Goal: Task Accomplishment & Management: Manage account settings

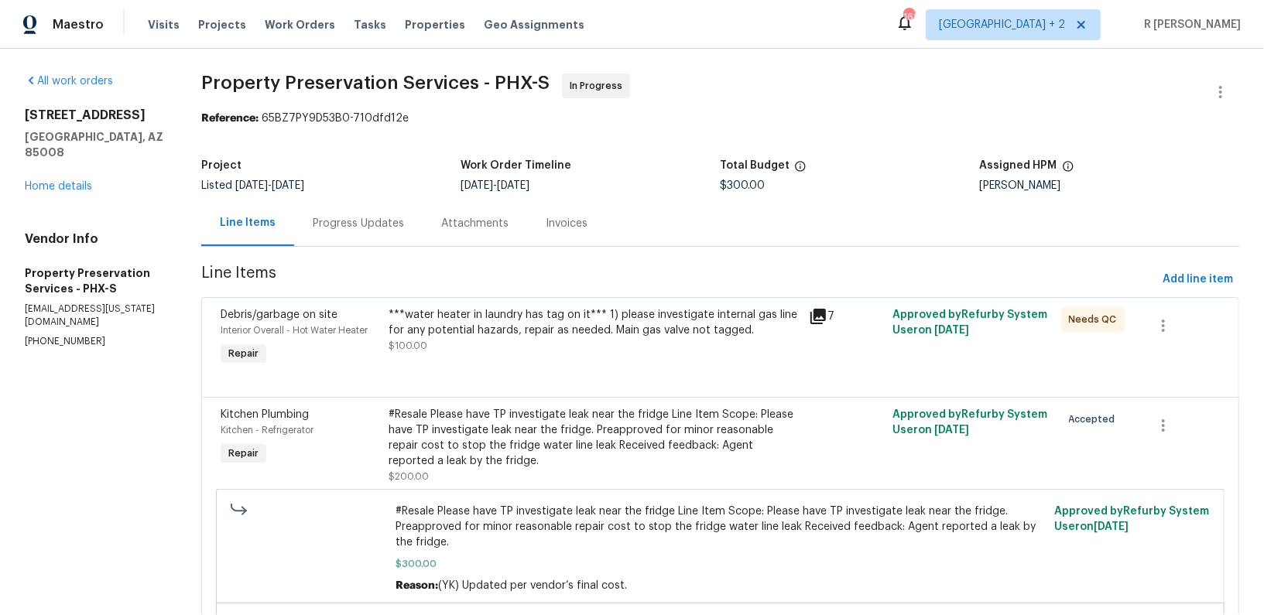
click at [341, 248] on section "Property Preservation Services - PHX-S In Progress Reference: 65BZ7PY9D53B0-710…" at bounding box center [720, 415] width 1038 height 682
click at [347, 224] on div "Progress Updates" at bounding box center [358, 223] width 91 height 15
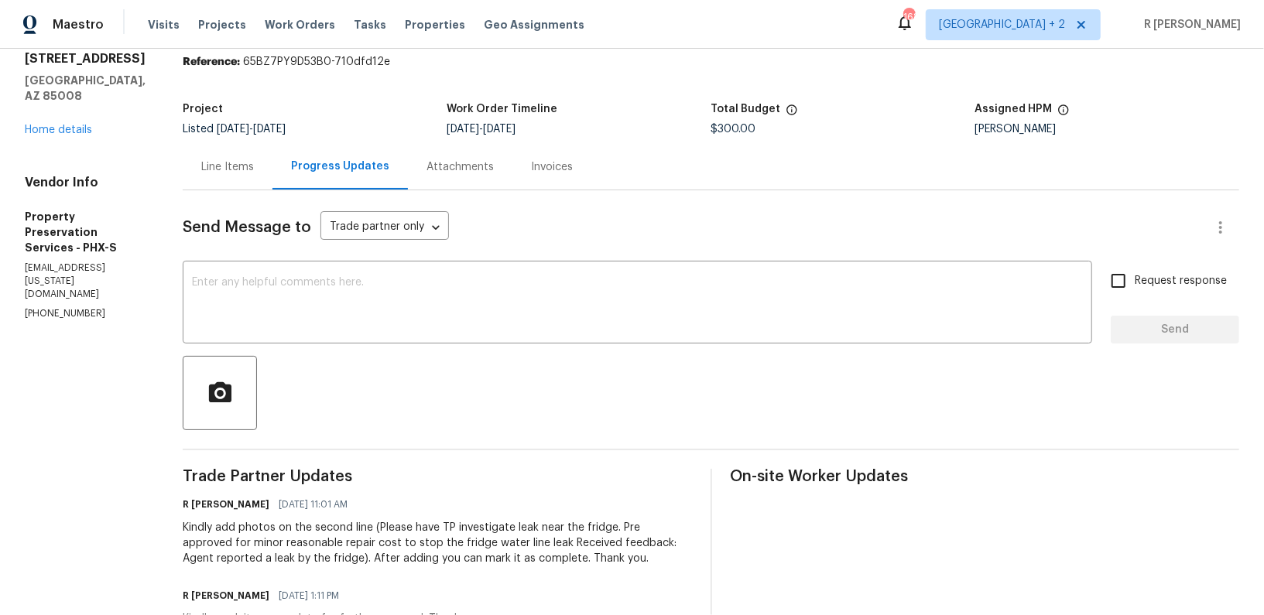
scroll to position [51, 0]
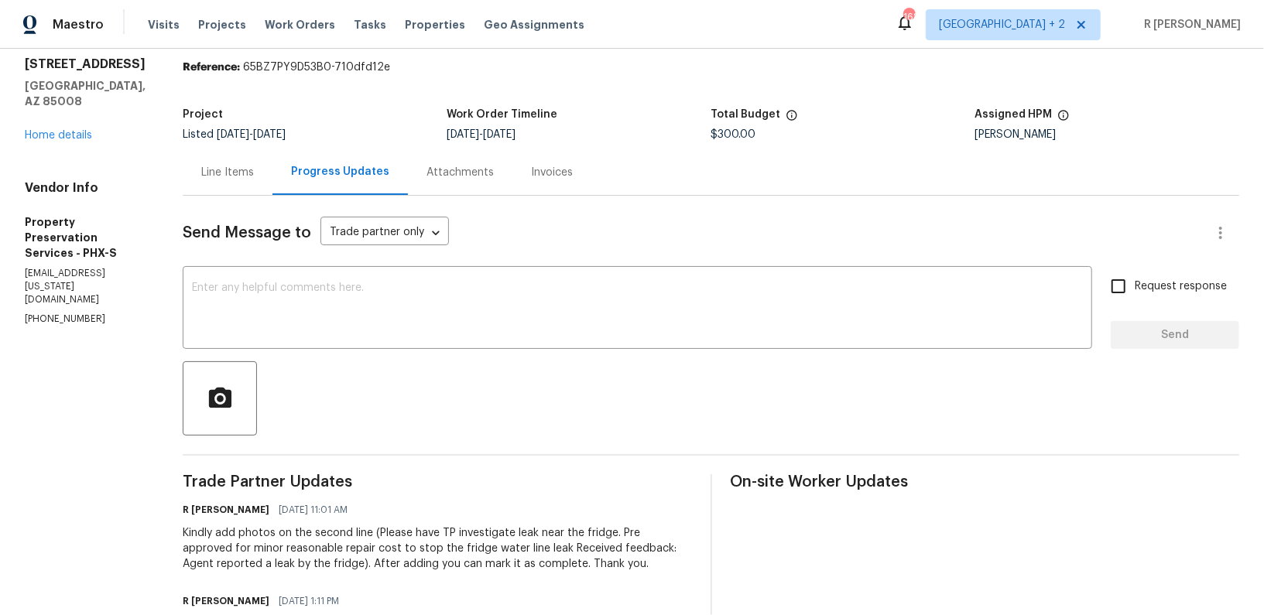
click at [214, 173] on div "Line Items" at bounding box center [227, 172] width 53 height 15
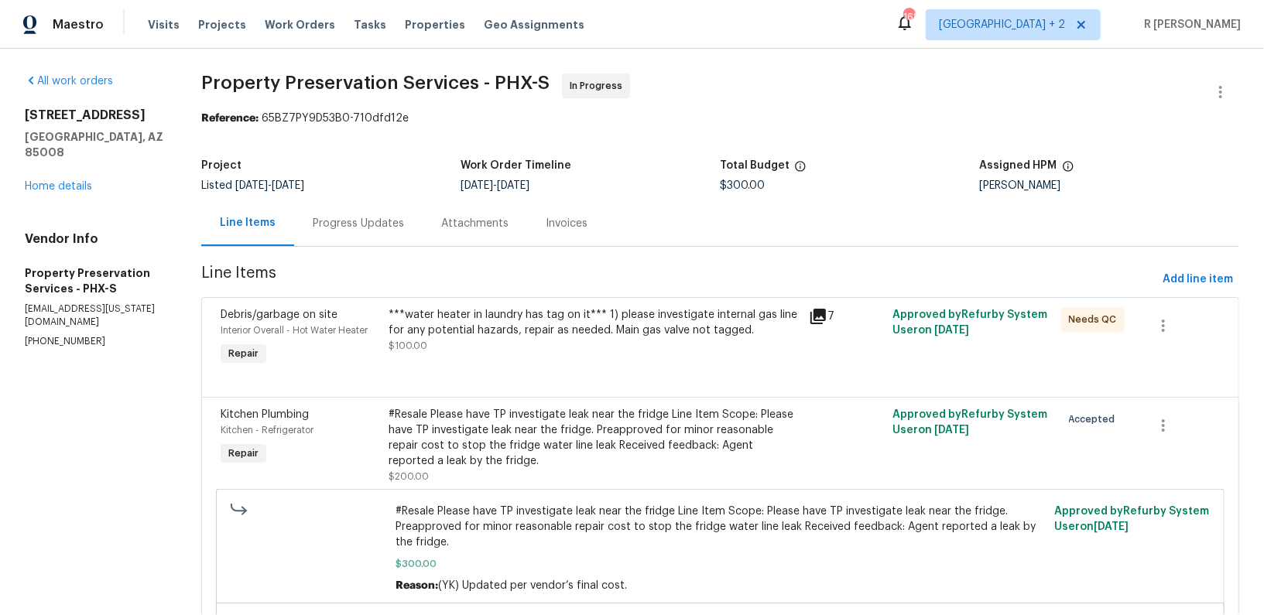
click at [554, 304] on div "***water heater in laundry has tag on it*** 1) please investigate internal gas …" at bounding box center [594, 338] width 420 height 71
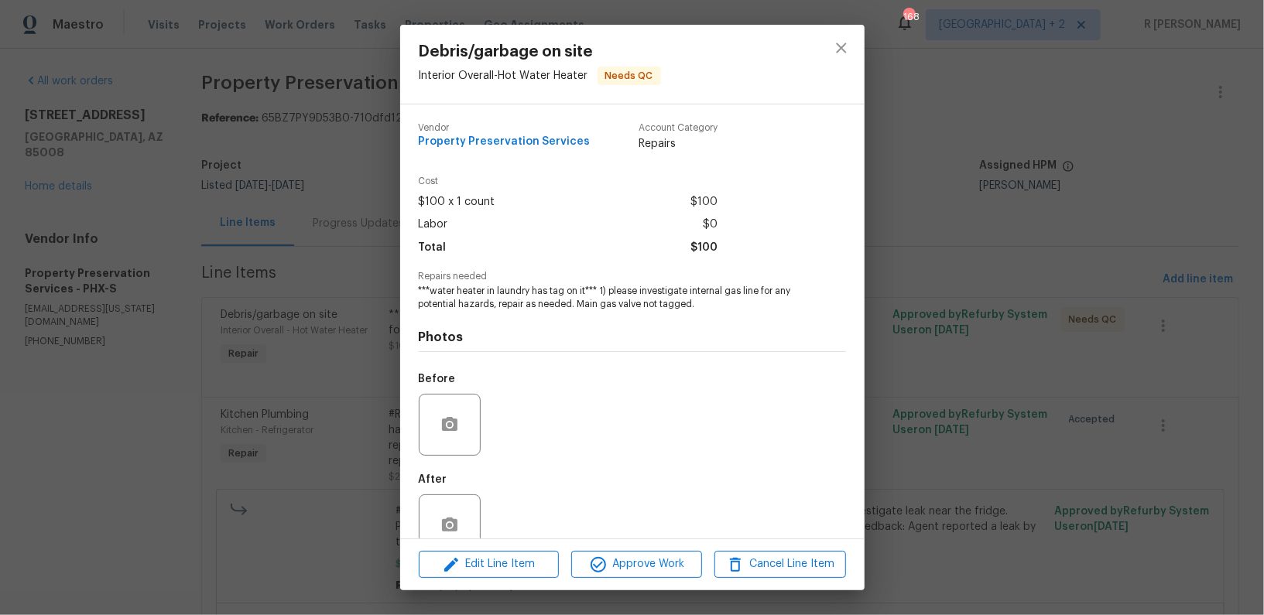
scroll to position [33, 0]
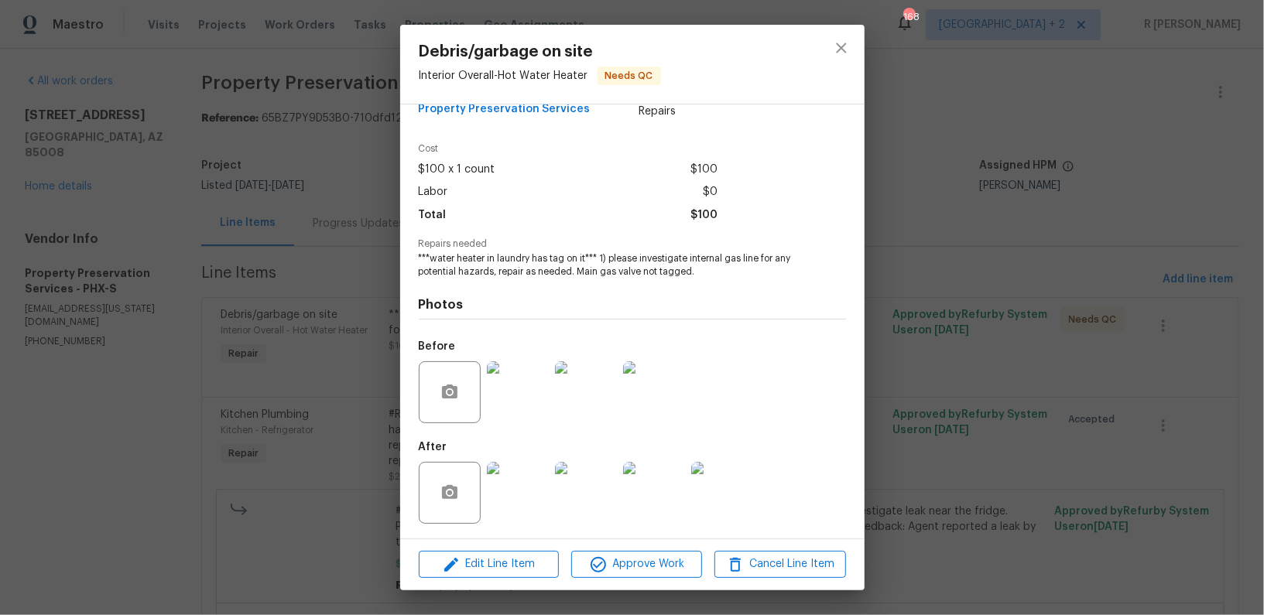
click at [523, 495] on img at bounding box center [518, 493] width 62 height 62
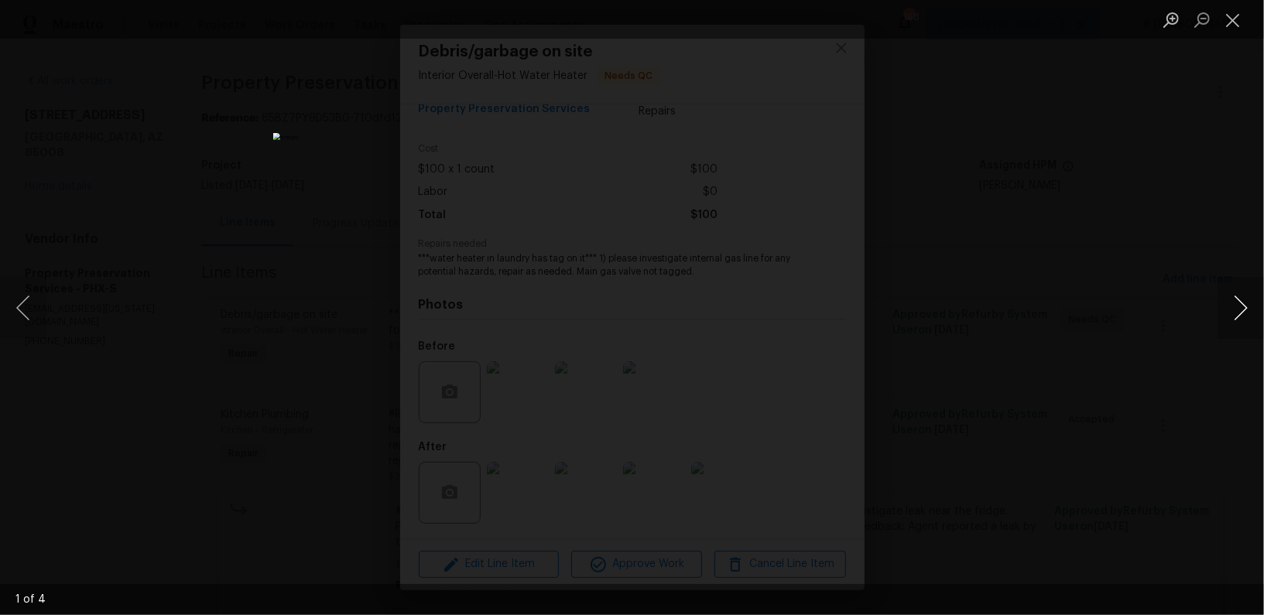
click at [1230, 319] on button "Next image" at bounding box center [1240, 308] width 46 height 62
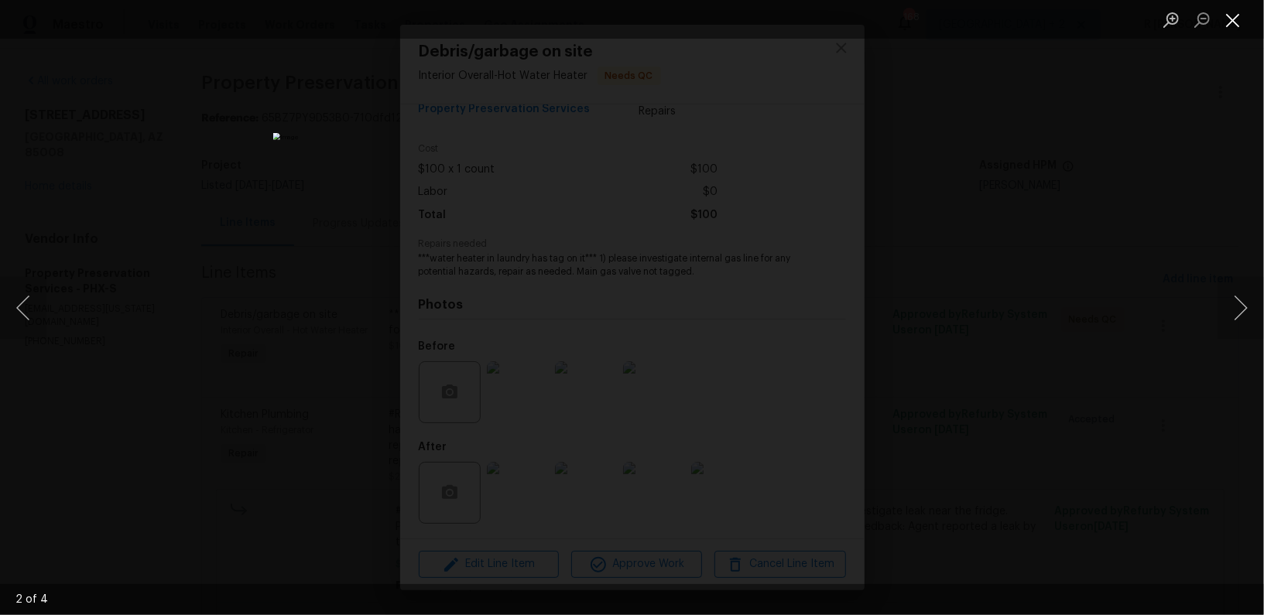
click at [1230, 27] on button "Close lightbox" at bounding box center [1232, 19] width 31 height 27
click at [1238, 21] on button "Close lightbox" at bounding box center [1232, 19] width 31 height 27
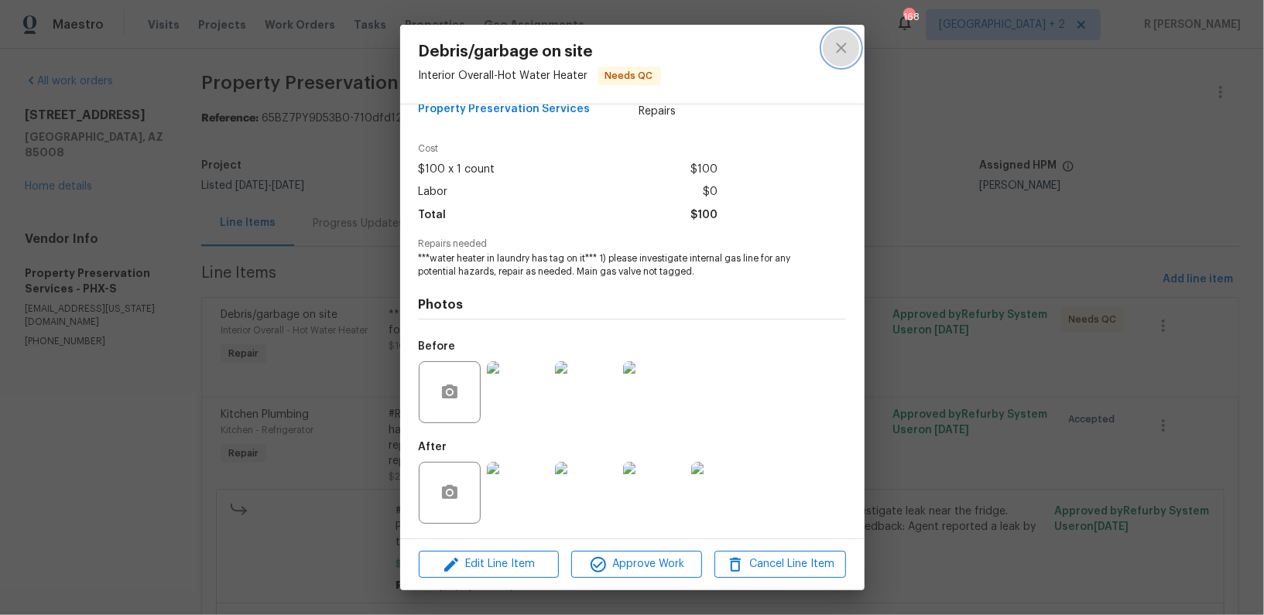
click at [848, 41] on icon "close" at bounding box center [841, 48] width 19 height 19
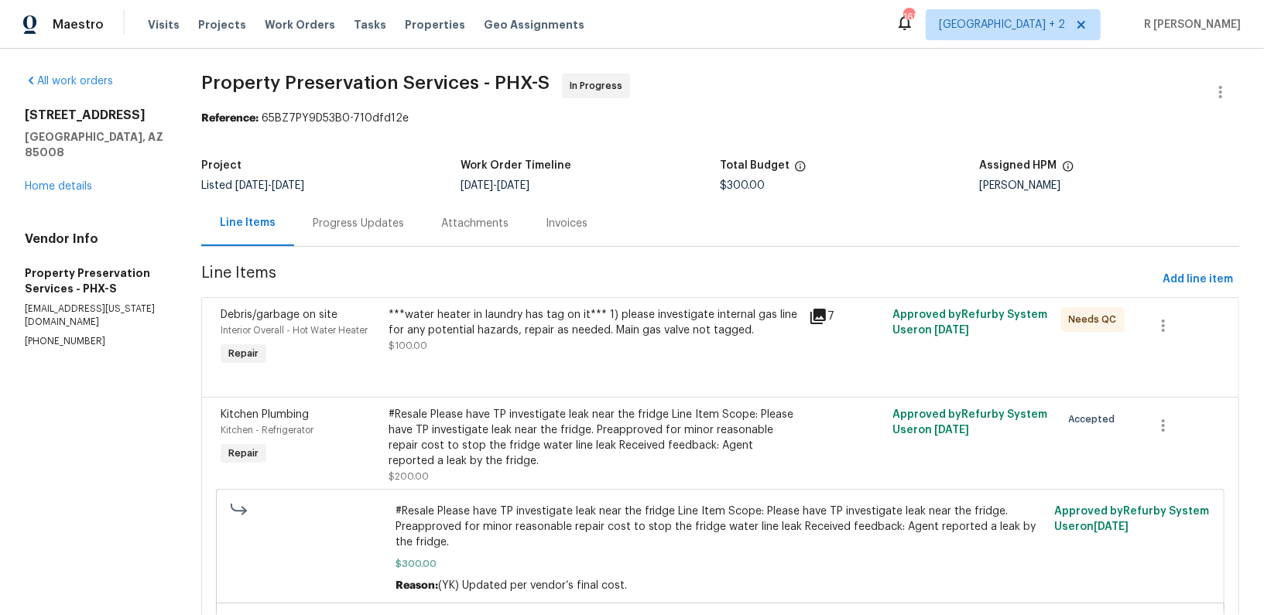
click at [848, 41] on icon "close" at bounding box center [841, 48] width 19 height 19
click at [56, 335] on p "(623) 594-6313" at bounding box center [94, 341] width 139 height 13
copy p "(623) 594-6313"
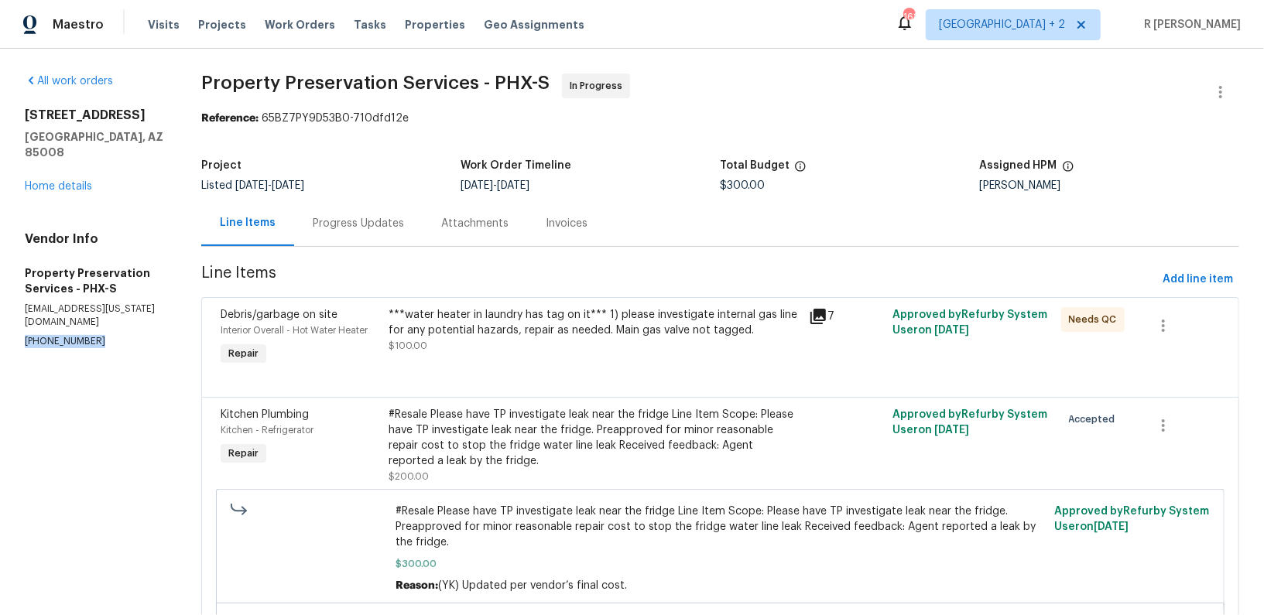
copy p "(623) 594-6313"
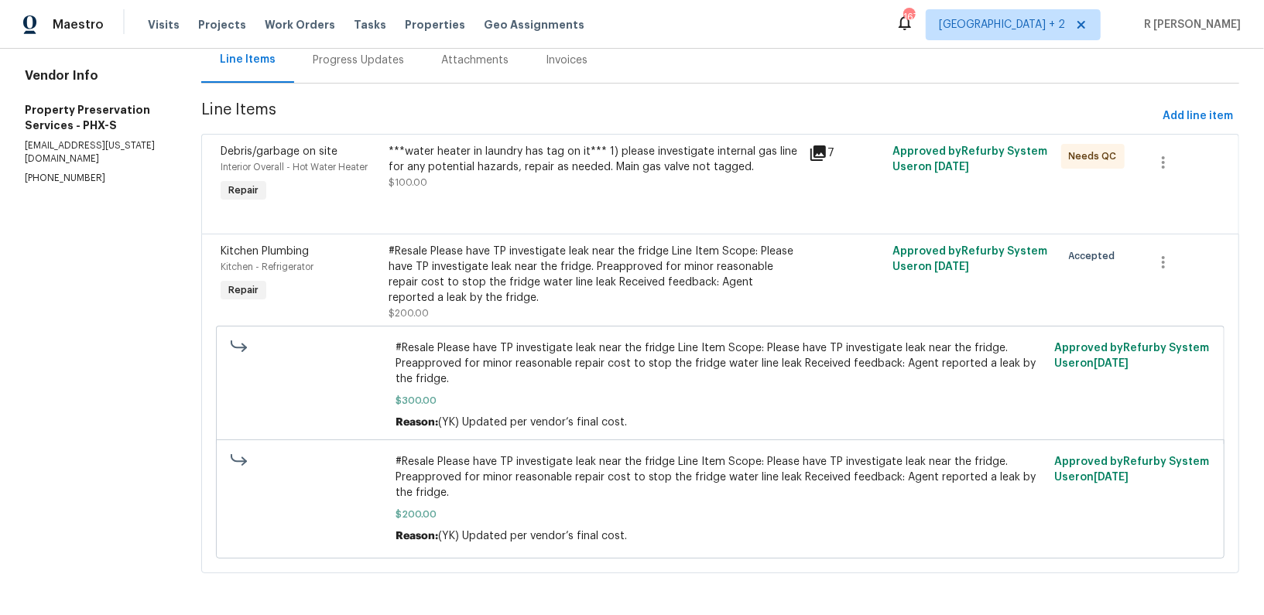
click at [383, 53] on div "Progress Updates" at bounding box center [358, 60] width 91 height 15
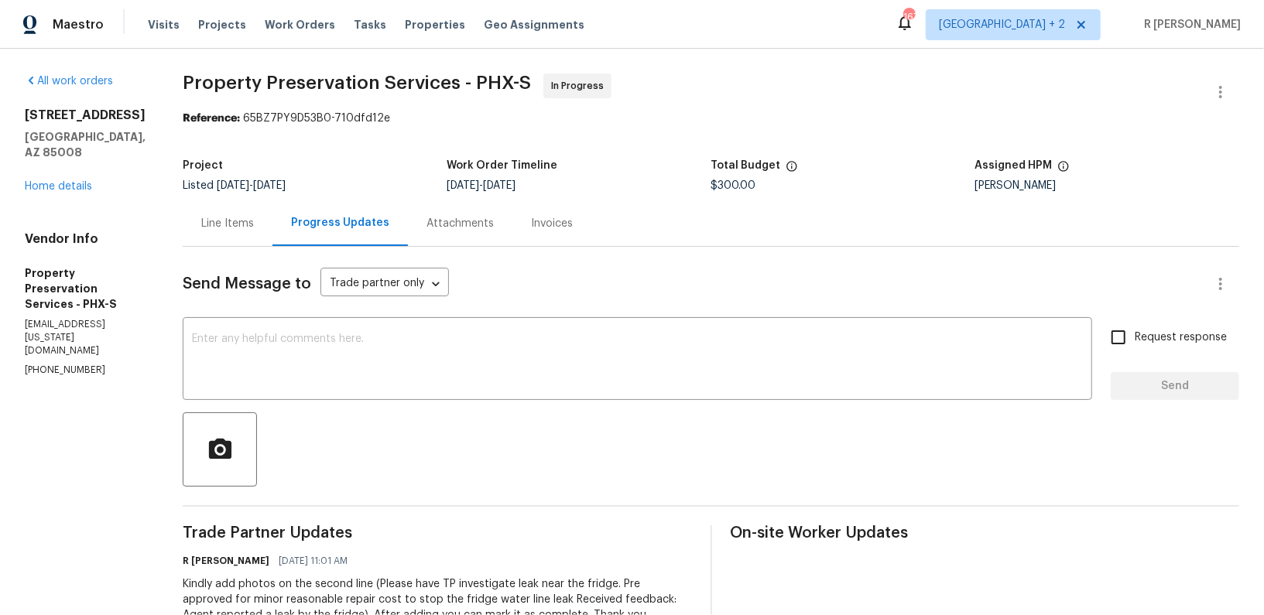
click at [469, 415] on div at bounding box center [711, 449] width 1056 height 74
click at [205, 218] on div "Line Items" at bounding box center [227, 223] width 53 height 15
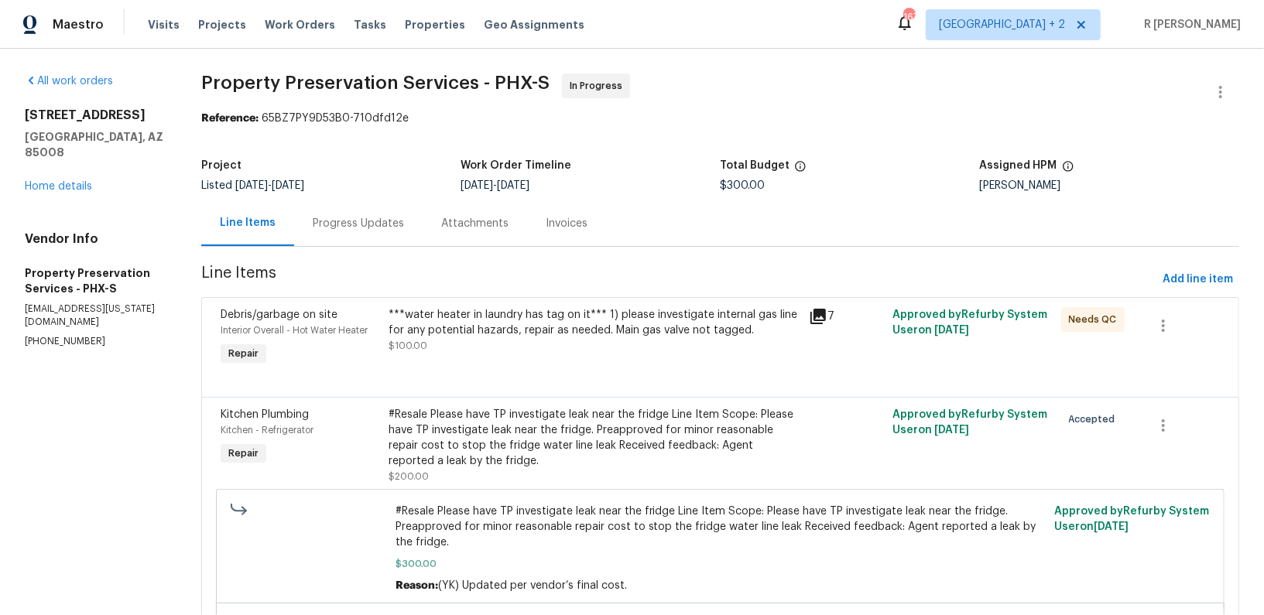
click at [618, 330] on div "***water heater in laundry has tag on it*** 1) please investigate internal gas …" at bounding box center [593, 322] width 411 height 31
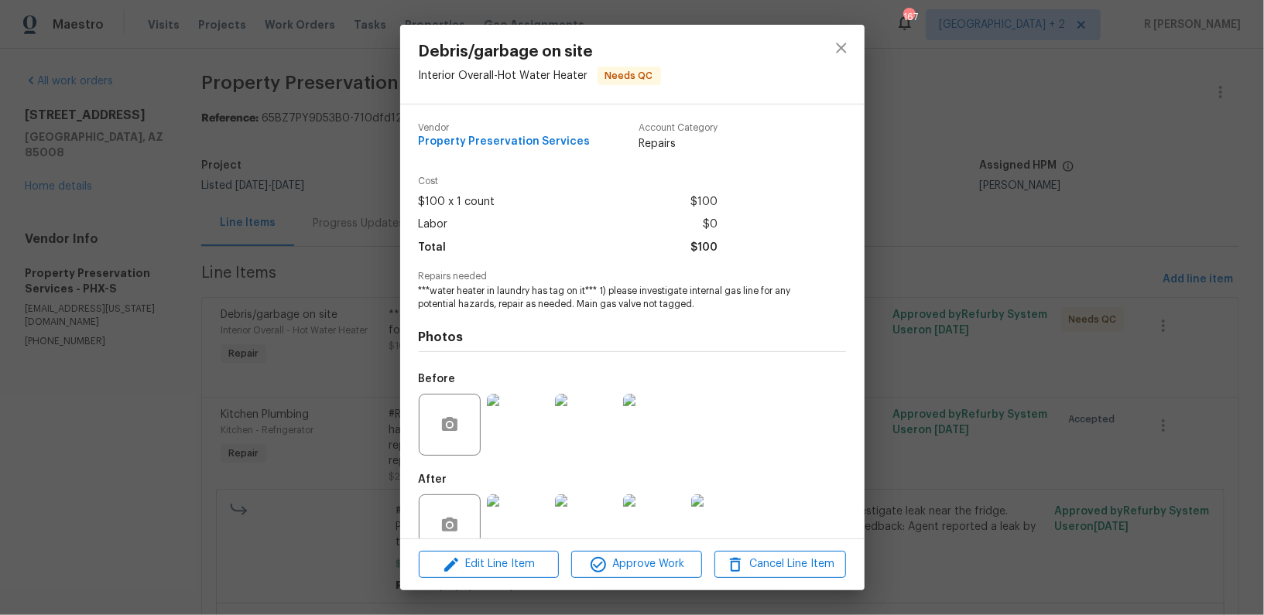
scroll to position [33, 0]
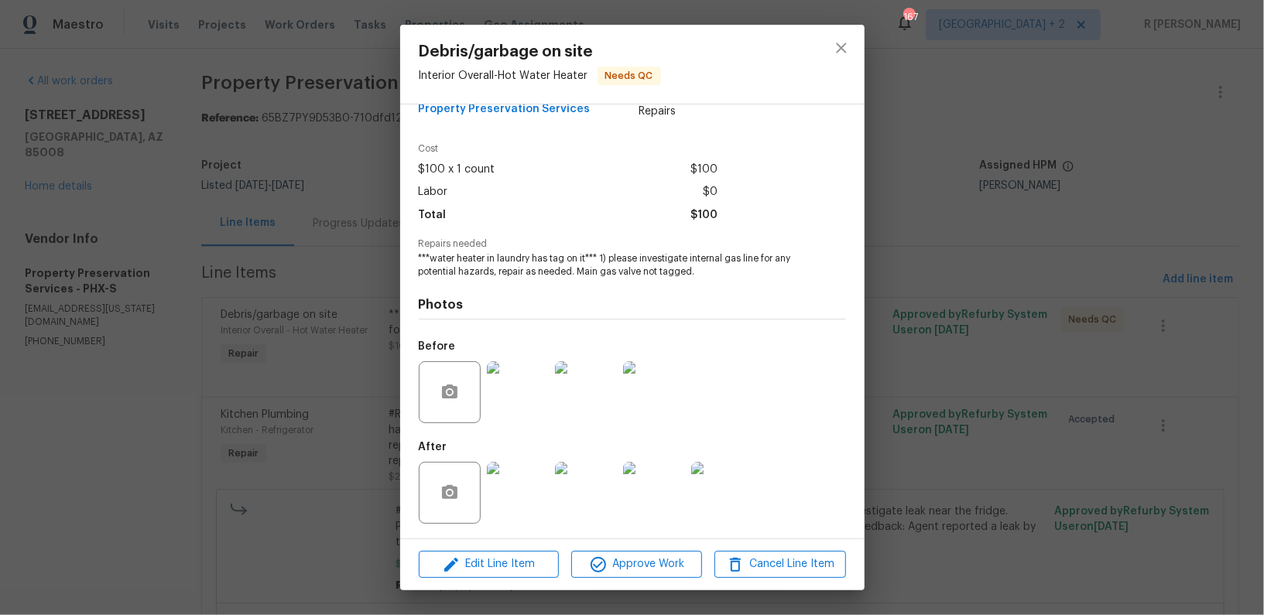
click at [669, 384] on img at bounding box center [654, 392] width 62 height 62
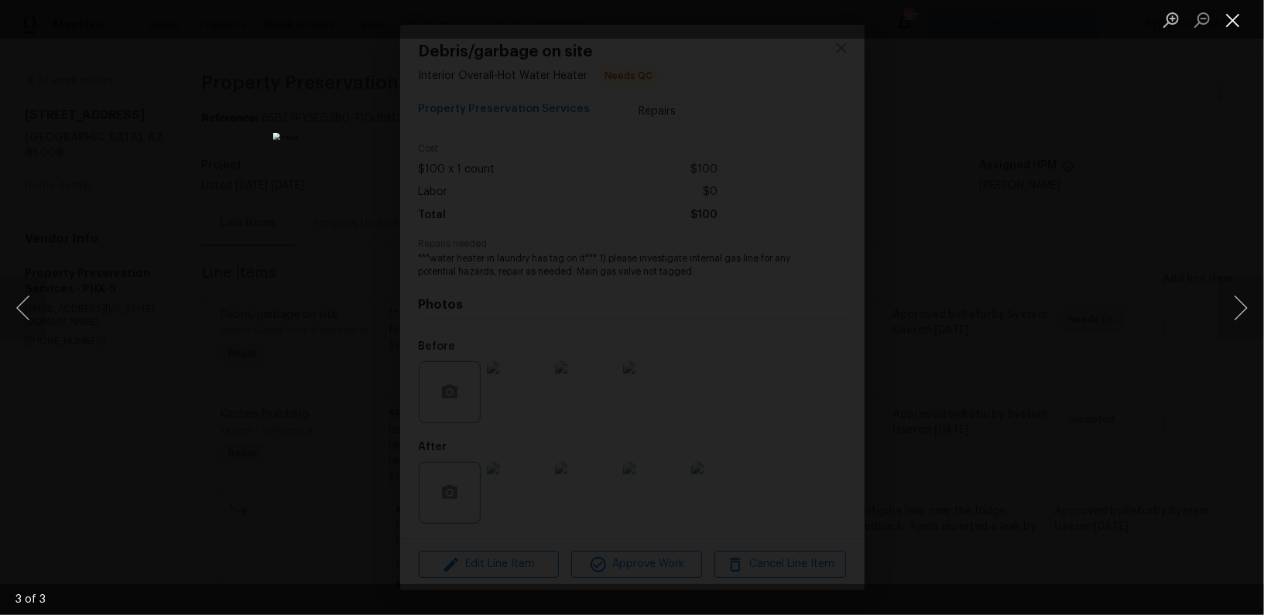
click at [1234, 14] on button "Close lightbox" at bounding box center [1232, 19] width 31 height 27
click at [1228, 25] on button "Close lightbox" at bounding box center [1232, 19] width 31 height 27
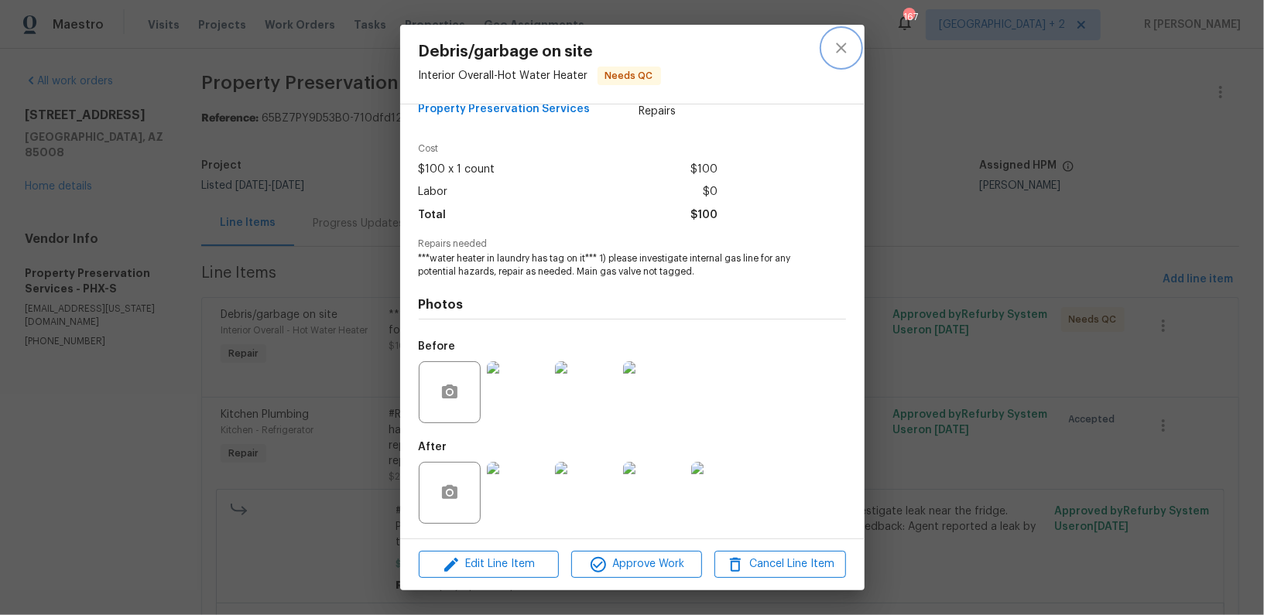
click at [847, 42] on icon "close" at bounding box center [841, 48] width 19 height 19
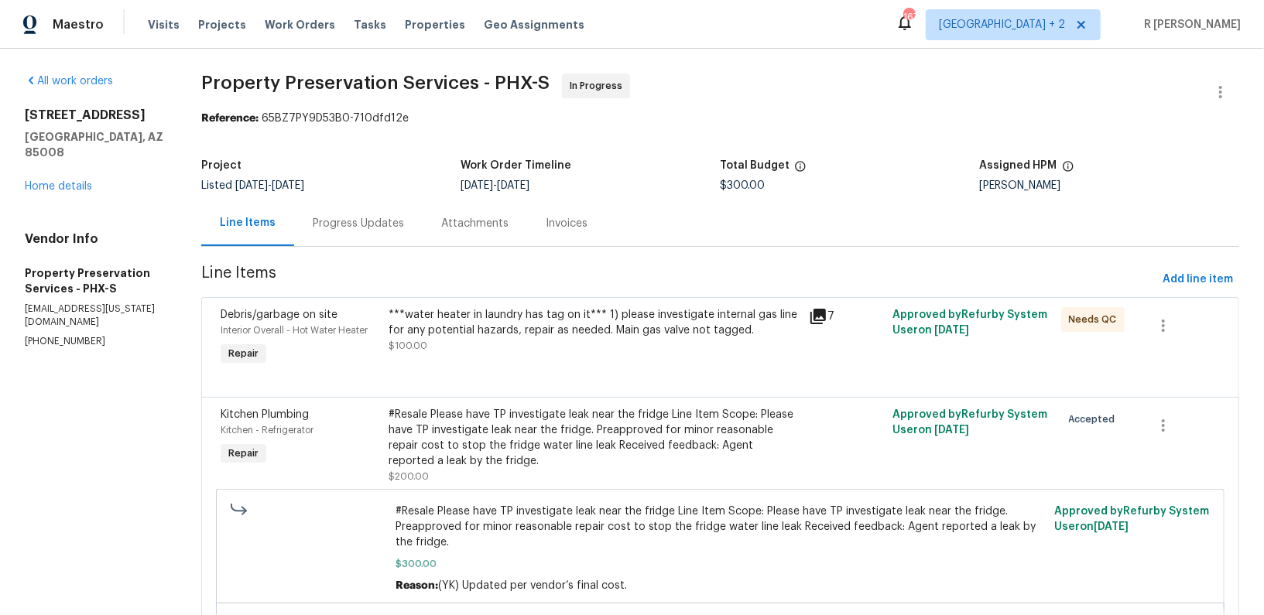
click at [450, 434] on div "#Resale Please have TP investigate leak near the fridge Line Item Scope: Please…" at bounding box center [593, 438] width 411 height 62
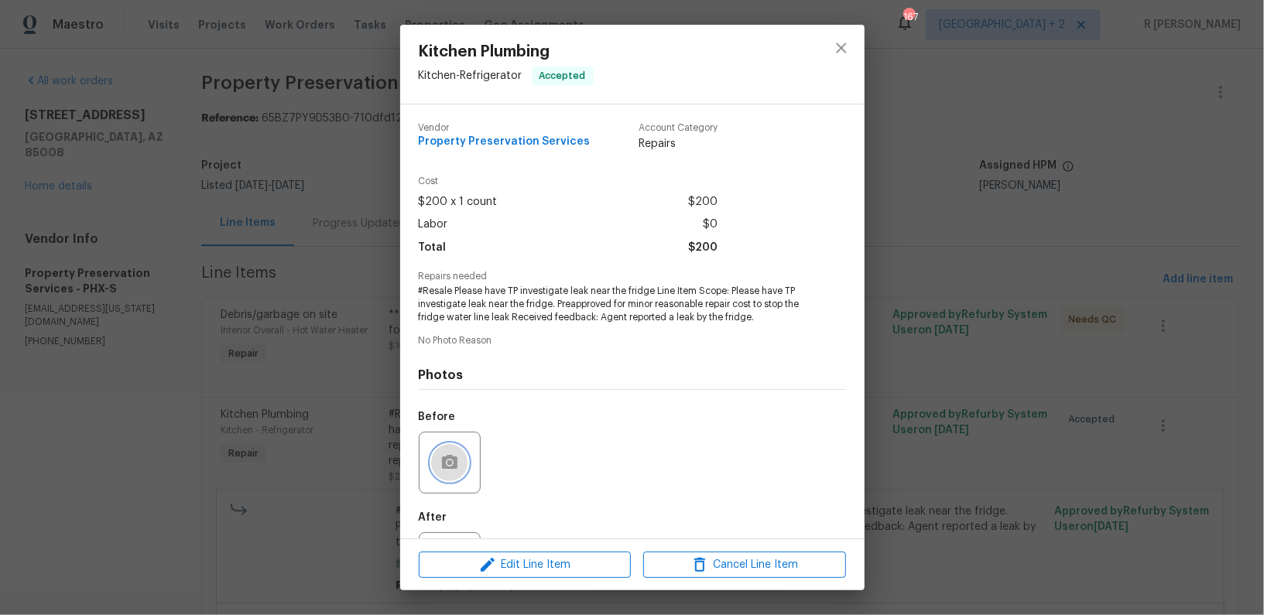
click at [452, 472] on icon "button" at bounding box center [449, 462] width 19 height 19
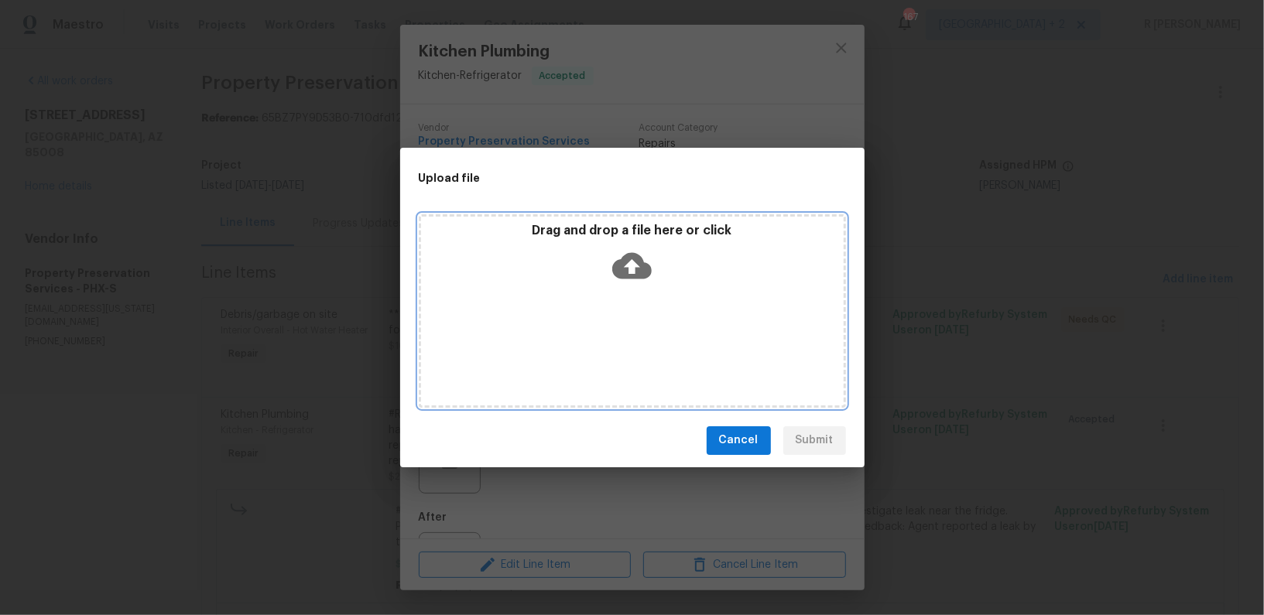
click at [628, 257] on icon at bounding box center [631, 265] width 39 height 26
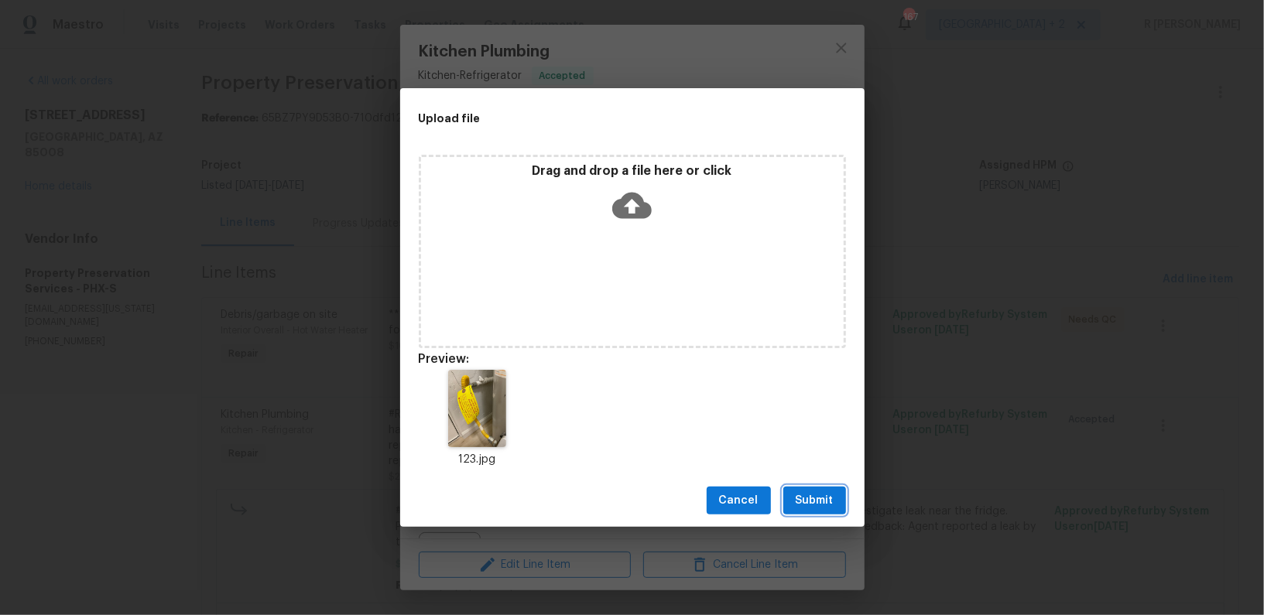
click at [799, 504] on span "Submit" at bounding box center [815, 500] width 38 height 19
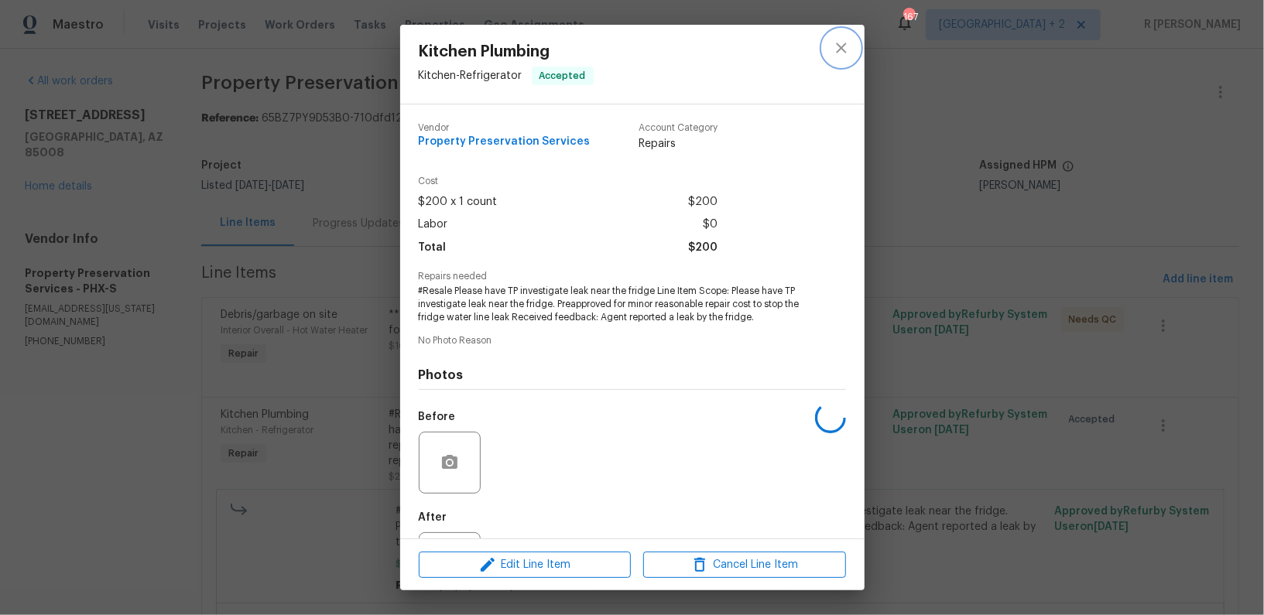
click at [850, 63] on button "close" at bounding box center [841, 47] width 37 height 37
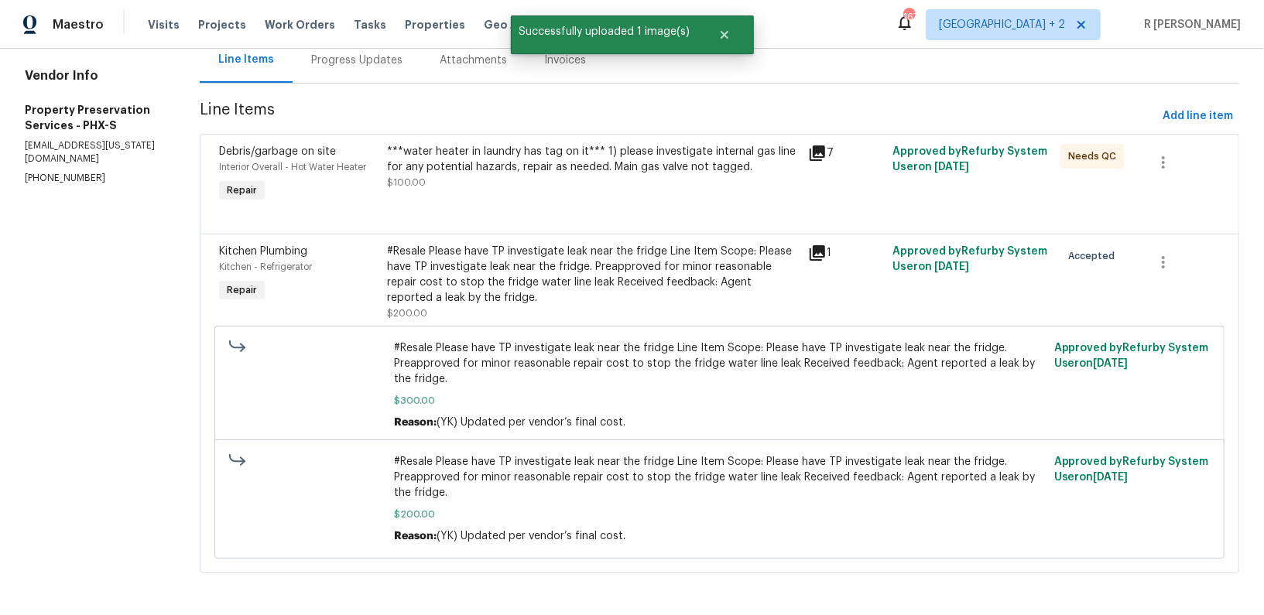
scroll to position [0, 0]
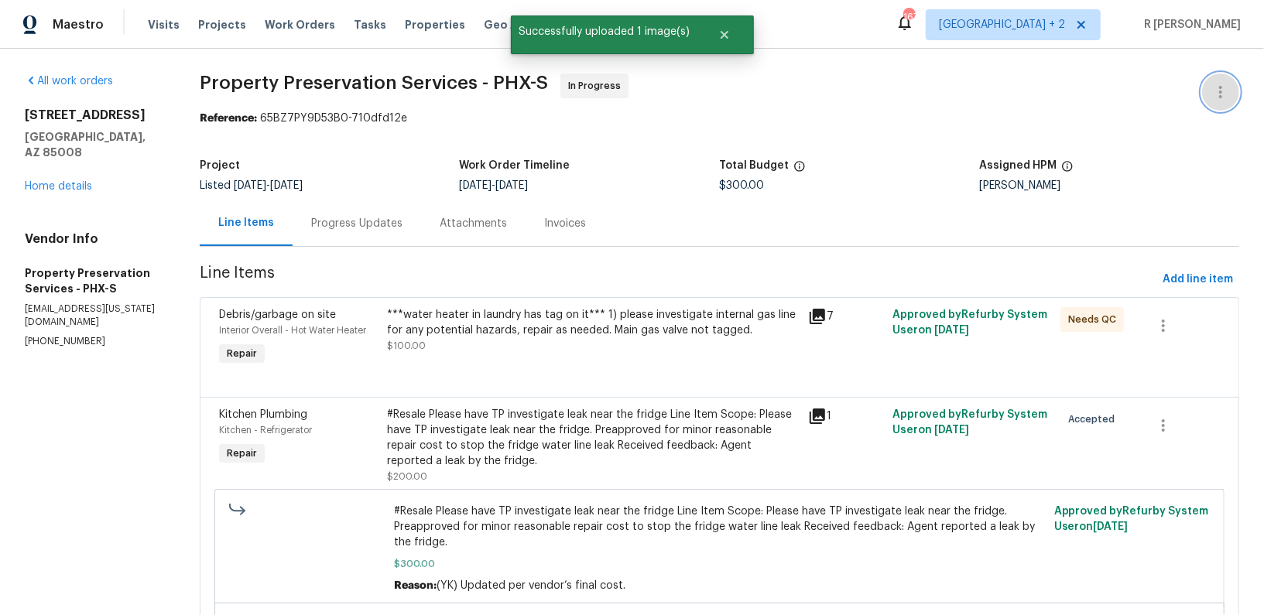
click at [1217, 88] on icon "button" at bounding box center [1220, 92] width 19 height 19
click at [1120, 99] on li "Edit" at bounding box center [1170, 92] width 167 height 26
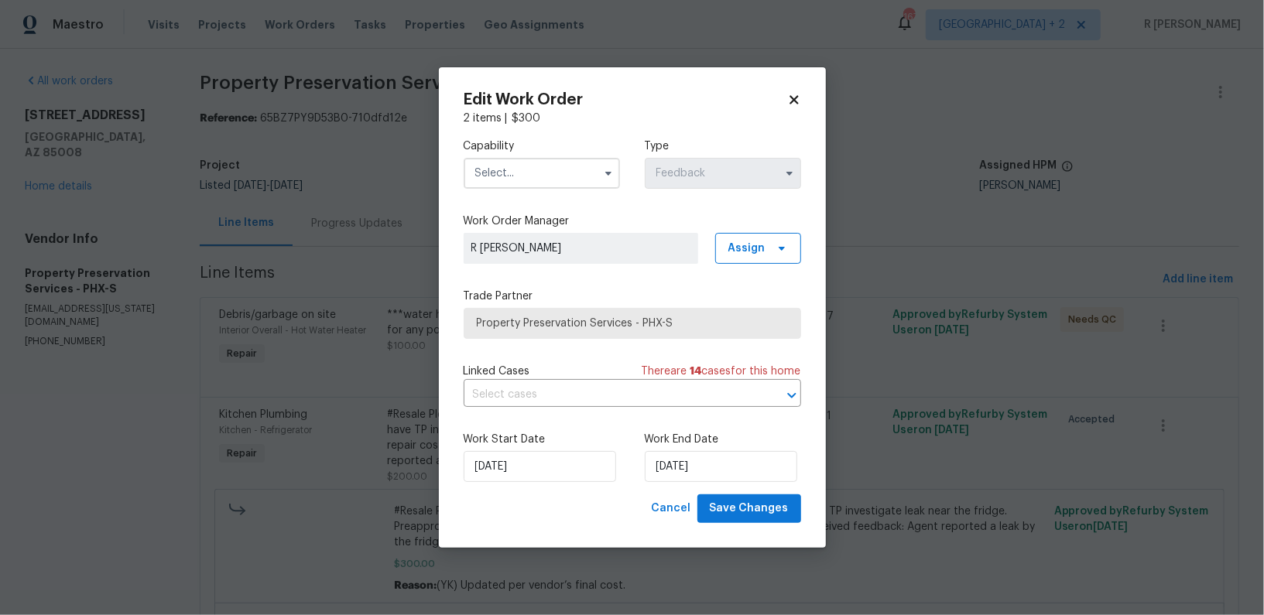
click at [806, 96] on div "Edit Work Order 2 items | $ 300 Capability Type Feedback Work Order Manager R Y…" at bounding box center [632, 307] width 387 height 481
click at [793, 97] on icon at bounding box center [794, 100] width 14 height 14
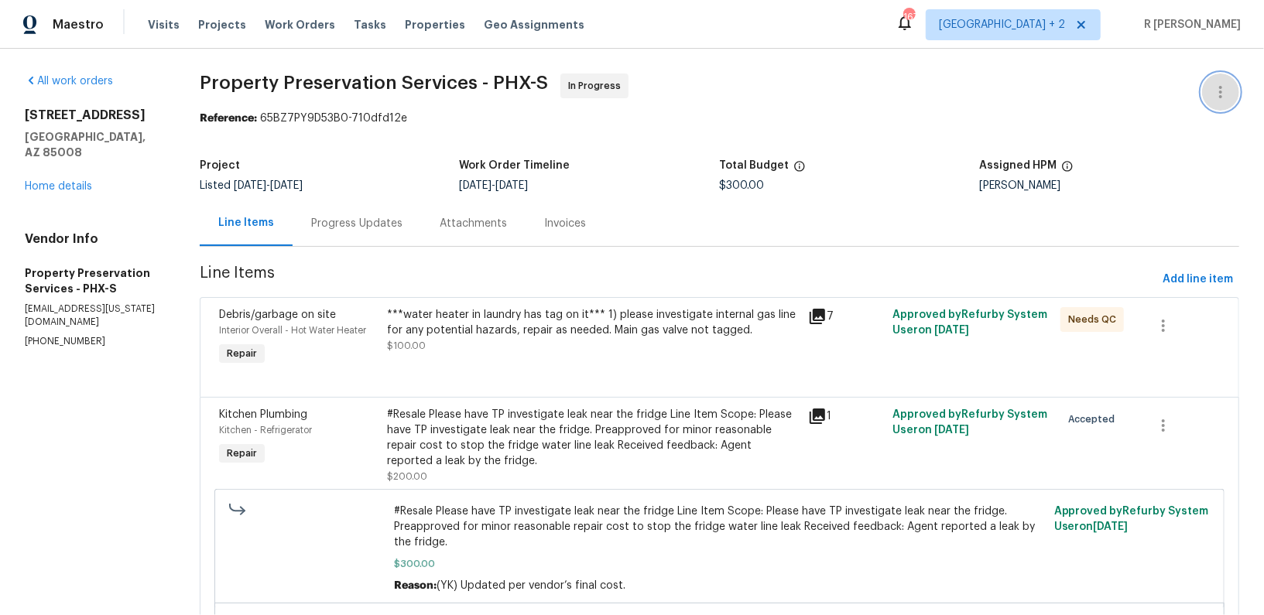
click at [1203, 91] on button "button" at bounding box center [1220, 92] width 37 height 37
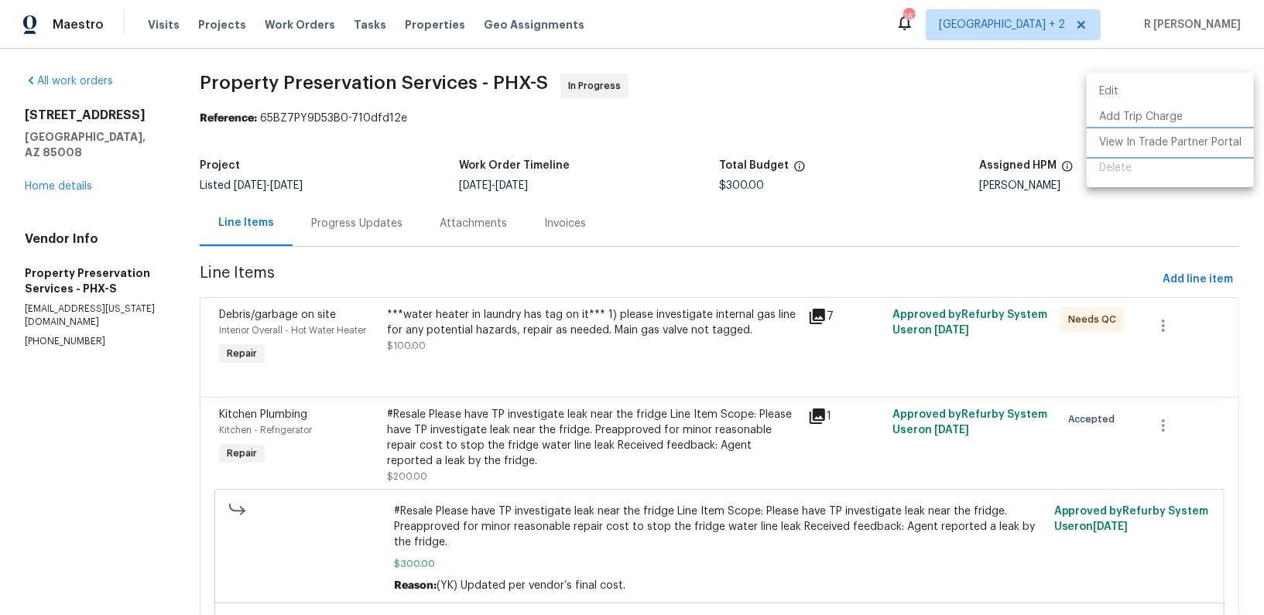
click at [1126, 145] on li "View In Trade Partner Portal" at bounding box center [1170, 143] width 167 height 26
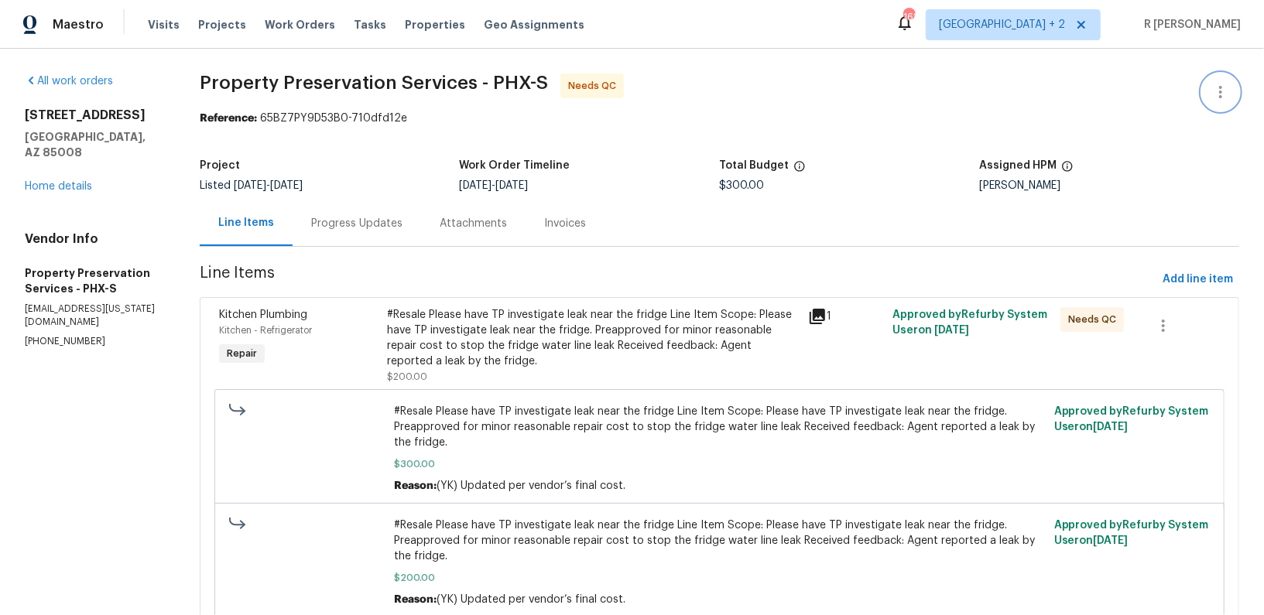
click at [1237, 93] on button "button" at bounding box center [1220, 92] width 37 height 37
click at [1111, 95] on li "Edit" at bounding box center [1170, 92] width 167 height 26
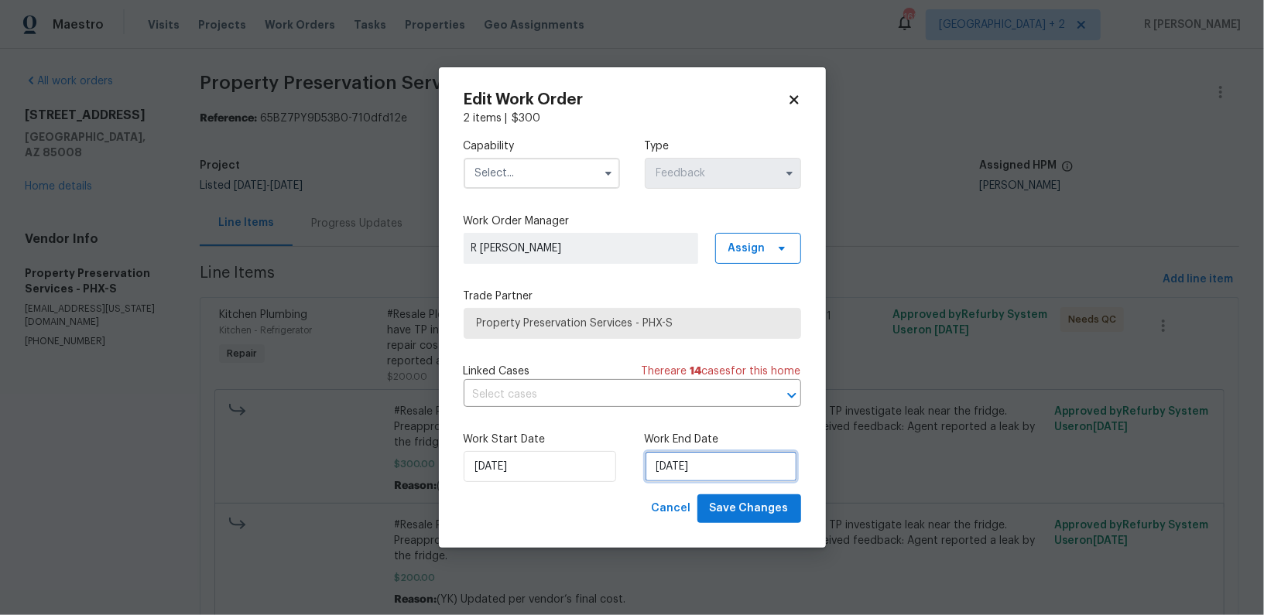
click at [729, 462] on input "[DATE]" at bounding box center [721, 466] width 152 height 31
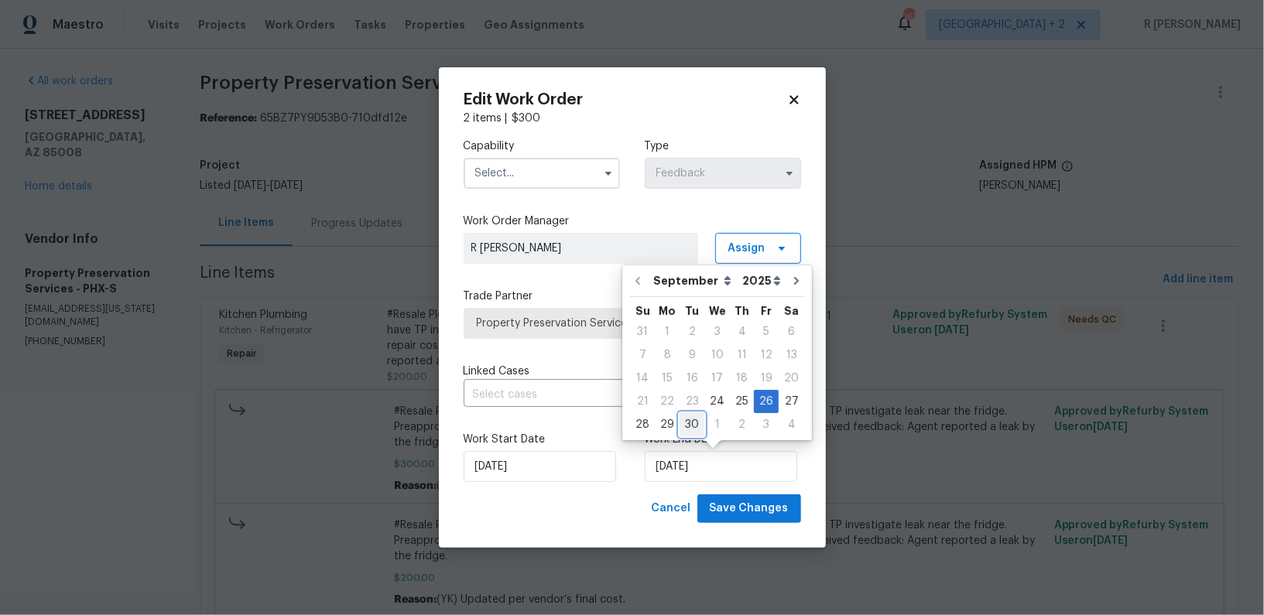
click at [686, 423] on div "30" at bounding box center [691, 425] width 25 height 22
type input "30/09/2025"
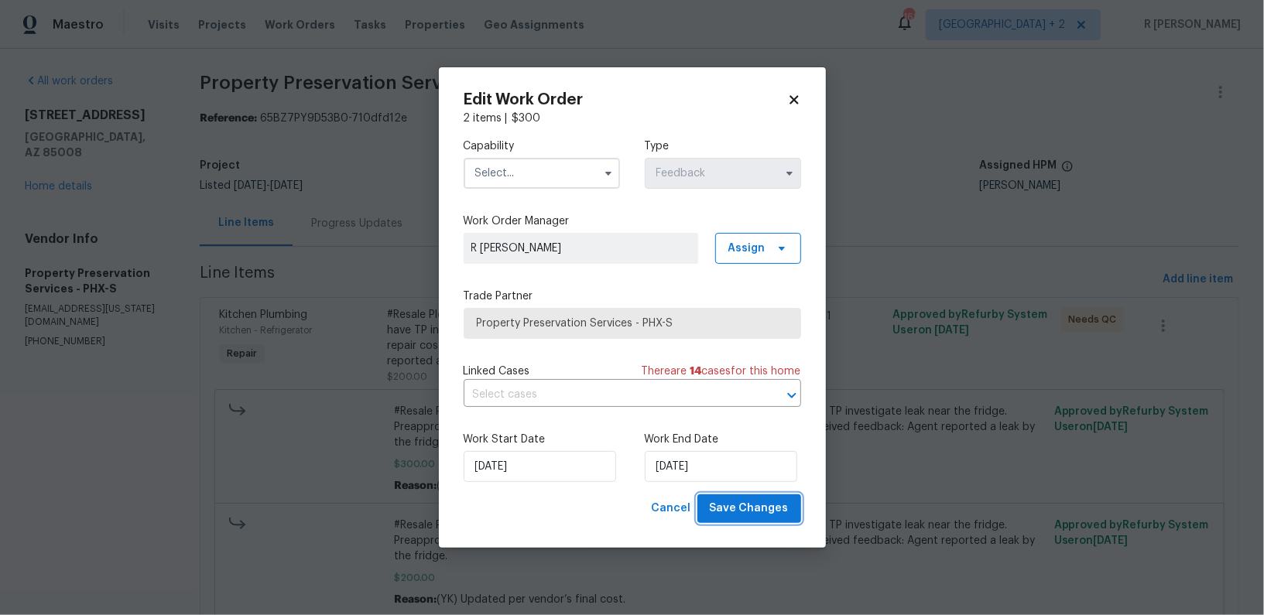
click at [720, 507] on span "Save Changes" at bounding box center [749, 508] width 79 height 19
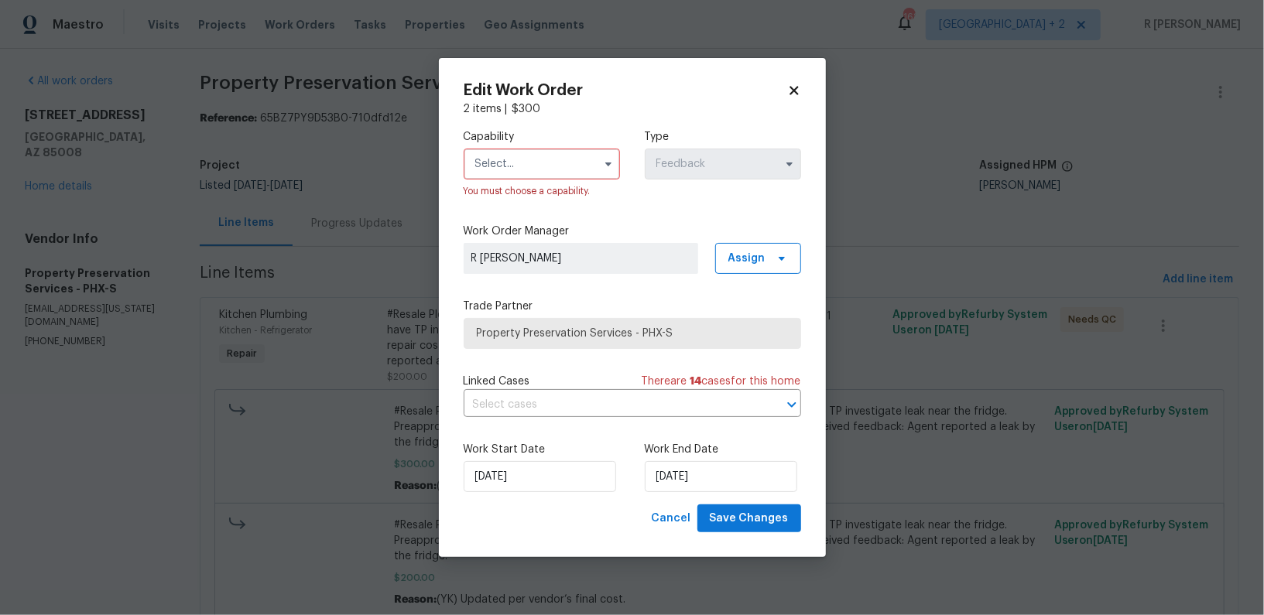
click at [537, 217] on div "Capability You must choose a capability. Type Feedback Work Order Manager R Yog…" at bounding box center [632, 311] width 337 height 388
click at [537, 183] on div "You must choose a capability." at bounding box center [542, 190] width 156 height 15
click at [538, 158] on input "text" at bounding box center [542, 164] width 156 height 31
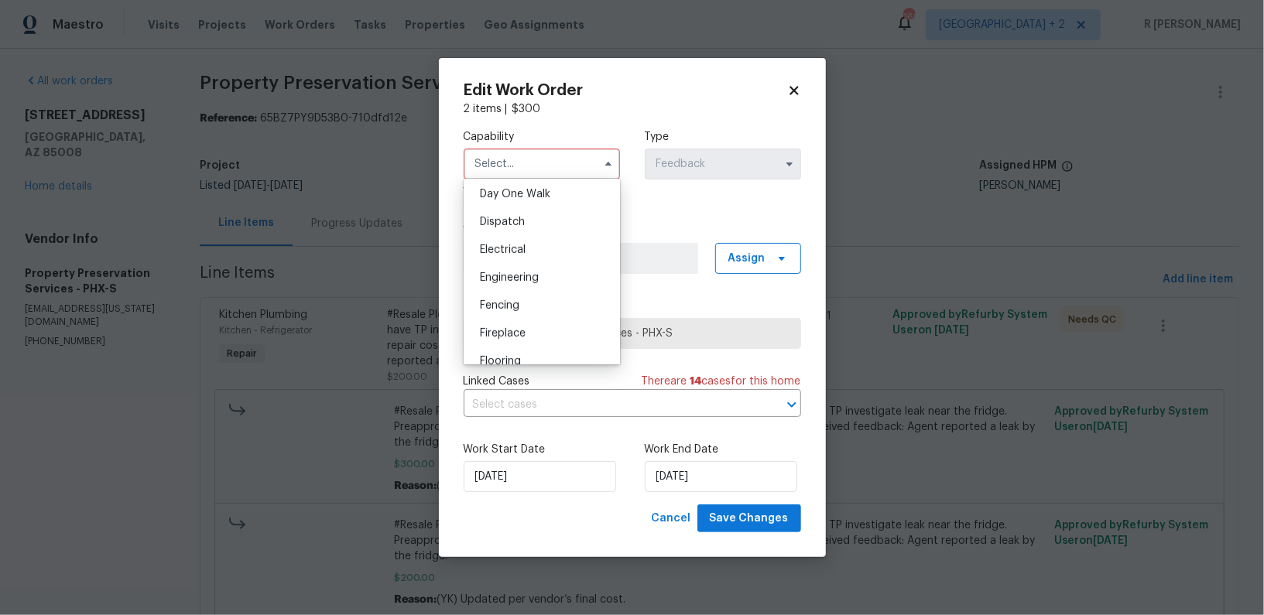
scroll to position [631, 0]
click at [539, 301] on span "General Contractor" at bounding box center [530, 304] width 100 height 11
type input "General Contractor"
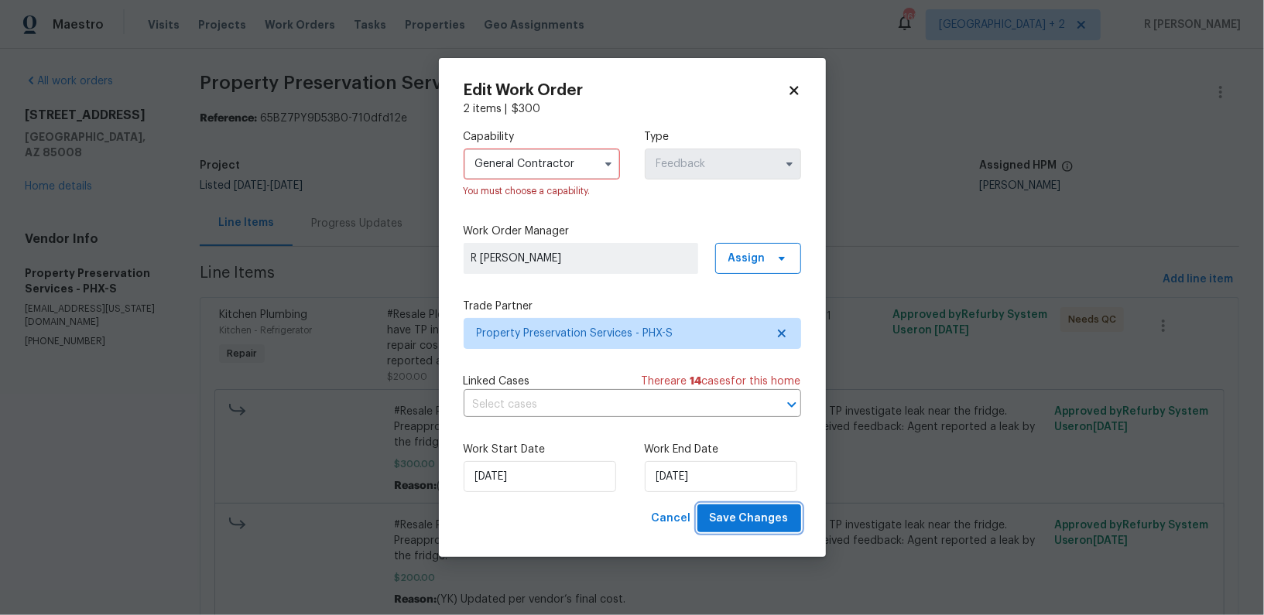
click at [733, 518] on span "Save Changes" at bounding box center [749, 518] width 79 height 19
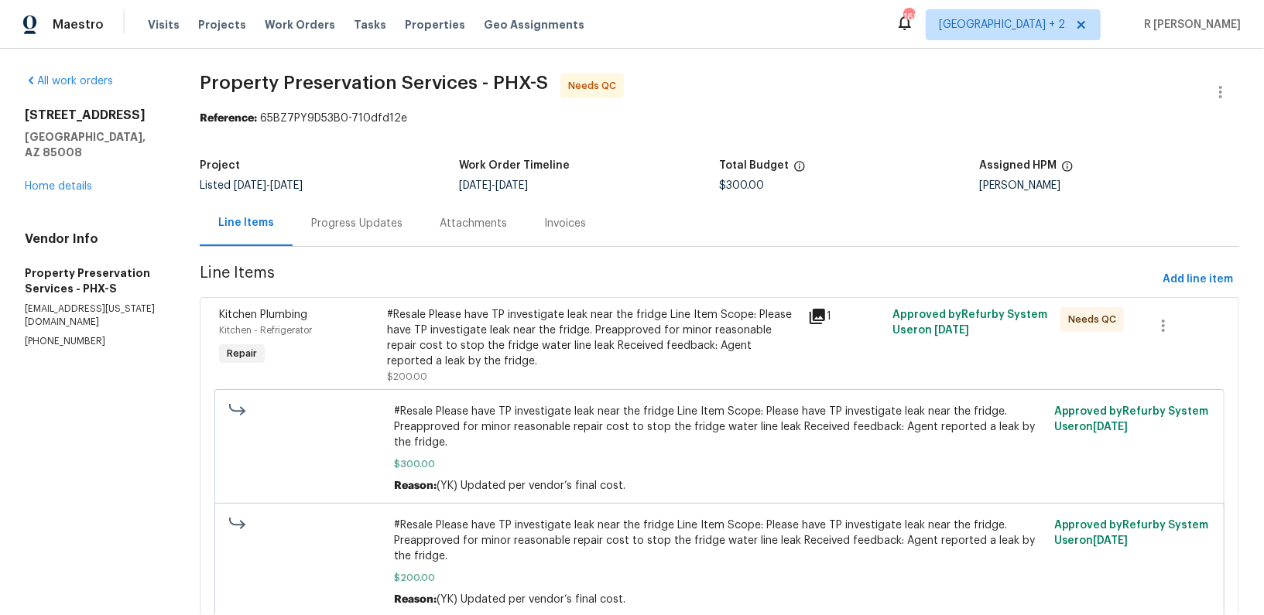
click at [604, 361] on div "#Resale Please have TP investigate leak near the fridge Line Item Scope: Please…" at bounding box center [593, 338] width 412 height 62
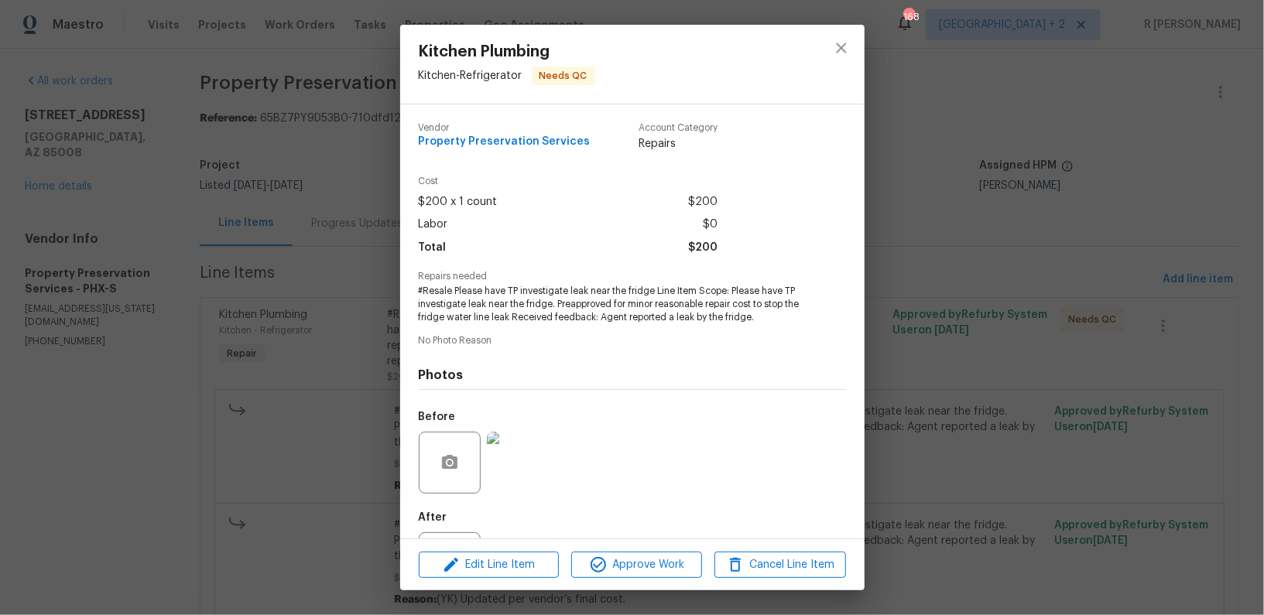
scroll to position [71, 0]
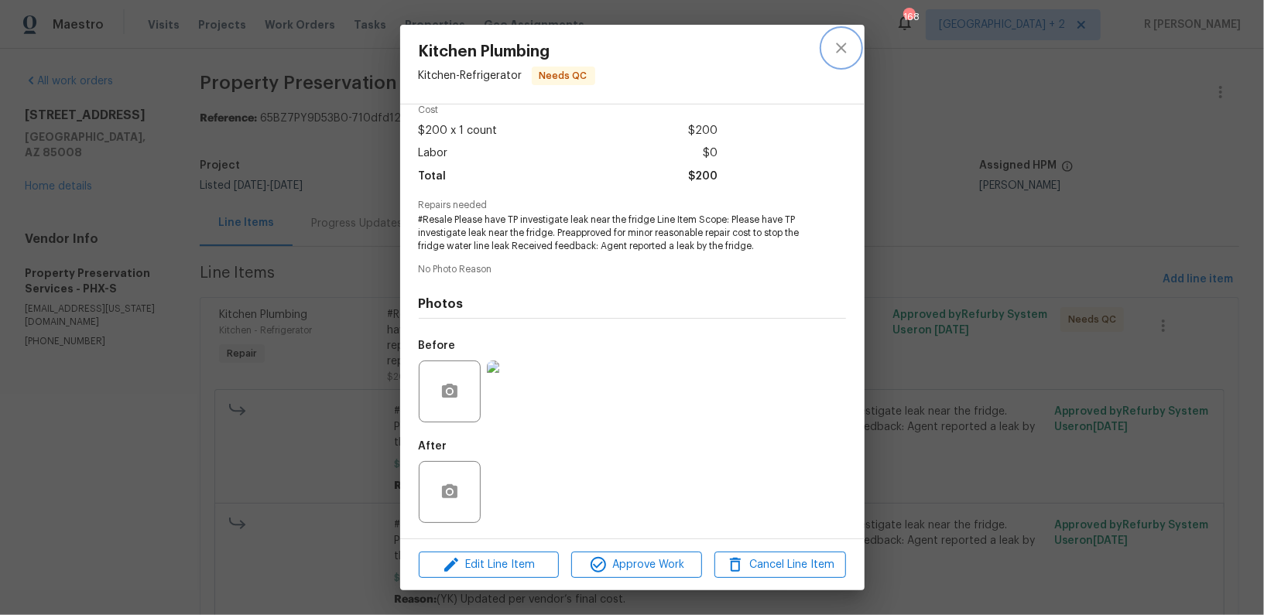
click at [842, 53] on icon "close" at bounding box center [841, 48] width 19 height 19
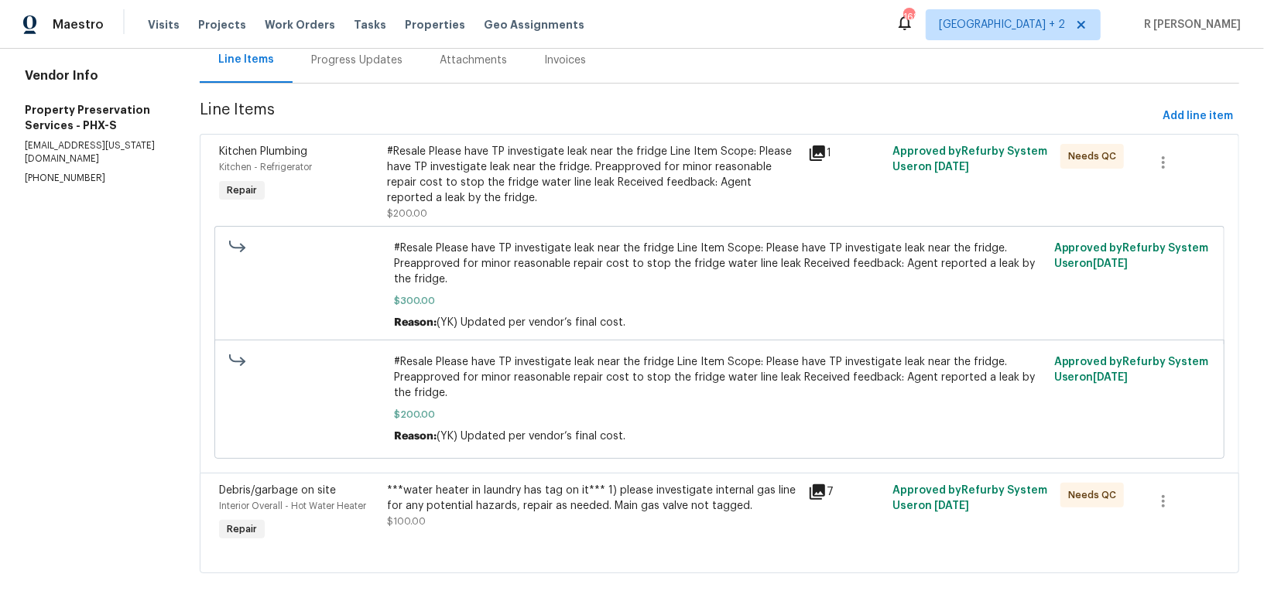
scroll to position [0, 0]
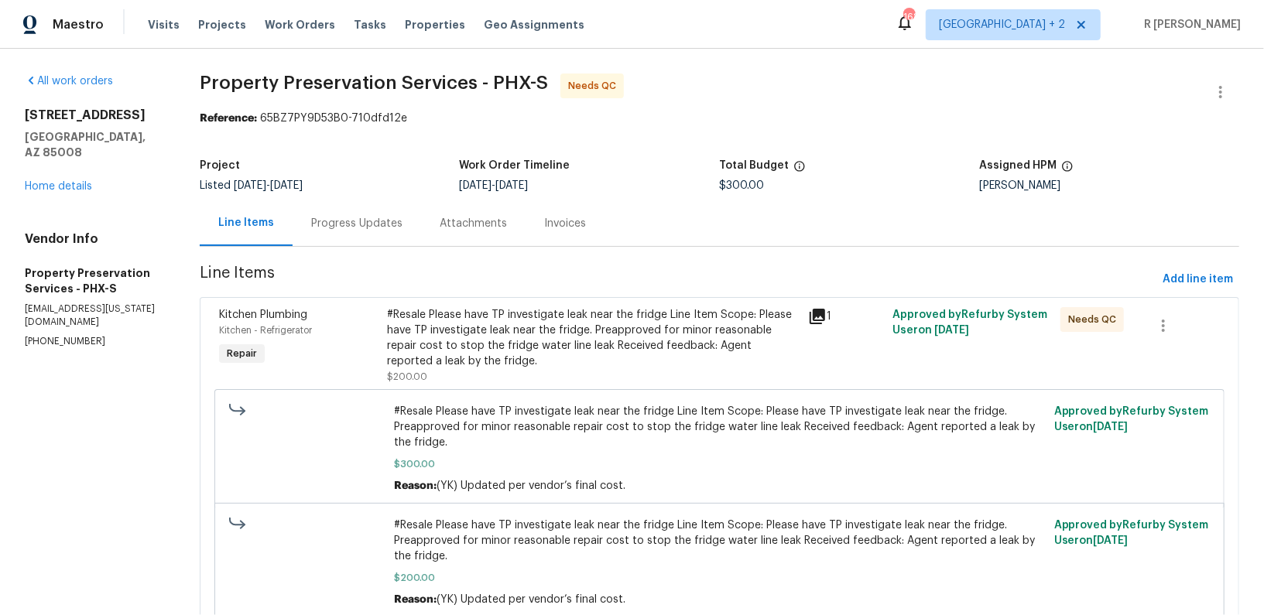
click at [559, 273] on span "Line Items" at bounding box center [678, 279] width 957 height 29
click at [524, 326] on div "#Resale Please have TP investigate leak near the fridge Line Item Scope: Please…" at bounding box center [593, 338] width 412 height 62
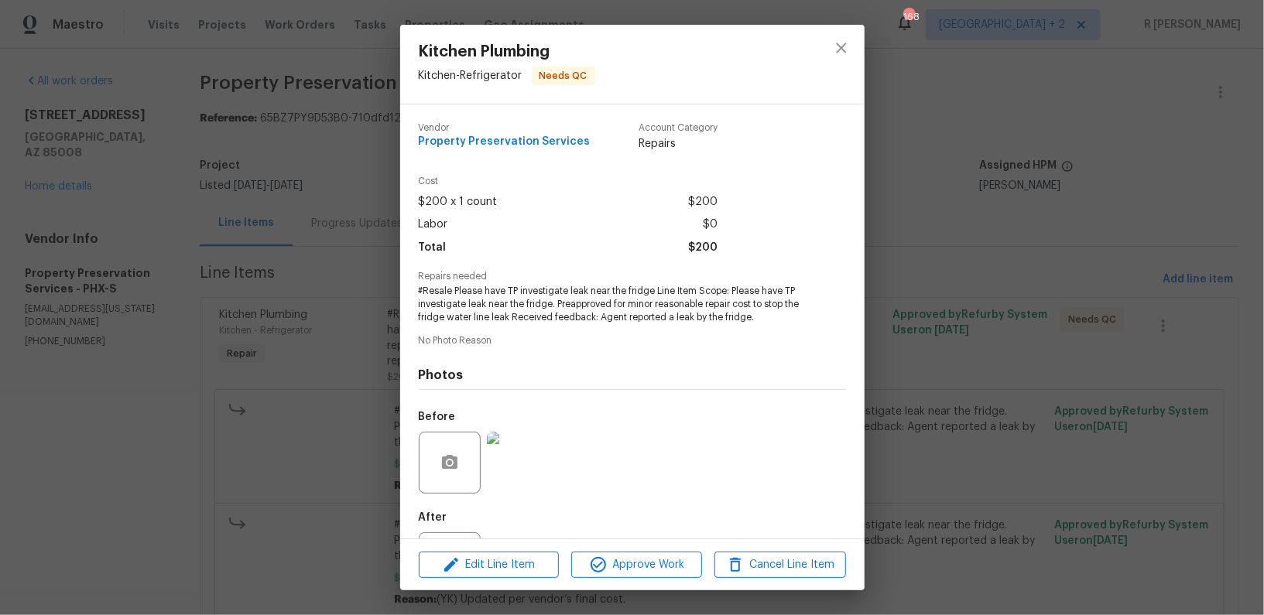
click at [628, 582] on div "Edit Line Item Approve Work Cancel Line Item" at bounding box center [632, 565] width 464 height 52
click at [637, 571] on span "Approve Work" at bounding box center [636, 565] width 121 height 19
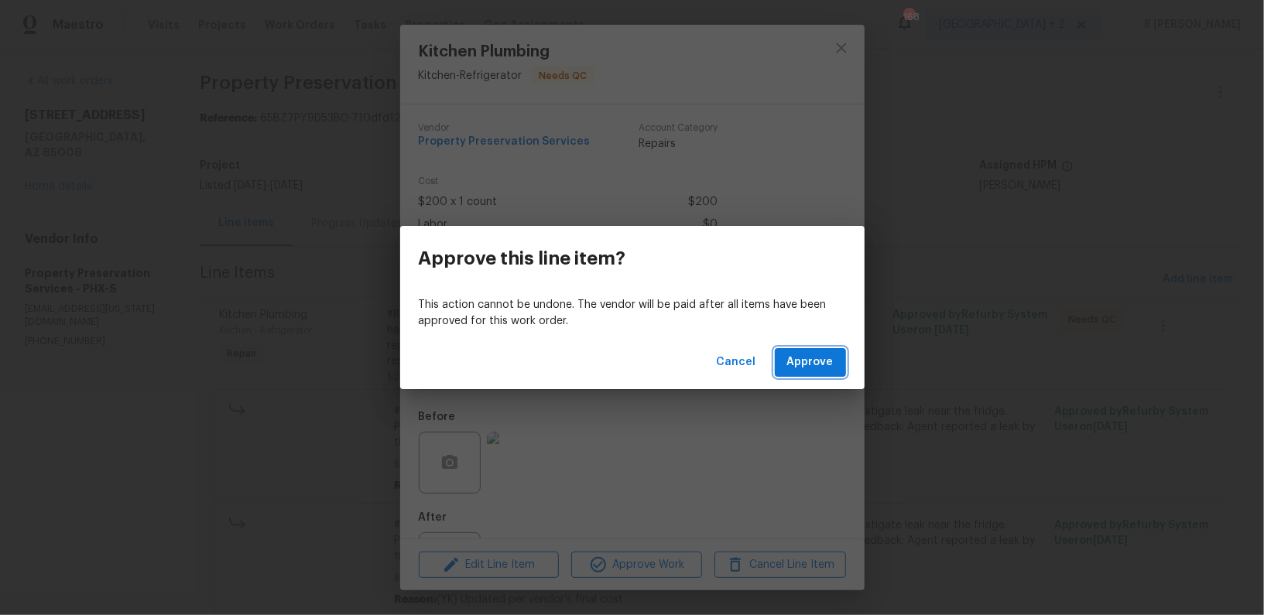
click at [824, 362] on span "Approve" at bounding box center [810, 362] width 46 height 19
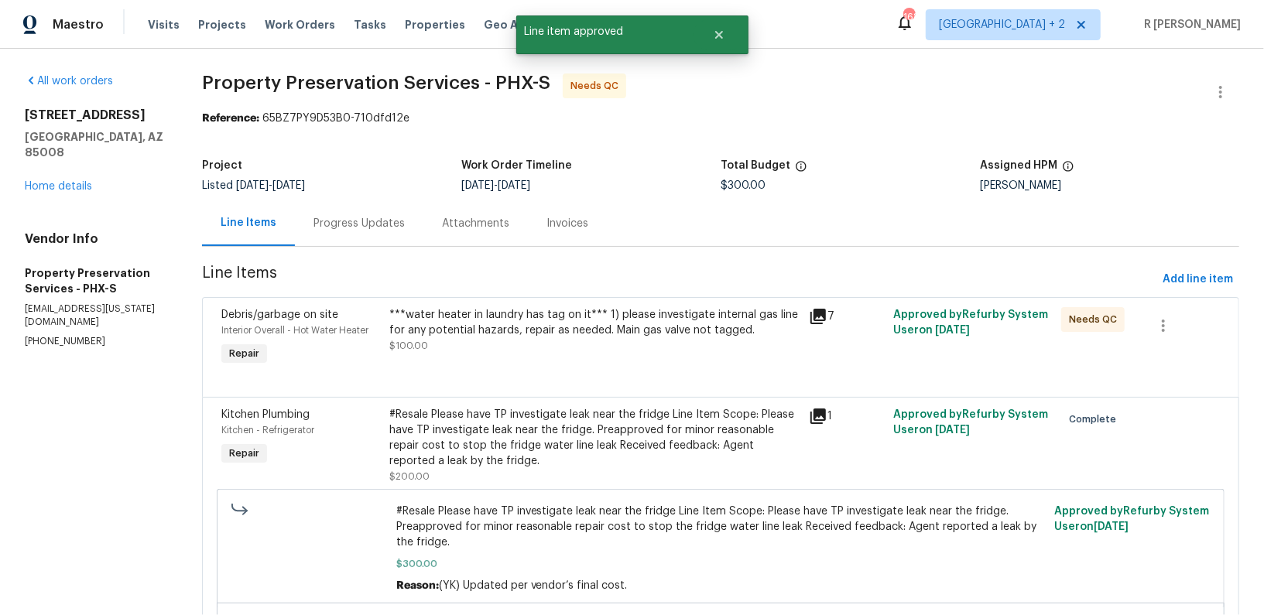
click at [524, 354] on div "***water heater in laundry has tag on it*** 1) please investigate internal gas …" at bounding box center [595, 338] width 420 height 71
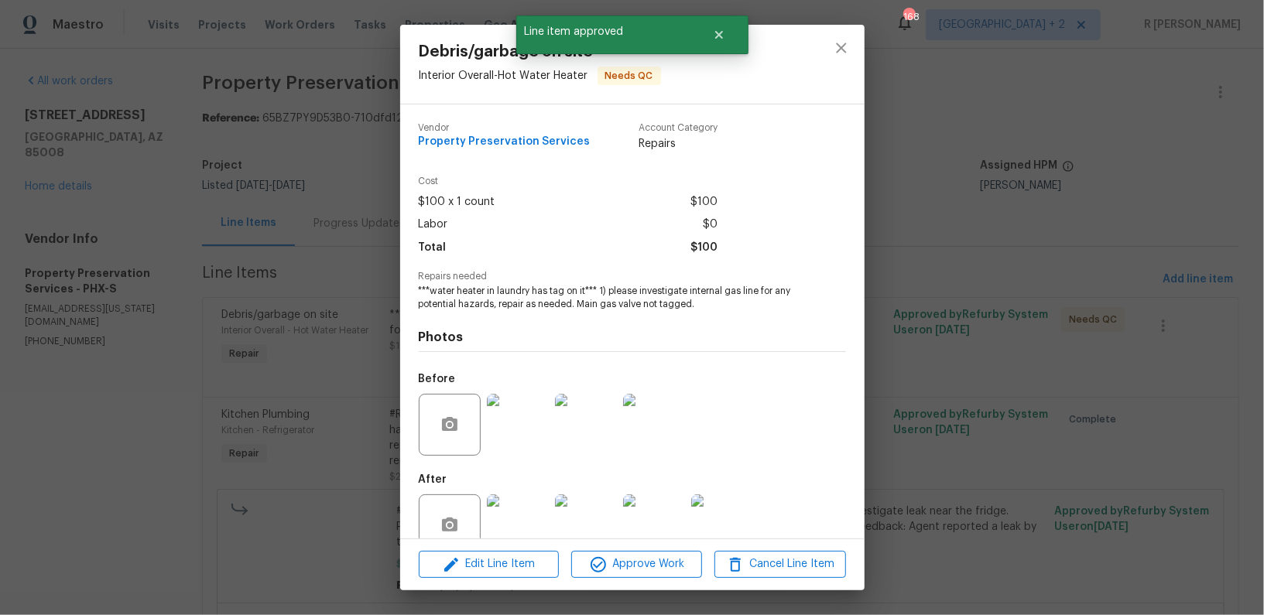
scroll to position [33, 0]
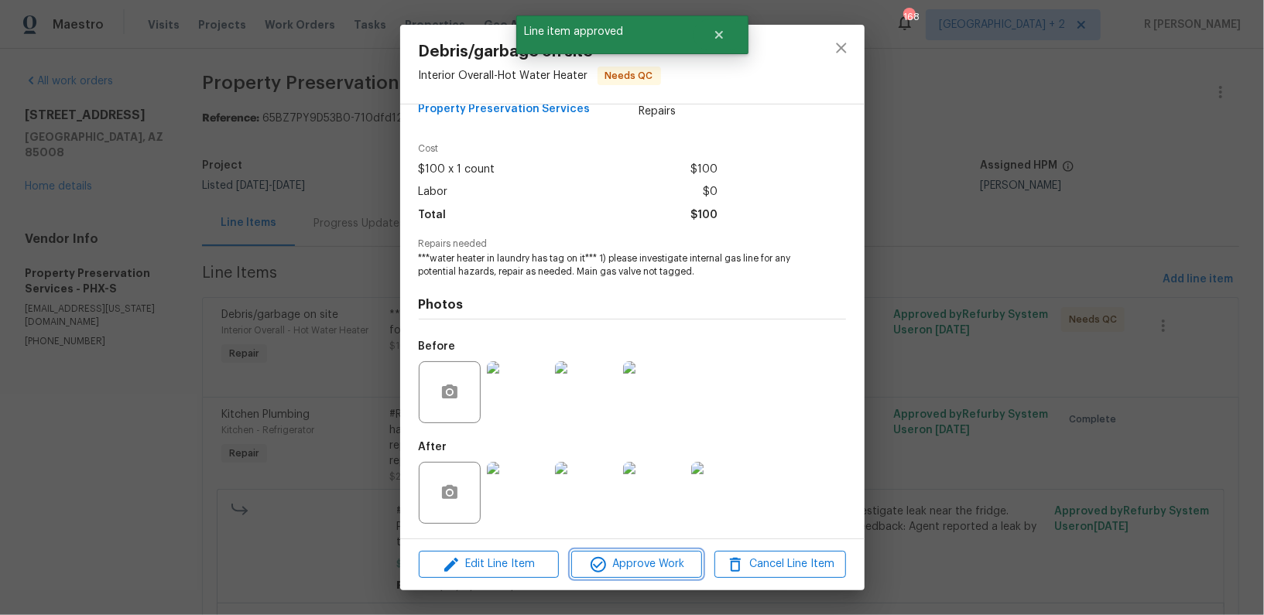
click at [622, 573] on span "Approve Work" at bounding box center [636, 564] width 121 height 19
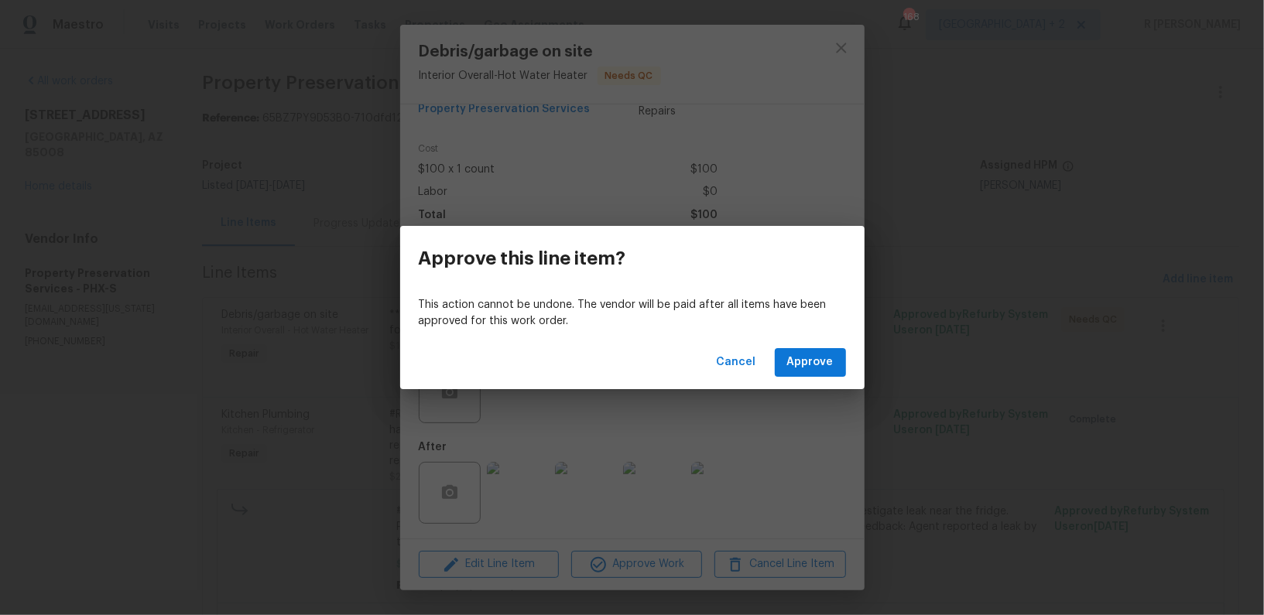
click at [809, 378] on div "Cancel Approve" at bounding box center [632, 362] width 464 height 53
click at [811, 364] on span "Approve" at bounding box center [810, 362] width 46 height 19
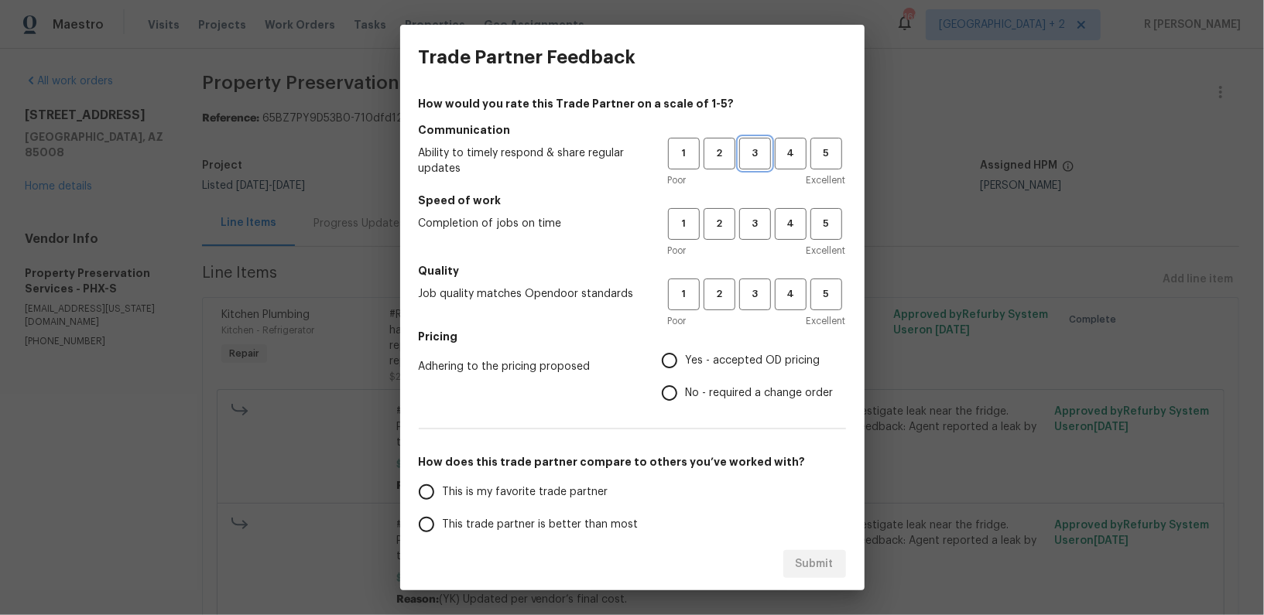
click at [742, 145] on span "3" at bounding box center [755, 154] width 29 height 18
click at [757, 232] on button "3" at bounding box center [755, 224] width 32 height 32
click at [759, 299] on span "3" at bounding box center [755, 295] width 29 height 18
click at [705, 356] on span "Yes - accepted OD pricing" at bounding box center [753, 361] width 135 height 16
click at [686, 356] on input "Yes - accepted OD pricing" at bounding box center [669, 360] width 33 height 33
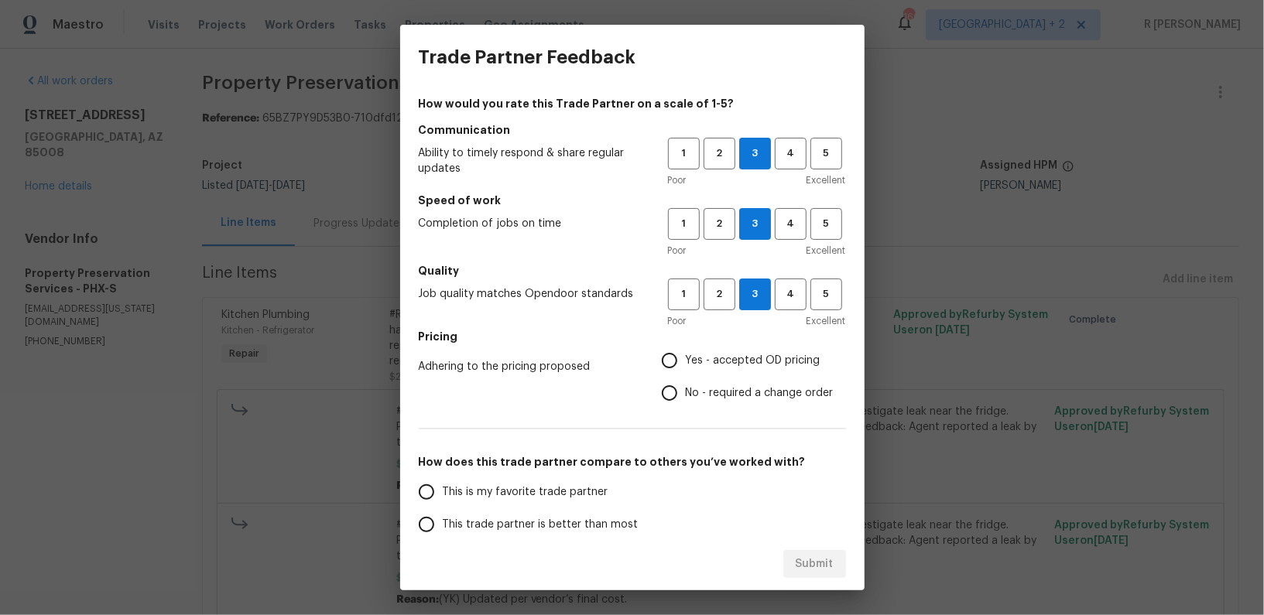
radio input "true"
click at [713, 382] on label "No - required a change order" at bounding box center [743, 393] width 180 height 33
click at [686, 382] on input "No - required a change order" at bounding box center [669, 393] width 33 height 33
radio input "true"
click at [588, 517] on span "This trade partner is better than most" at bounding box center [541, 525] width 196 height 16
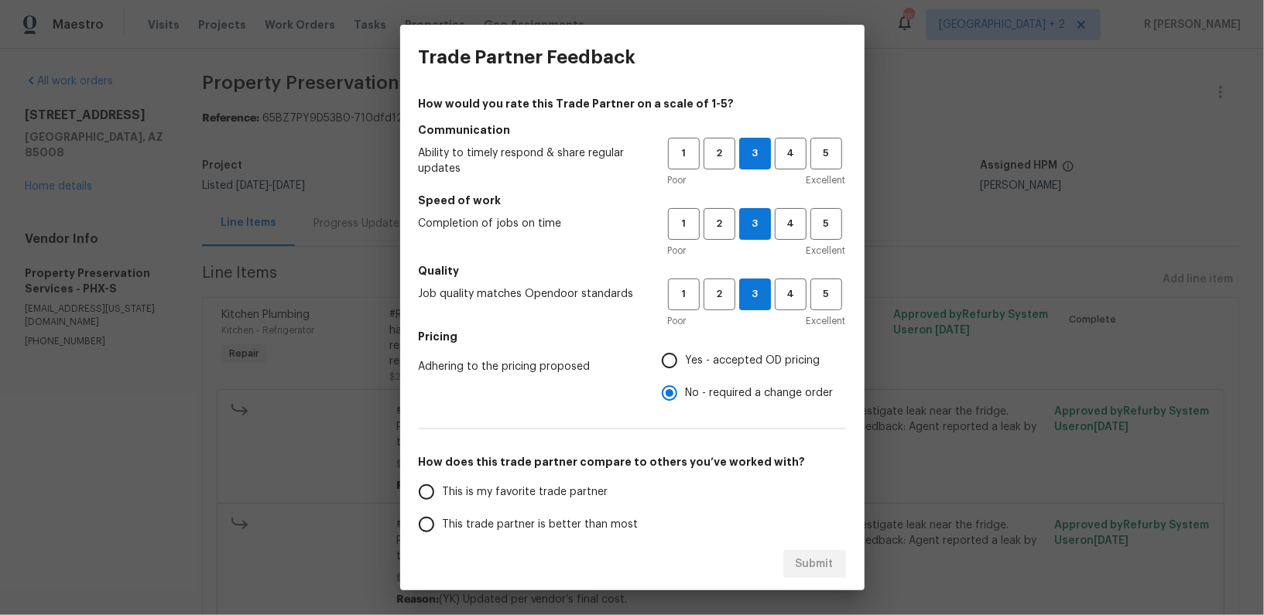
click at [443, 517] on input "This trade partner is better than most" at bounding box center [426, 524] width 33 height 33
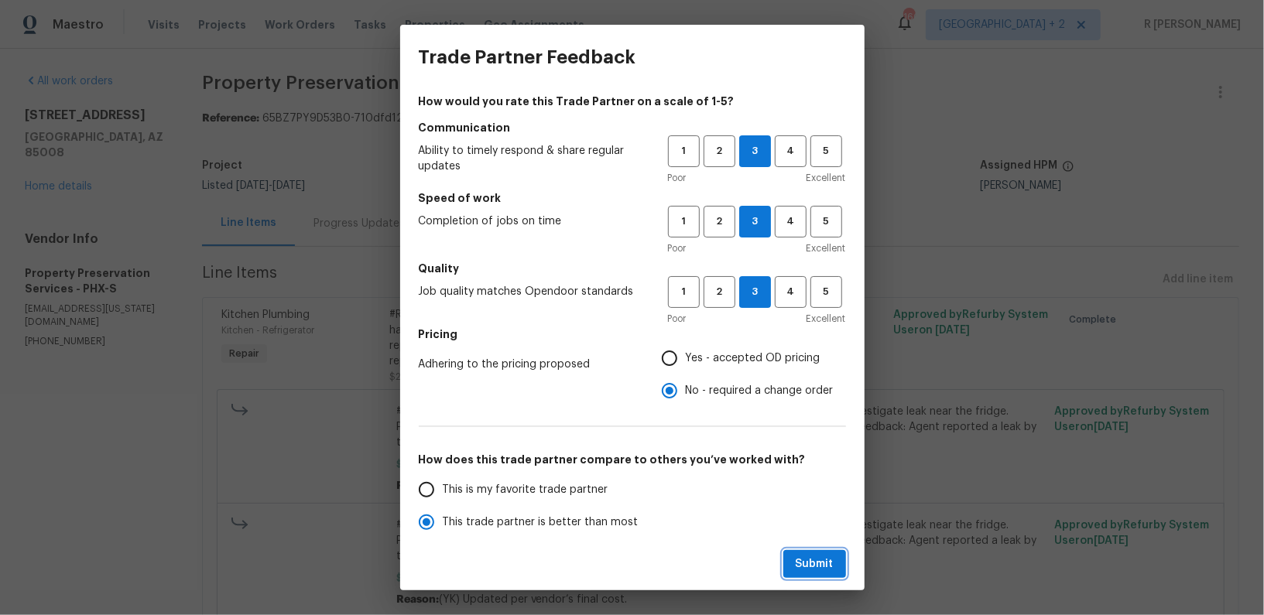
click at [807, 560] on span "Submit" at bounding box center [815, 564] width 38 height 19
radio input "true"
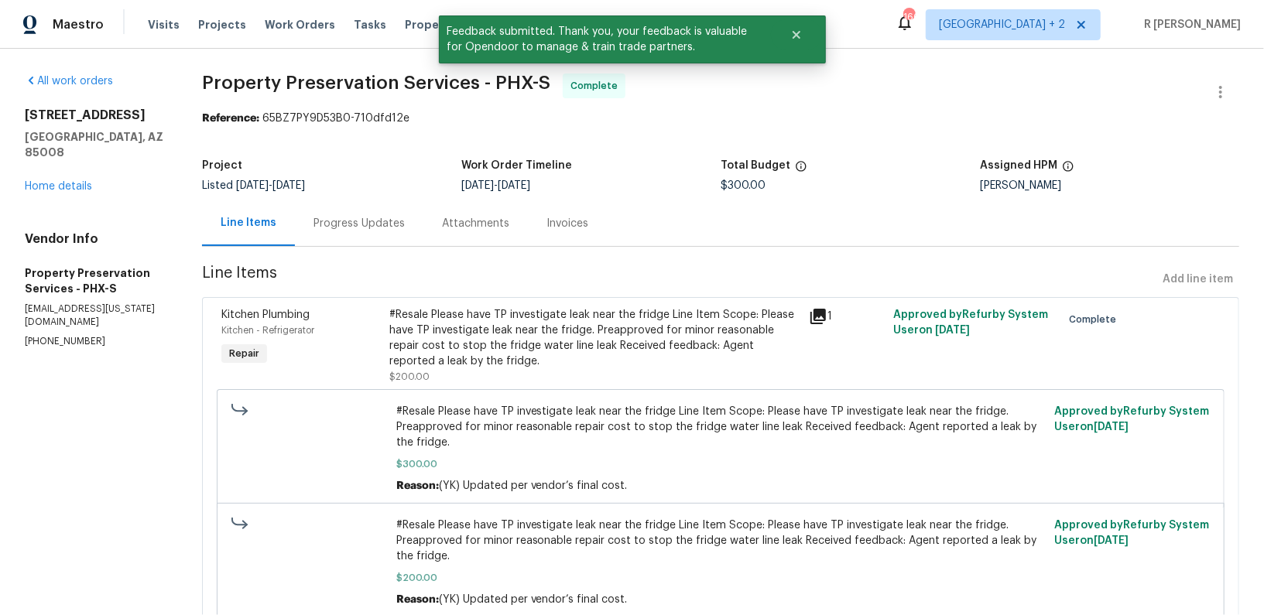
click at [370, 223] on div "Progress Updates" at bounding box center [358, 223] width 91 height 15
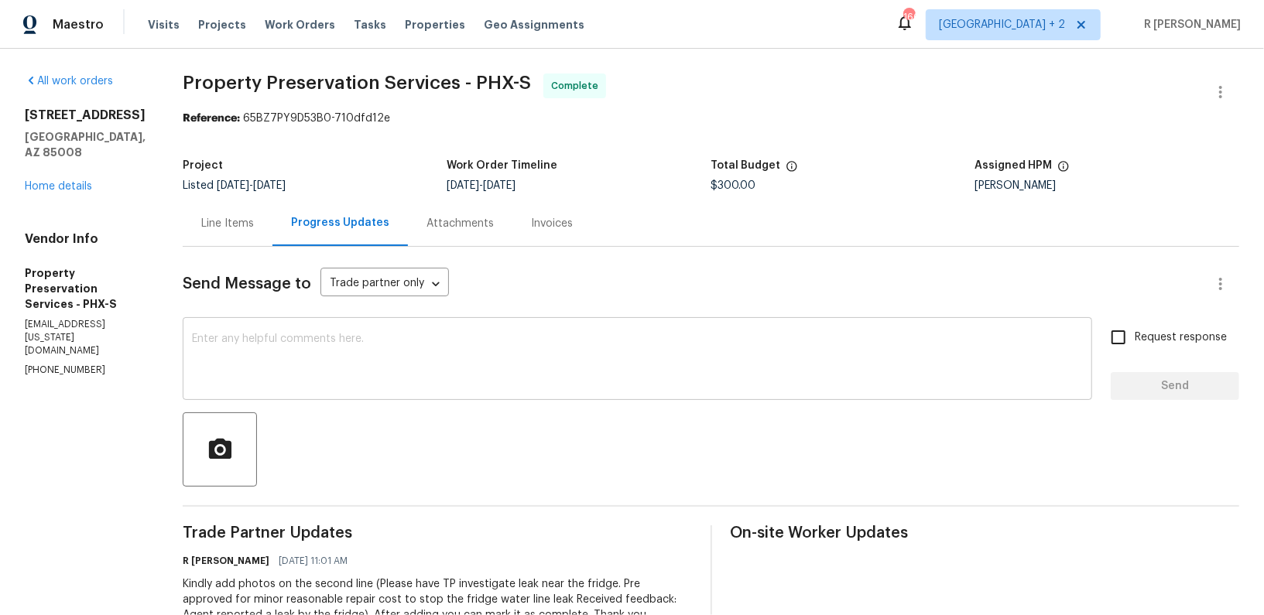
click at [430, 344] on textarea at bounding box center [637, 361] width 891 height 54
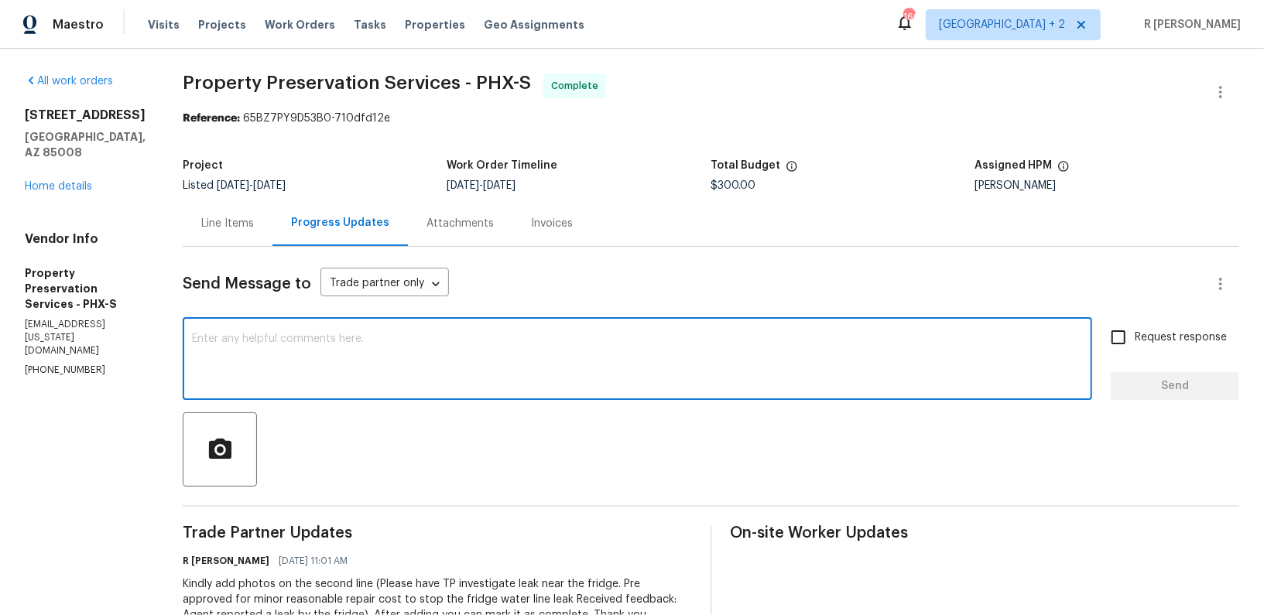
paste textarea "Hi Team, the work order has been approved. Kindly upload the detailed invoice. …"
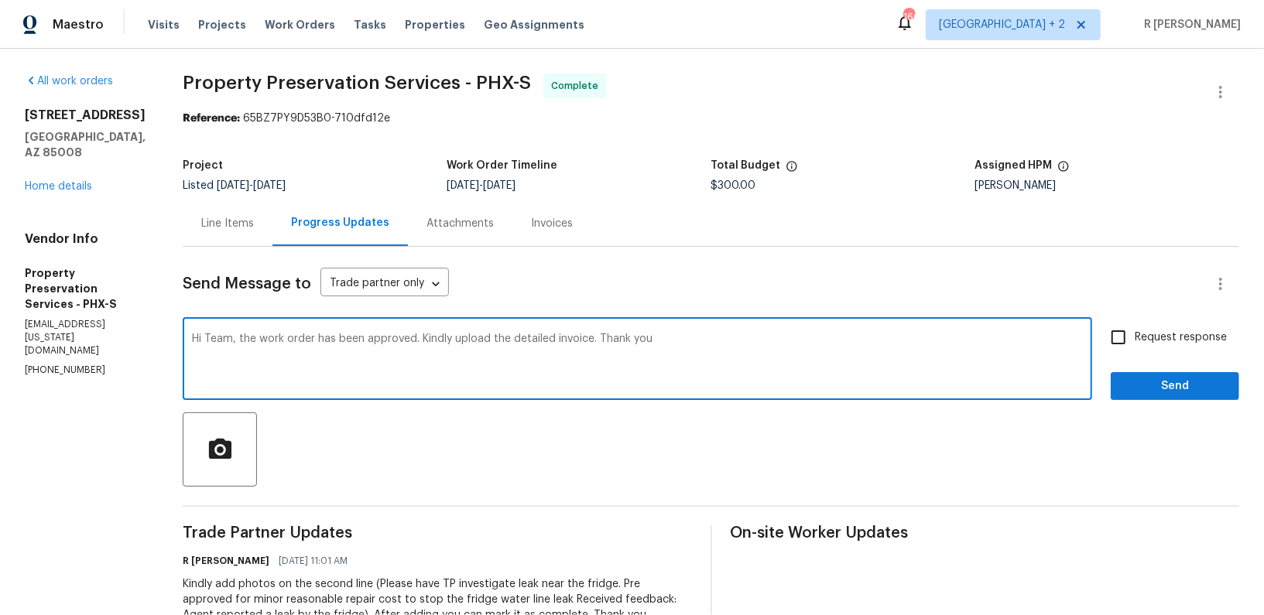
type textarea "Hi Team, the work order has been approved. Kindly upload the detailed invoice. …"
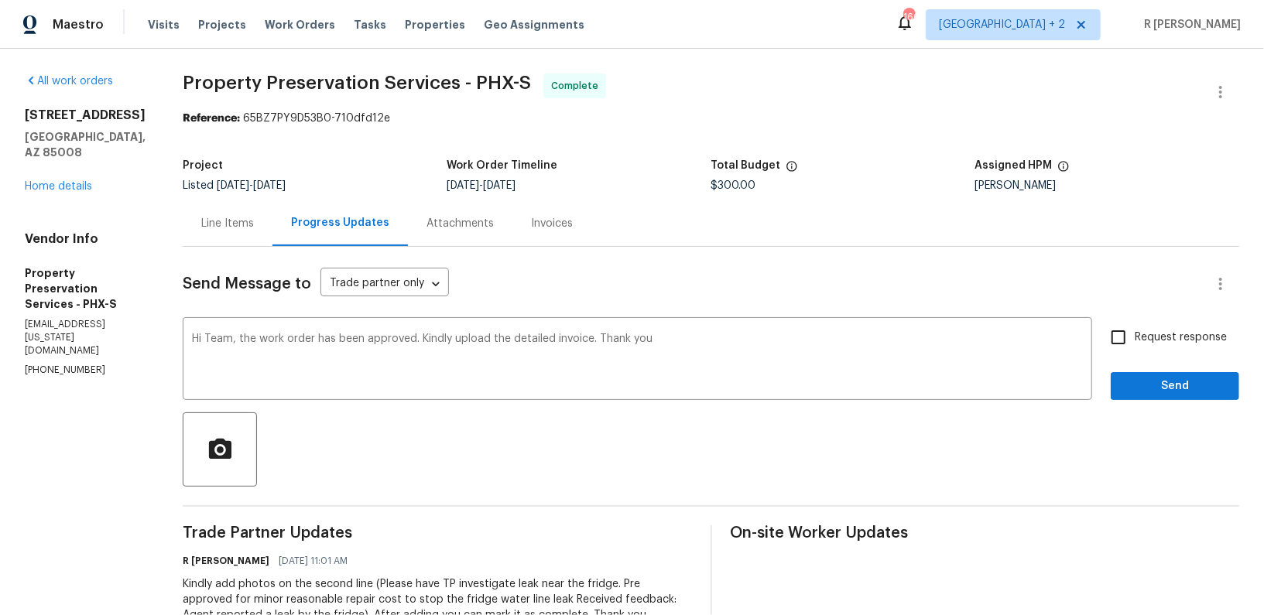
click at [1188, 334] on span "Request response" at bounding box center [1181, 338] width 92 height 16
click at [1135, 334] on input "Request response" at bounding box center [1118, 337] width 33 height 33
checkbox input "true"
click at [1166, 387] on span "Send" at bounding box center [1175, 386] width 104 height 19
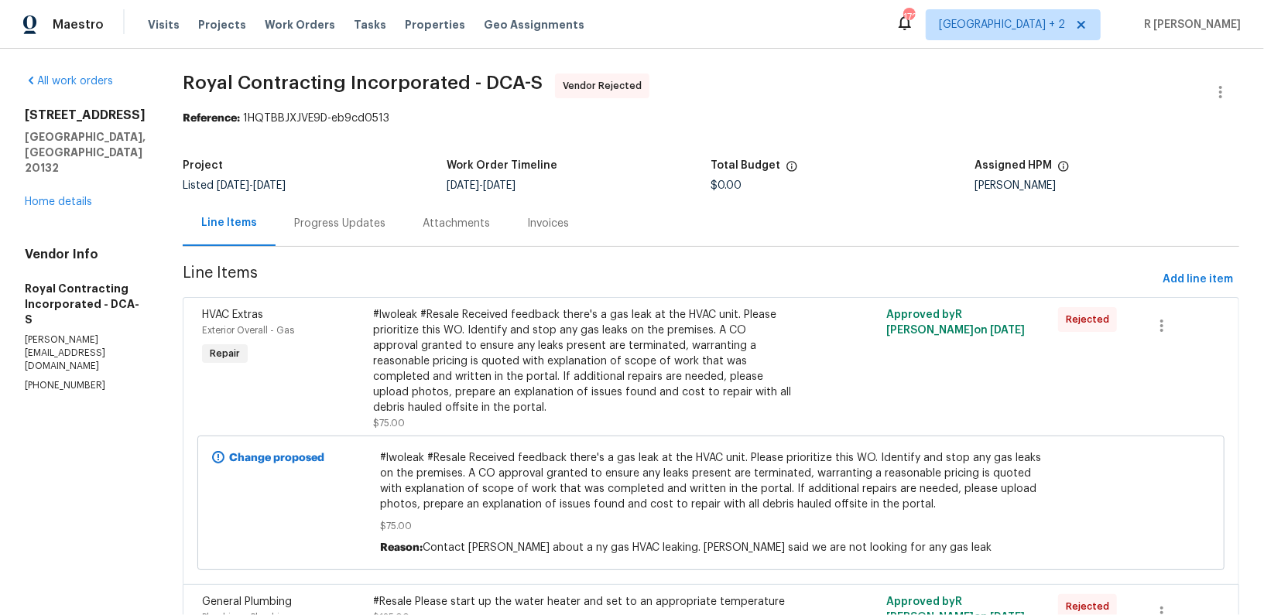
click at [423, 221] on div "Attachments" at bounding box center [456, 223] width 104 height 46
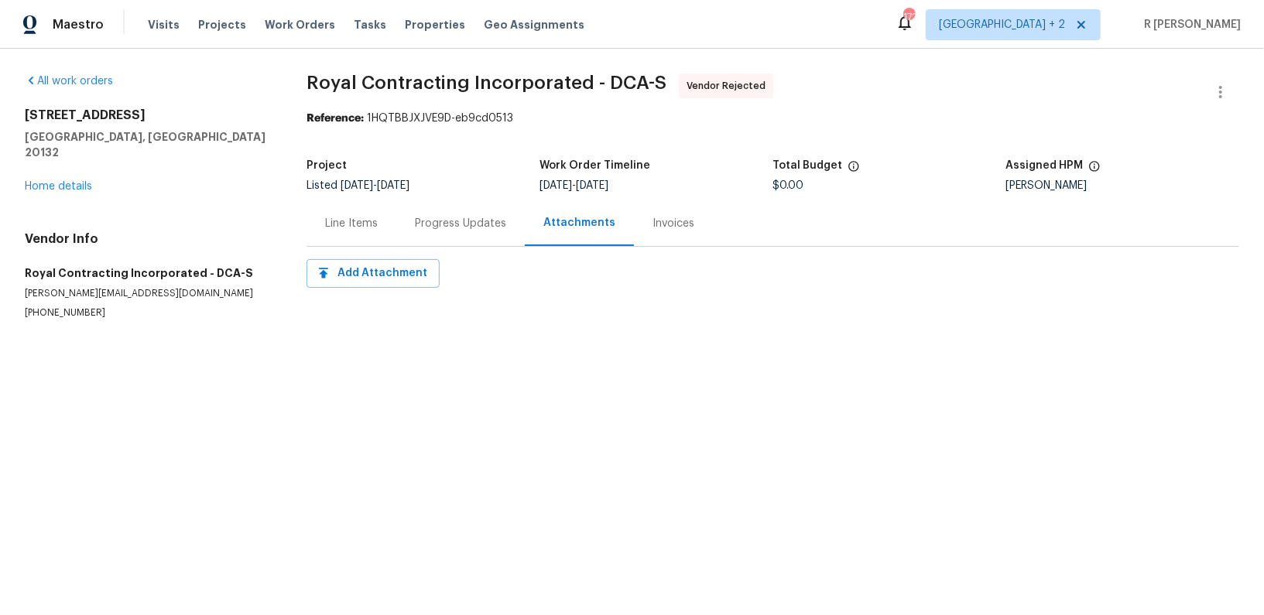
click at [447, 218] on div "Progress Updates" at bounding box center [460, 223] width 91 height 15
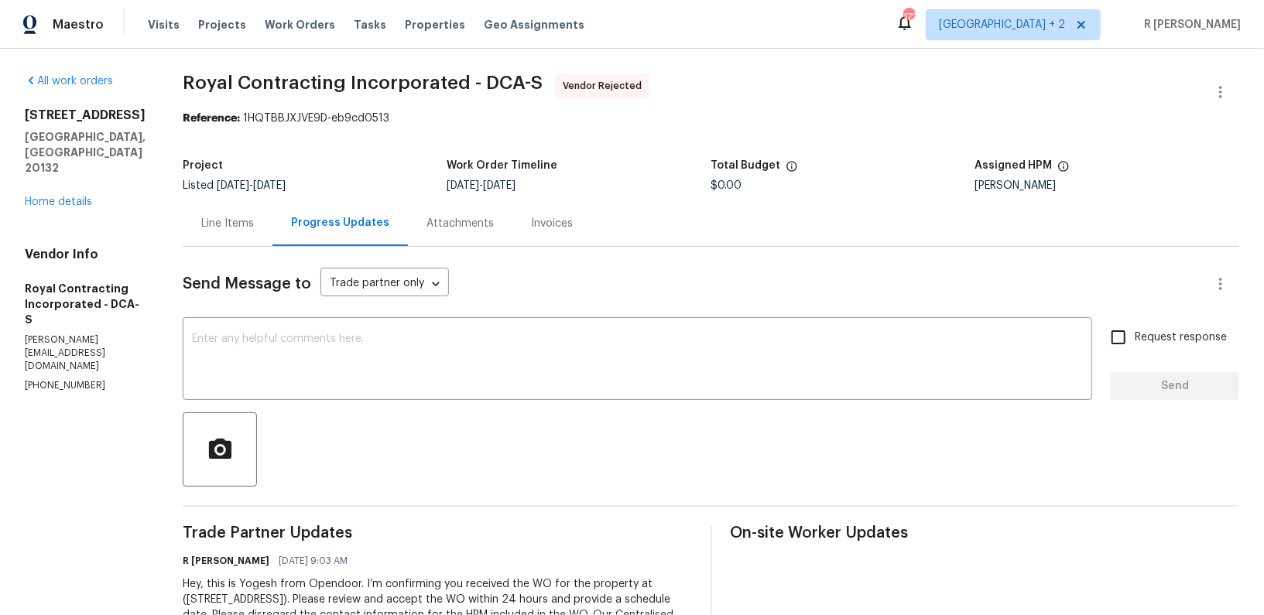
click at [20, 174] on div "All work orders 952 Devonshire Cir Purcellville, VA 20132 Home details Vendor I…" at bounding box center [632, 396] width 1264 height 695
click at [41, 197] on link "Home details" at bounding box center [58, 202] width 67 height 11
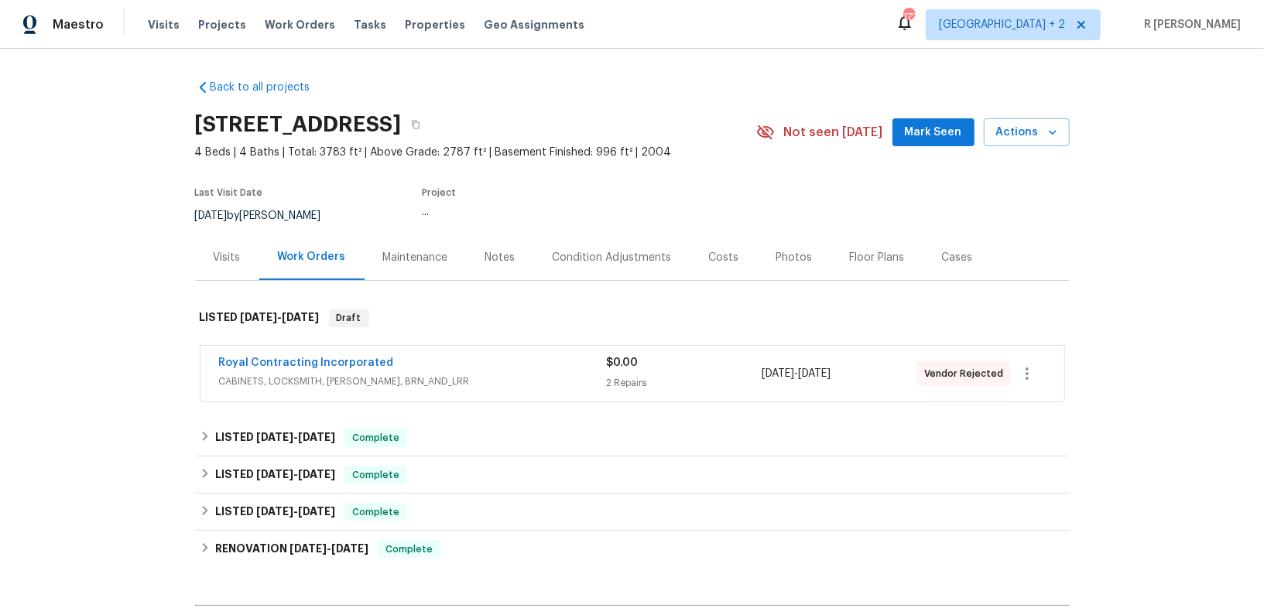
click at [276, 374] on span "CABINETS, LOCKSMITH, HANDYMAN, BRN_AND_LRR" at bounding box center [413, 381] width 388 height 15
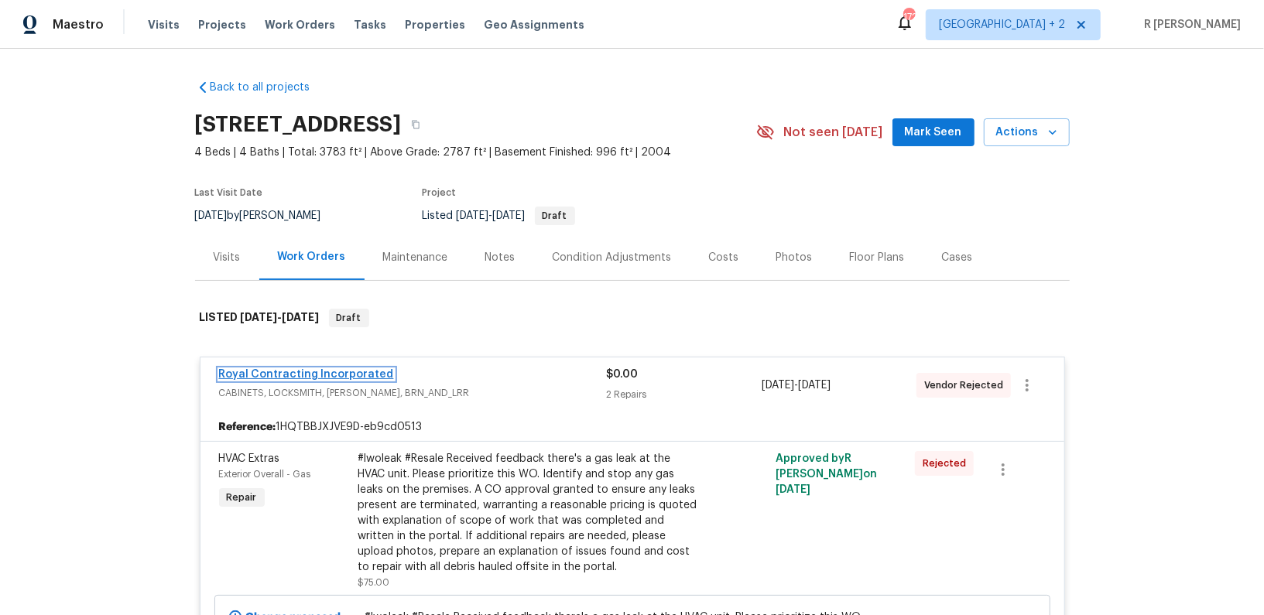
click at [276, 374] on link "Royal Contracting Incorporated" at bounding box center [306, 374] width 175 height 11
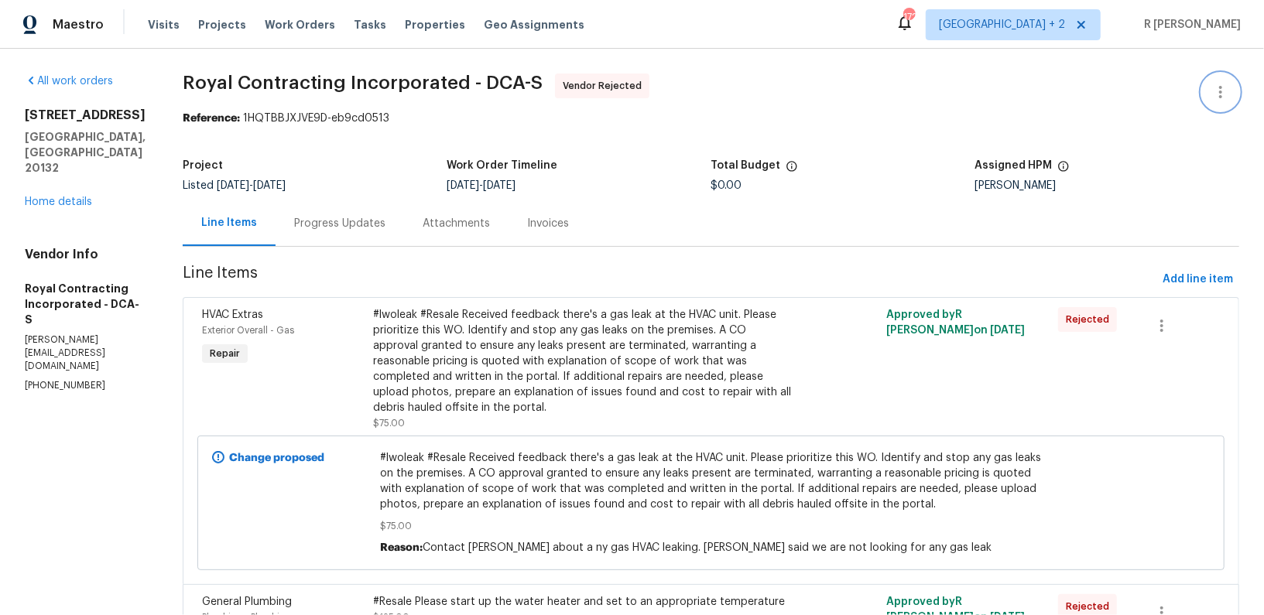
click at [1227, 87] on icon "button" at bounding box center [1220, 92] width 19 height 19
click at [1139, 101] on li "Edit" at bounding box center [1170, 92] width 167 height 26
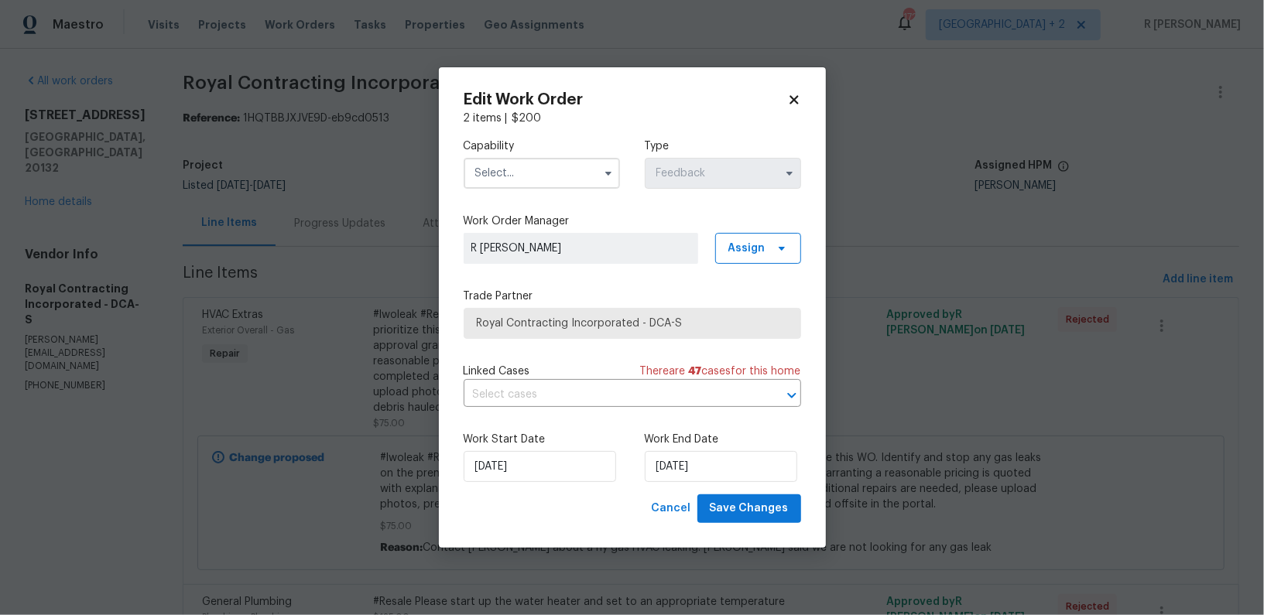
click at [593, 148] on label "Capability" at bounding box center [542, 146] width 156 height 15
click at [576, 166] on input "text" at bounding box center [542, 173] width 156 height 31
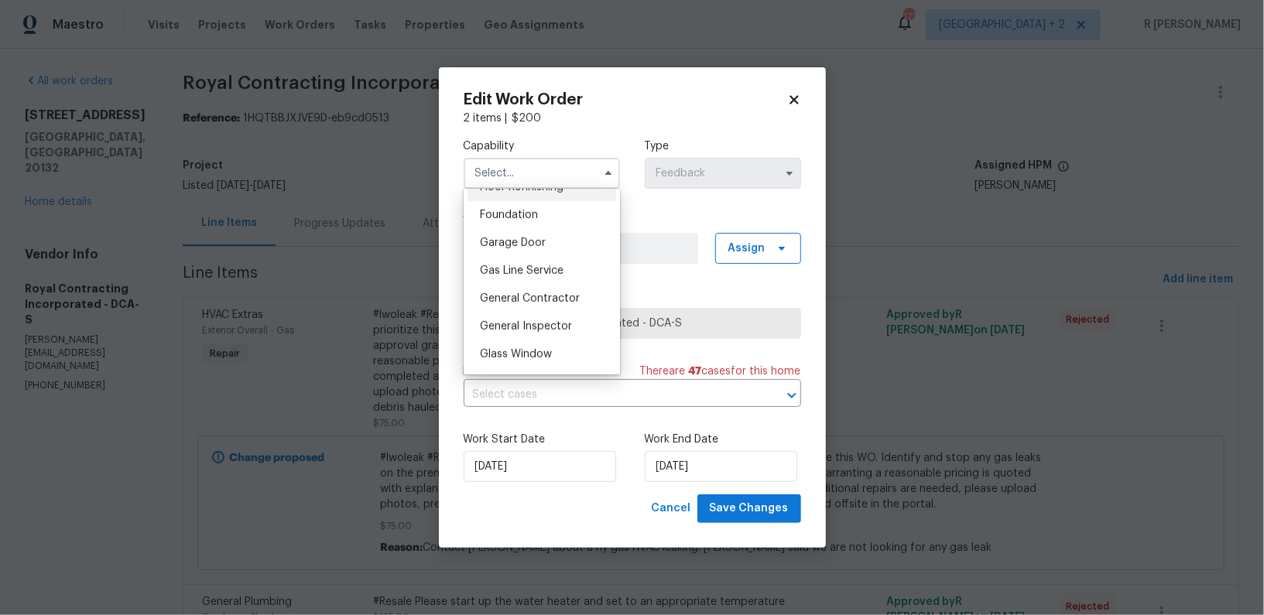
scroll to position [652, 0]
click at [536, 289] on span "General Contractor" at bounding box center [530, 294] width 100 height 11
type input "General Contractor"
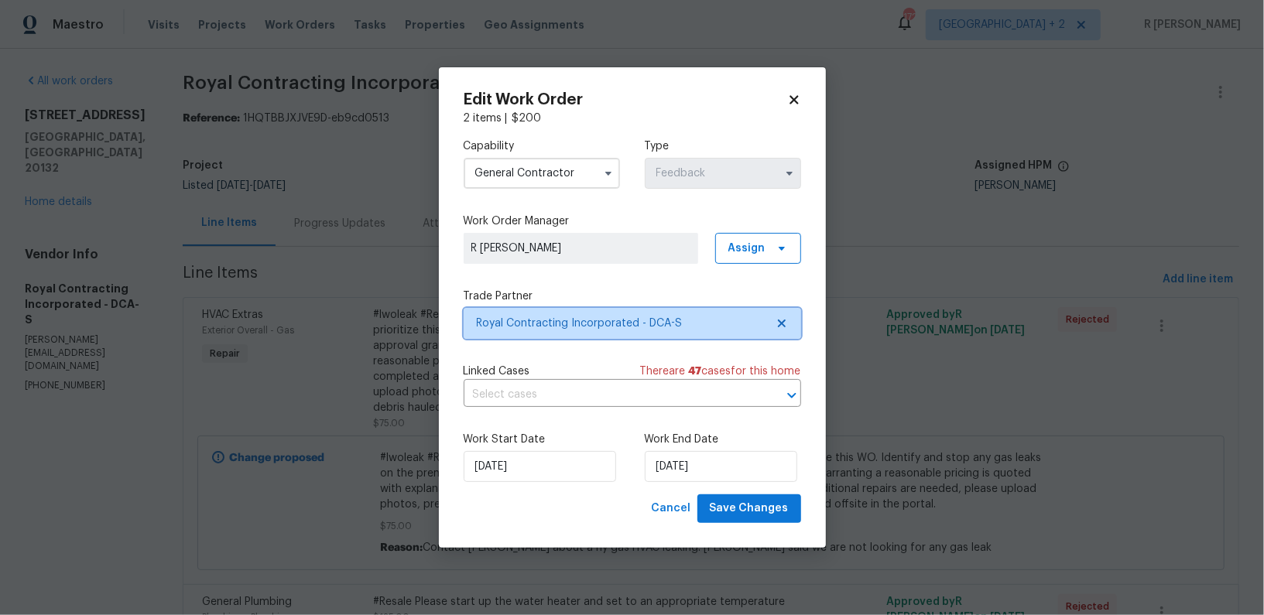
click at [548, 332] on span "Royal Contracting Incorporated - DCA-S" at bounding box center [632, 323] width 337 height 31
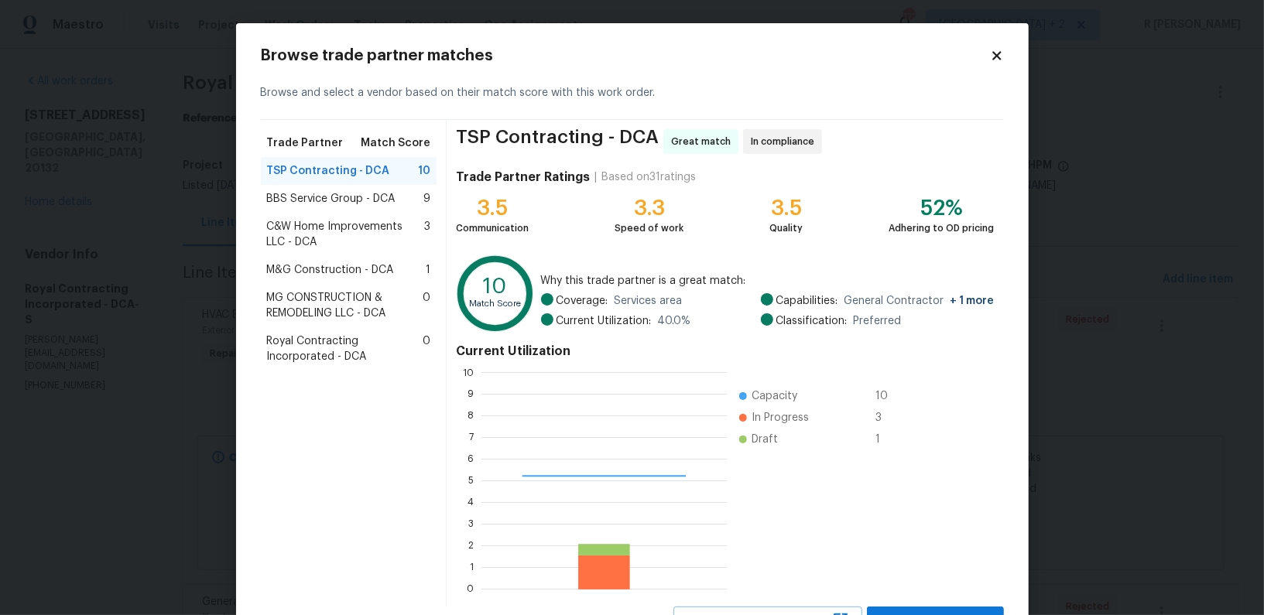
scroll to position [217, 245]
click at [309, 204] on span "BBS Service Group - DCA" at bounding box center [331, 198] width 128 height 15
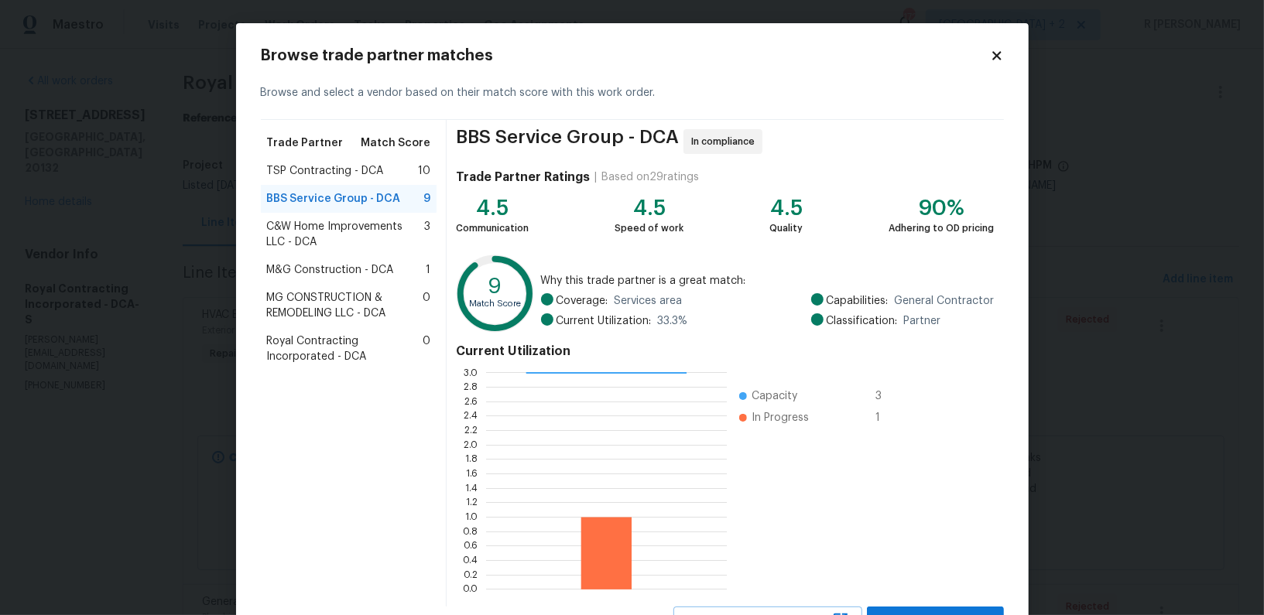
scroll to position [67, 0]
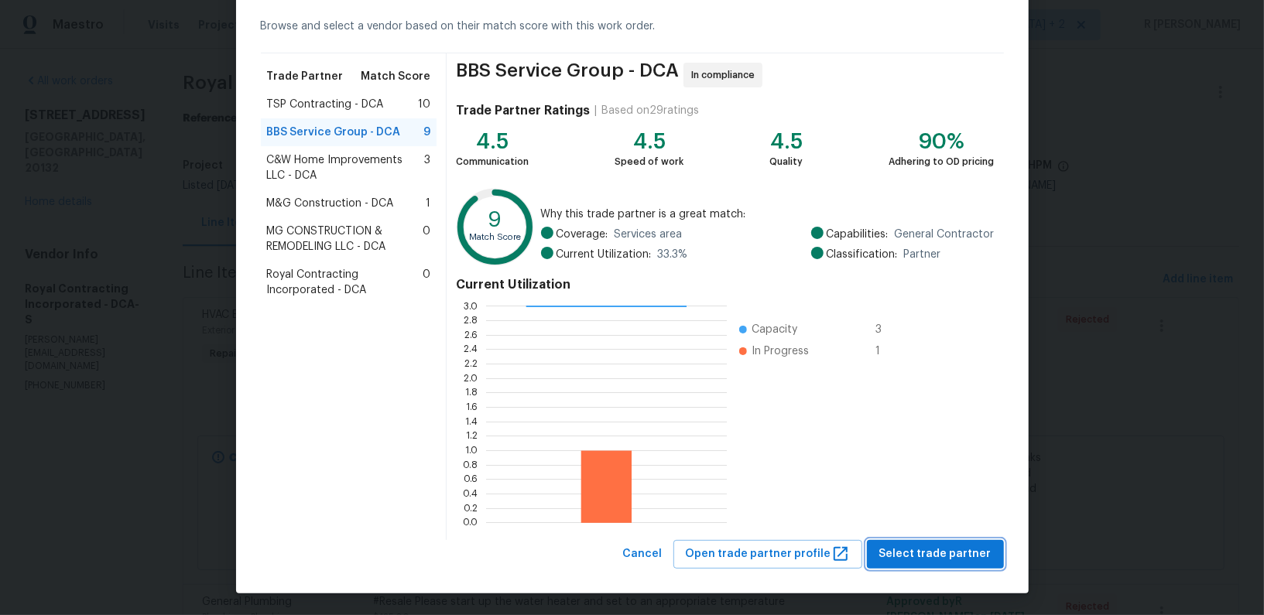
click at [925, 540] on button "Select trade partner" at bounding box center [935, 554] width 137 height 29
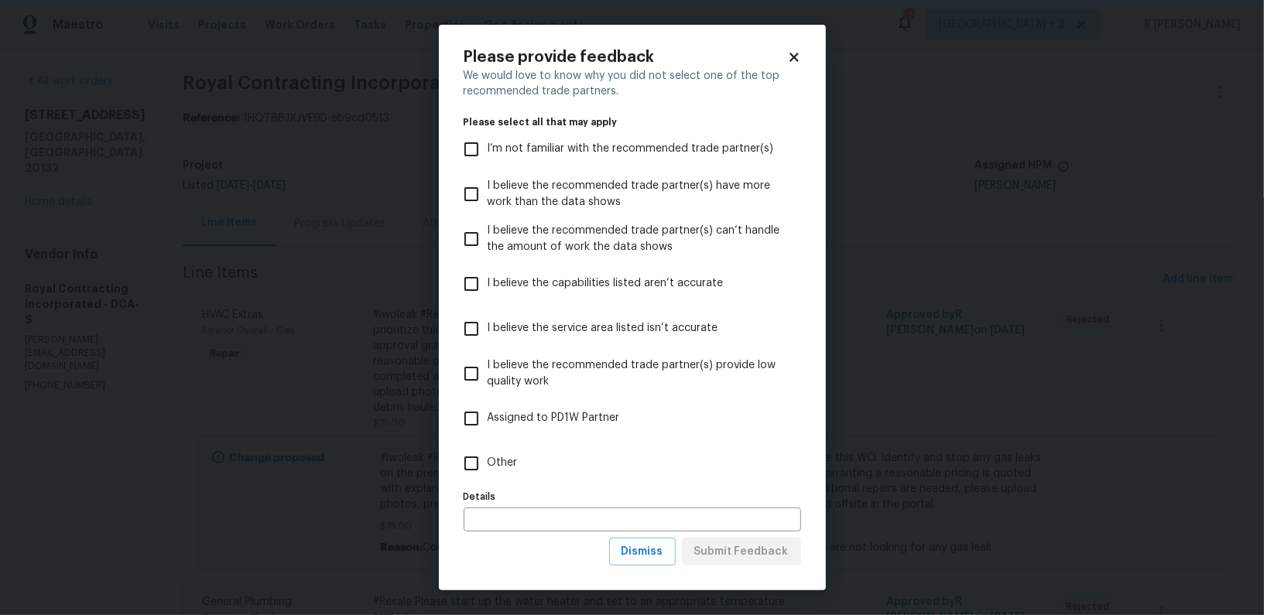
scroll to position [0, 0]
click at [505, 452] on label "Other" at bounding box center [622, 463] width 334 height 45
click at [488, 452] on input "Other" at bounding box center [471, 463] width 33 height 33
checkbox input "true"
click at [770, 560] on span "Submit Feedback" at bounding box center [741, 551] width 94 height 19
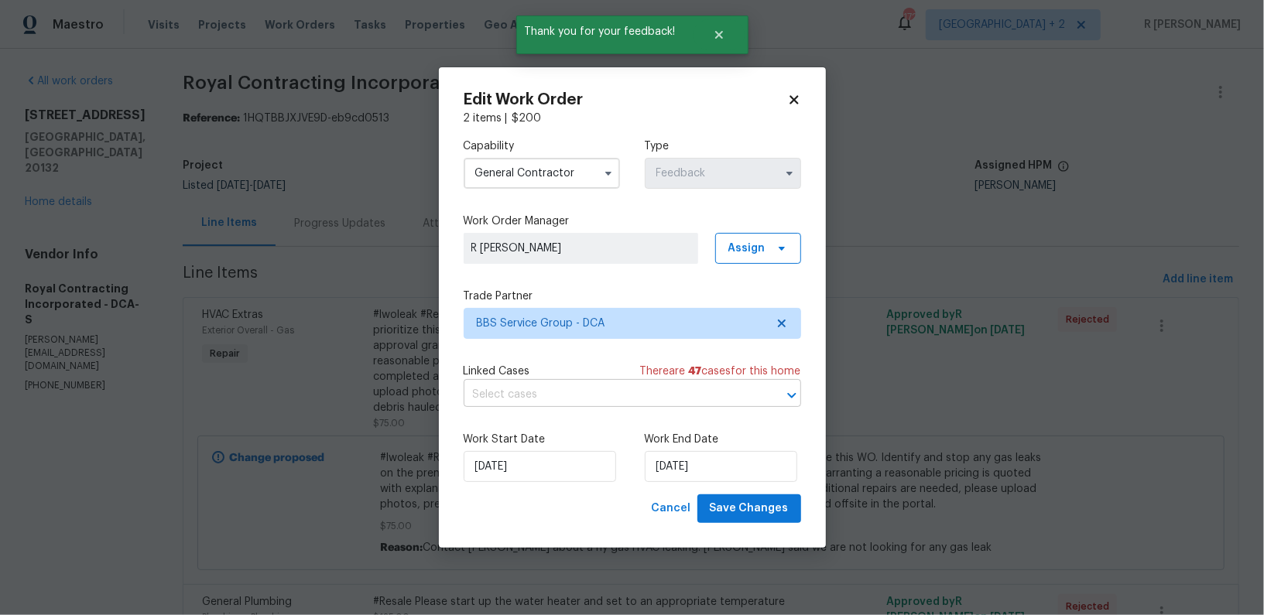
click at [506, 400] on input "text" at bounding box center [611, 395] width 294 height 24
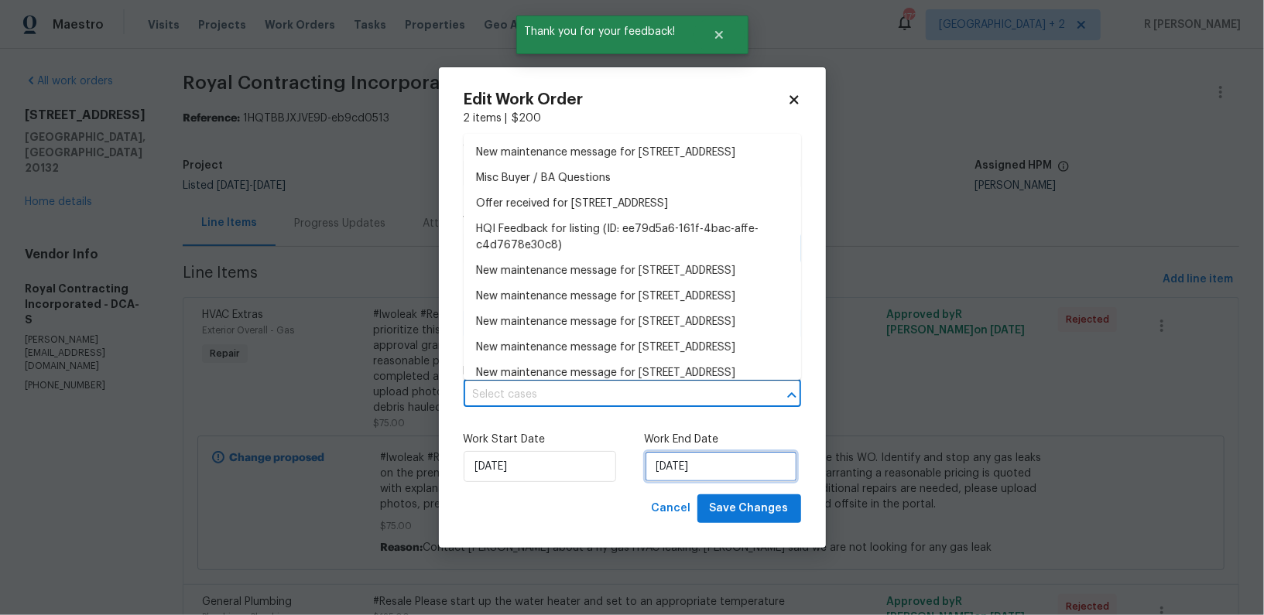
click at [702, 473] on input "02/10/2025" at bounding box center [721, 466] width 152 height 31
select select "9"
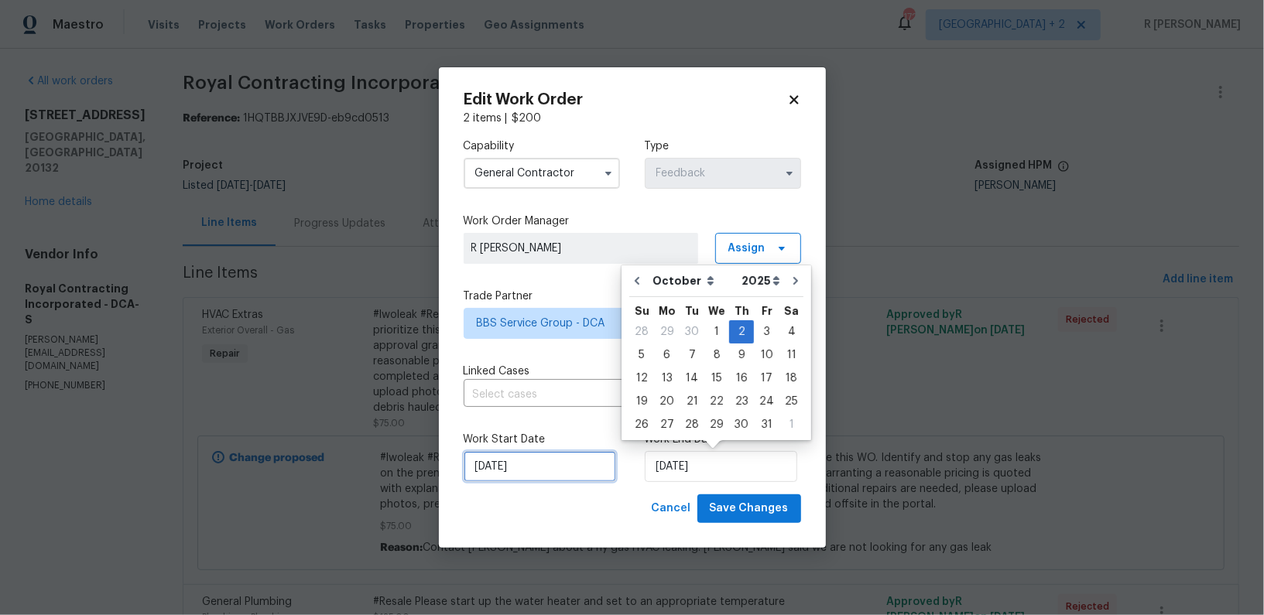
click at [532, 467] on input "29/09/2025" at bounding box center [540, 466] width 152 height 31
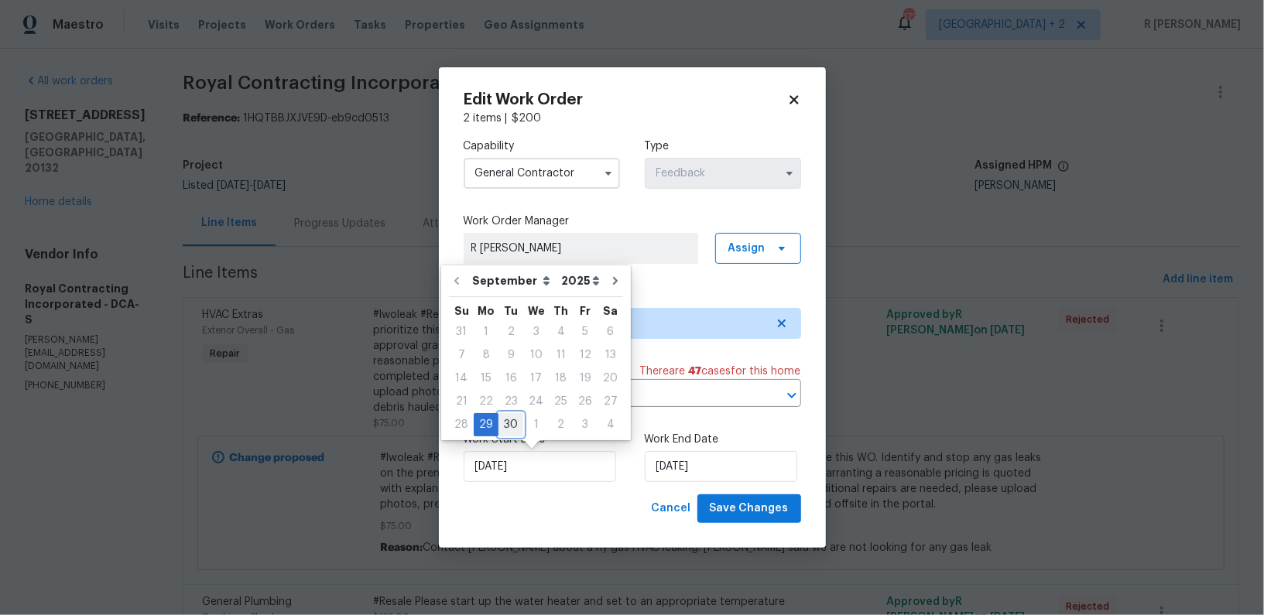
click at [505, 427] on div "30" at bounding box center [510, 425] width 25 height 22
type input "30/09/2025"
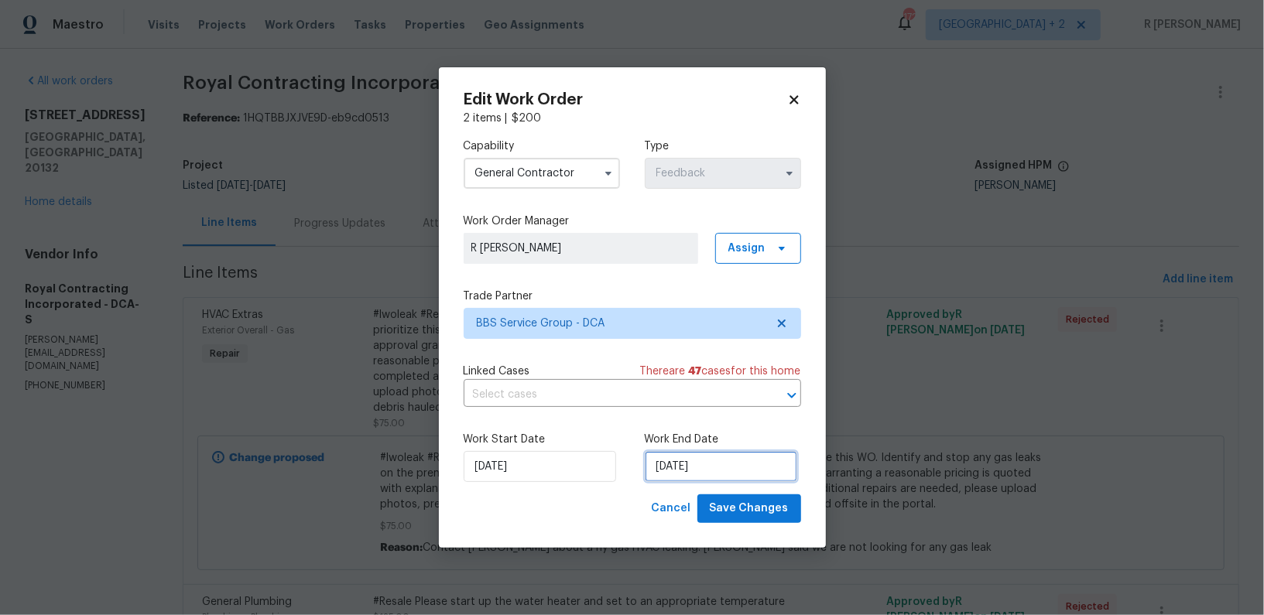
select select "9"
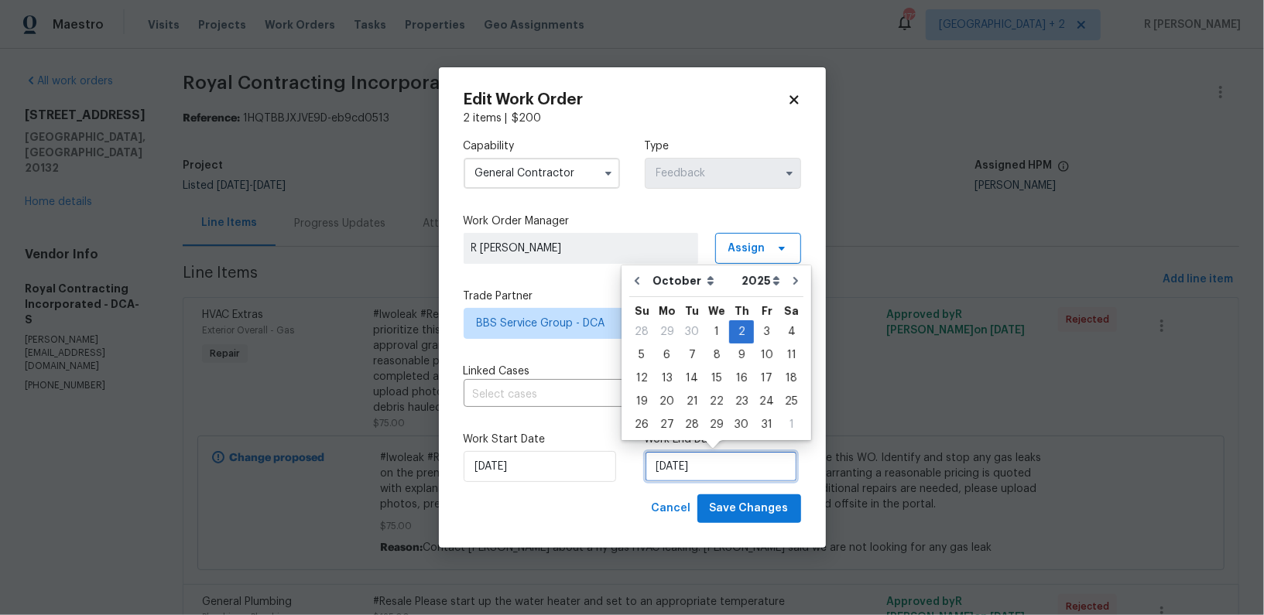
click at [696, 461] on input "02/10/2025" at bounding box center [721, 466] width 152 height 31
click at [757, 325] on div "3" at bounding box center [767, 332] width 26 height 22
type input "03/10/2025"
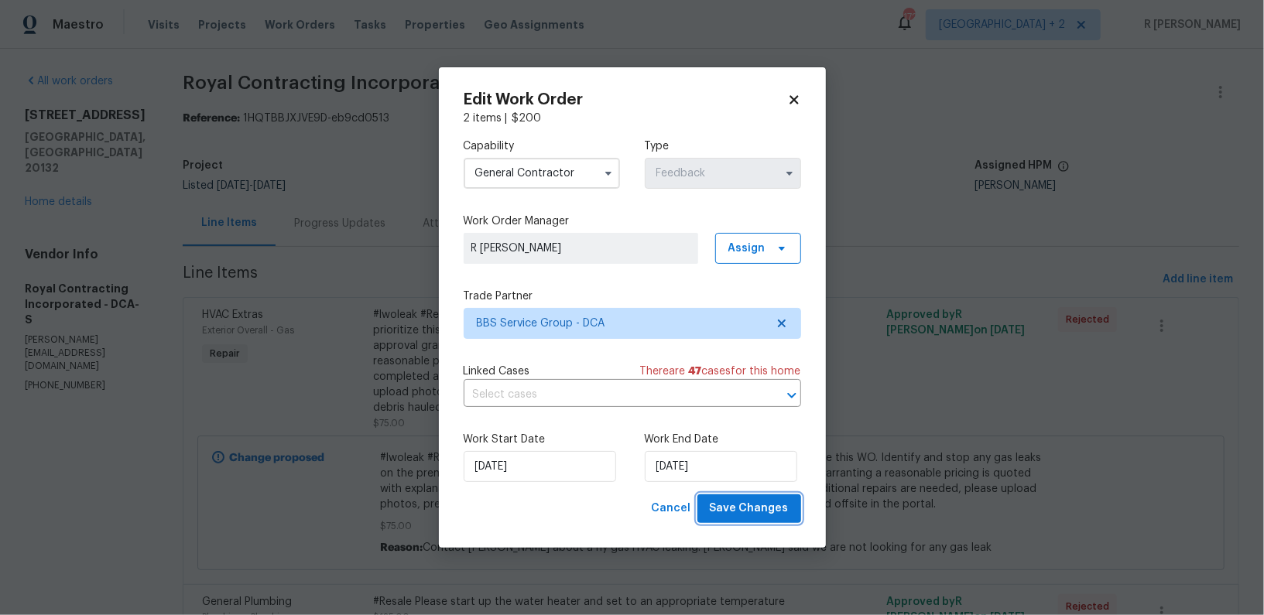
click at [760, 498] on button "Save Changes" at bounding box center [749, 509] width 104 height 29
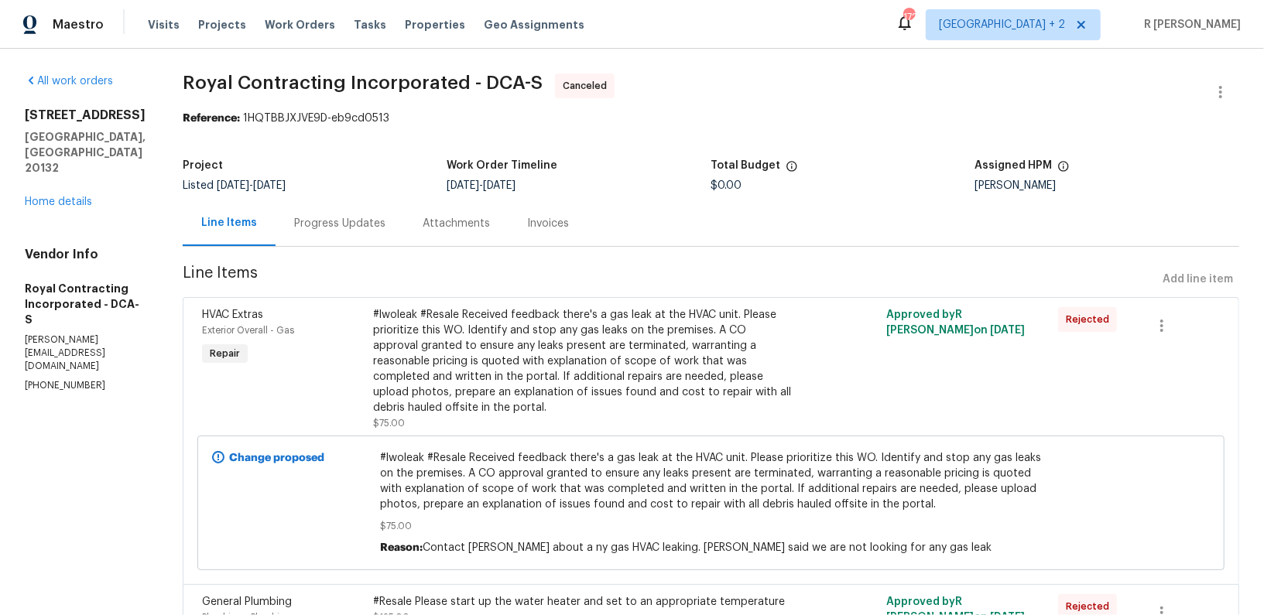
scroll to position [151, 0]
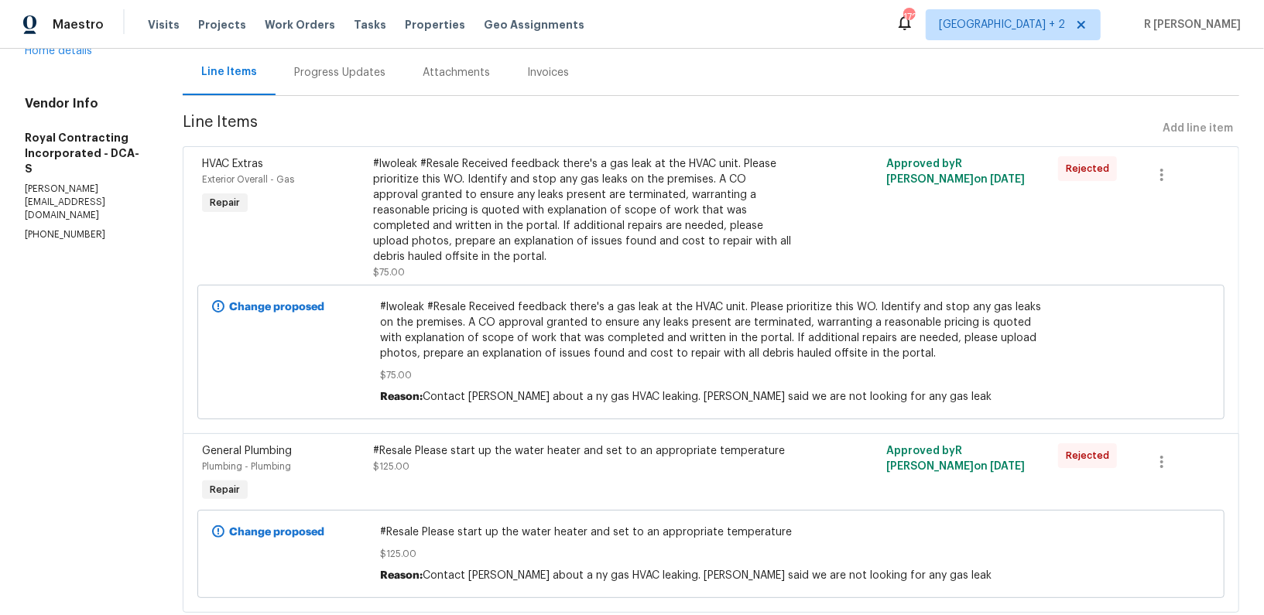
click at [760, 498] on div "#Resale Please start up the water heater and set to an appropriate temperature …" at bounding box center [582, 474] width 428 height 71
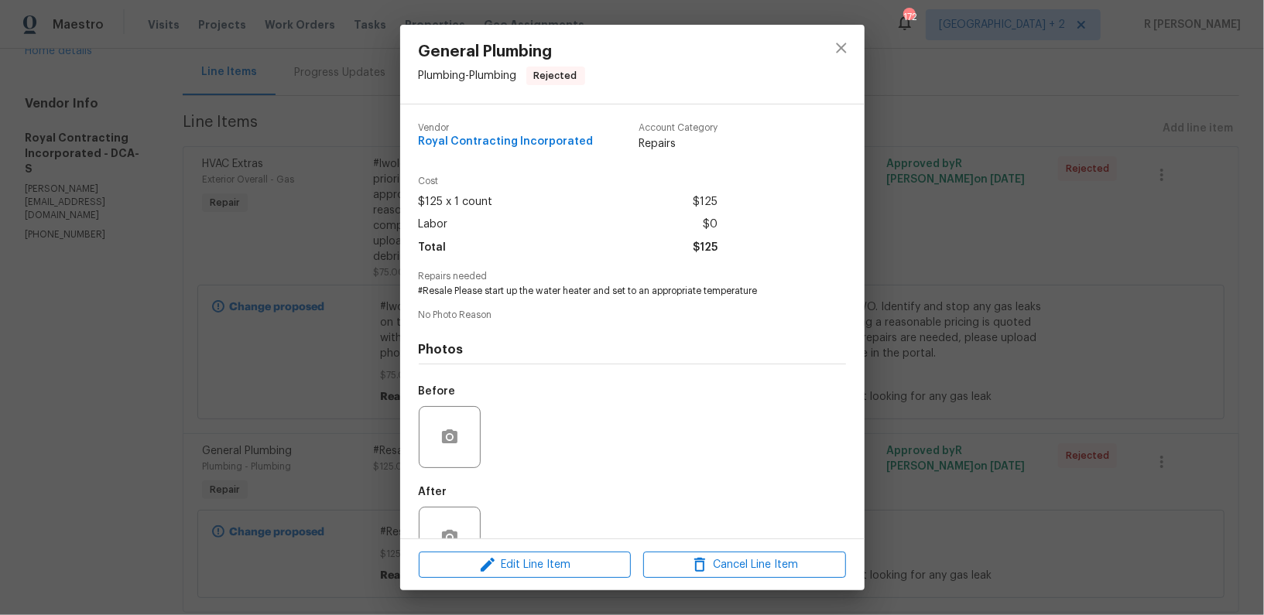
scroll to position [0, 0]
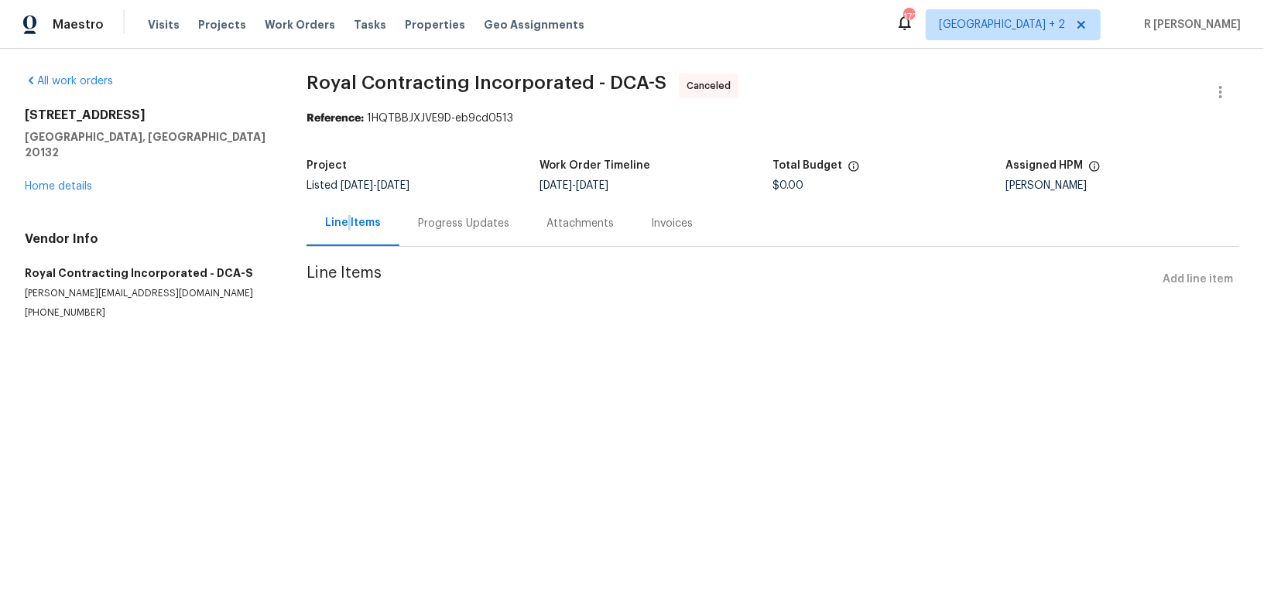
click at [347, 227] on div "Line Items" at bounding box center [353, 222] width 56 height 15
click at [64, 164] on div "952 Devonshire Cir Purcellville, VA 20132 Home details" at bounding box center [147, 151] width 245 height 87
click at [63, 180] on div "All work orders 952 Devonshire Cir Purcellville, VA 20132 Home details Vendor I…" at bounding box center [147, 197] width 245 height 246
click at [64, 181] on link "Home details" at bounding box center [58, 186] width 67 height 11
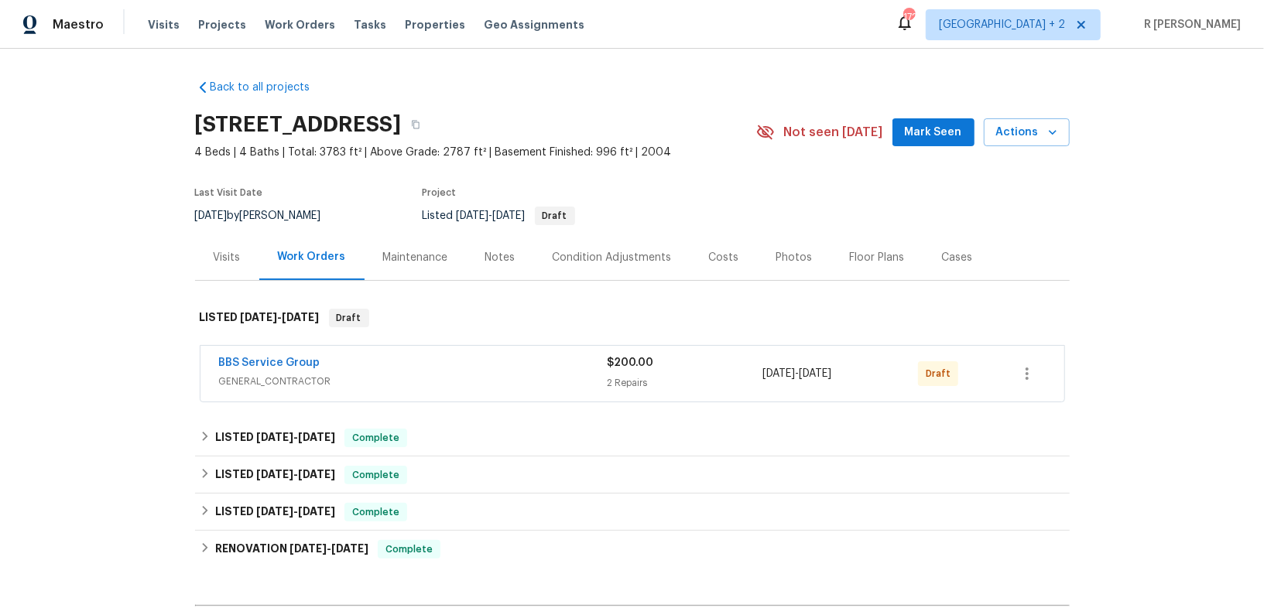
click at [272, 371] on div "BBS Service Group" at bounding box center [413, 364] width 388 height 19
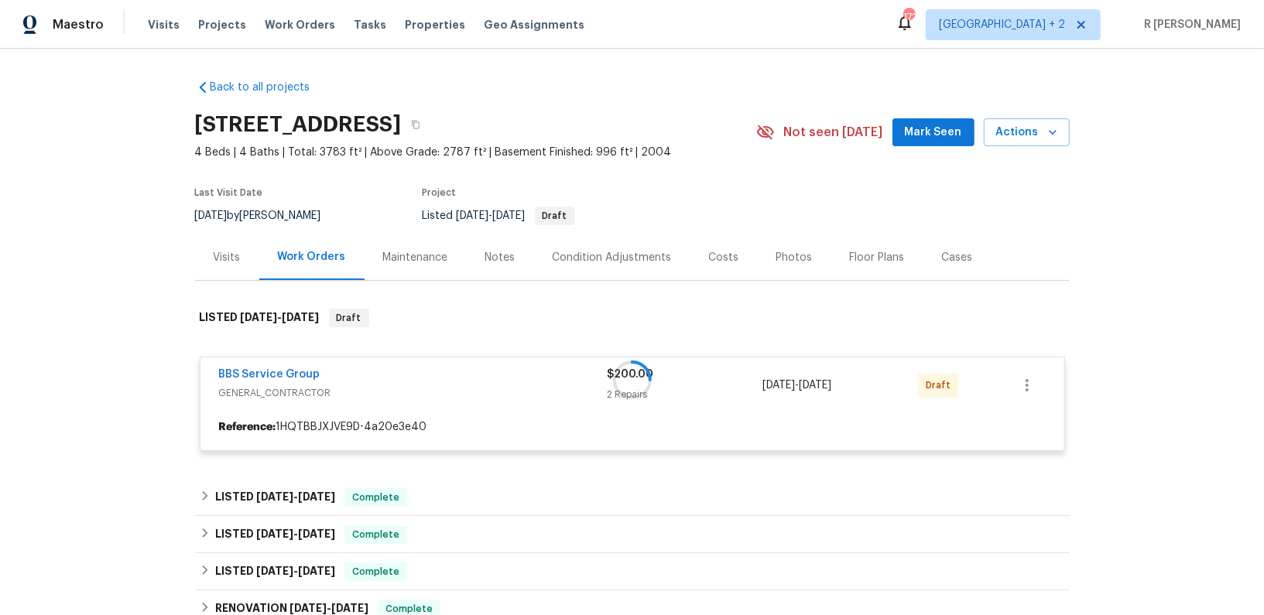
click at [262, 361] on div "BBS Service Group GENERAL_CONTRACTOR $200.00 2 Repairs 9/30/2025 - 10/3/2025 Dr…" at bounding box center [632, 404] width 865 height 94
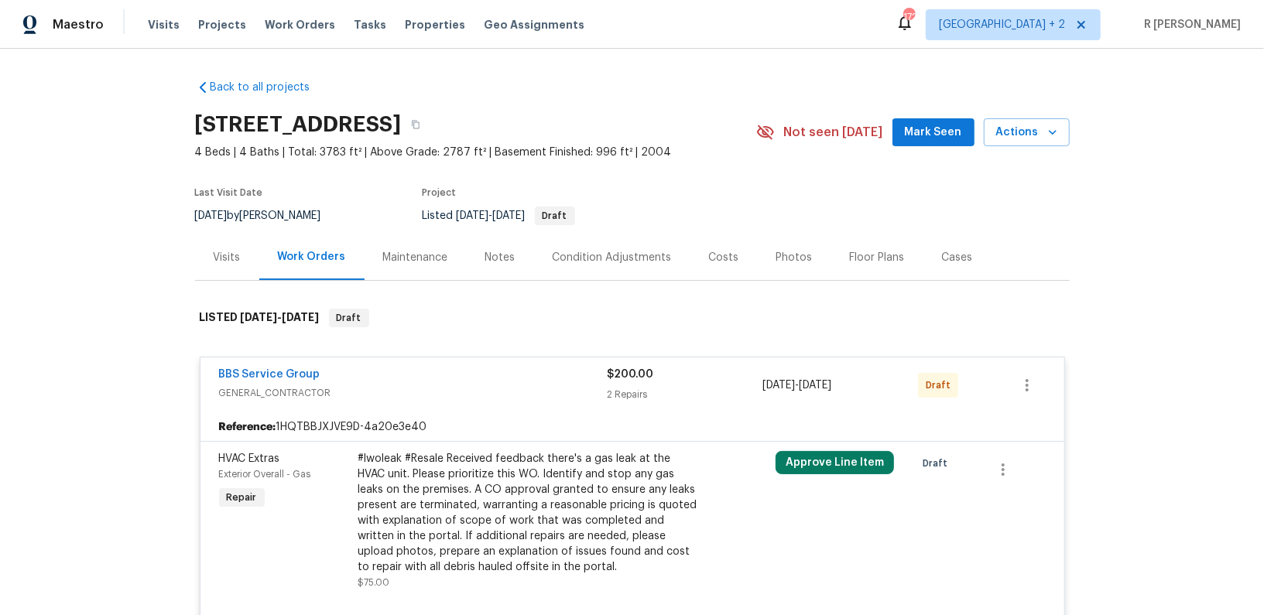
click at [215, 388] on div "BBS Service Group GENERAL_CONTRACTOR $200.00 2 Repairs 9/30/2025 - 10/3/2025 Dr…" at bounding box center [632, 386] width 864 height 56
click at [235, 381] on span "BBS Service Group" at bounding box center [269, 374] width 101 height 15
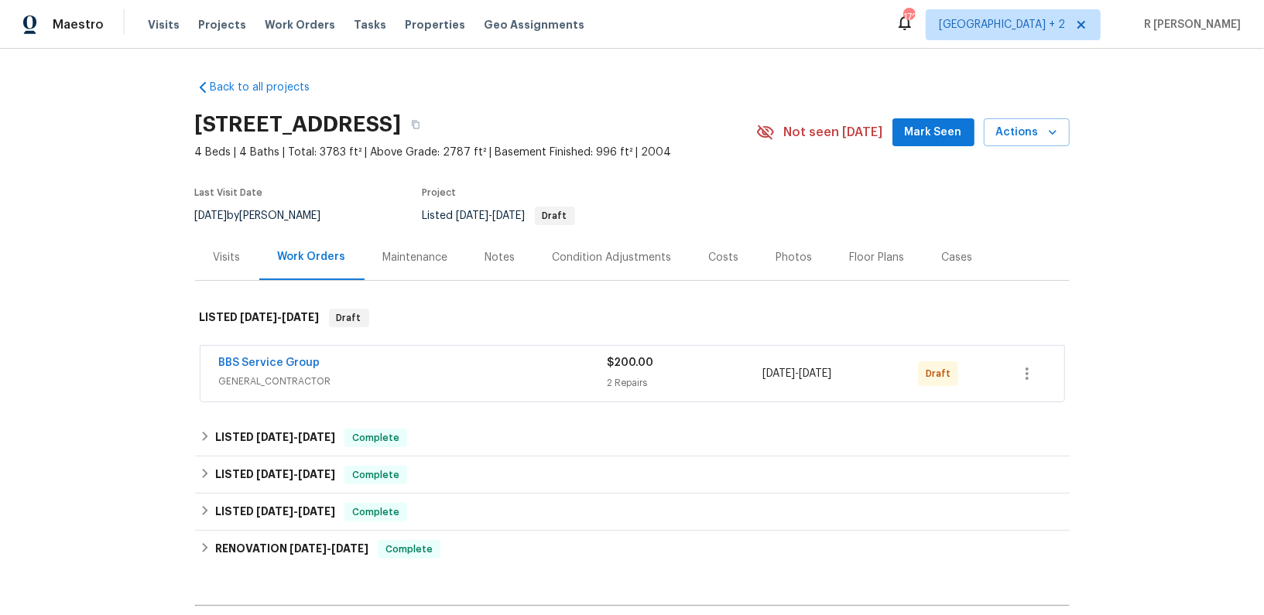
click at [234, 368] on span "BBS Service Group" at bounding box center [269, 362] width 101 height 15
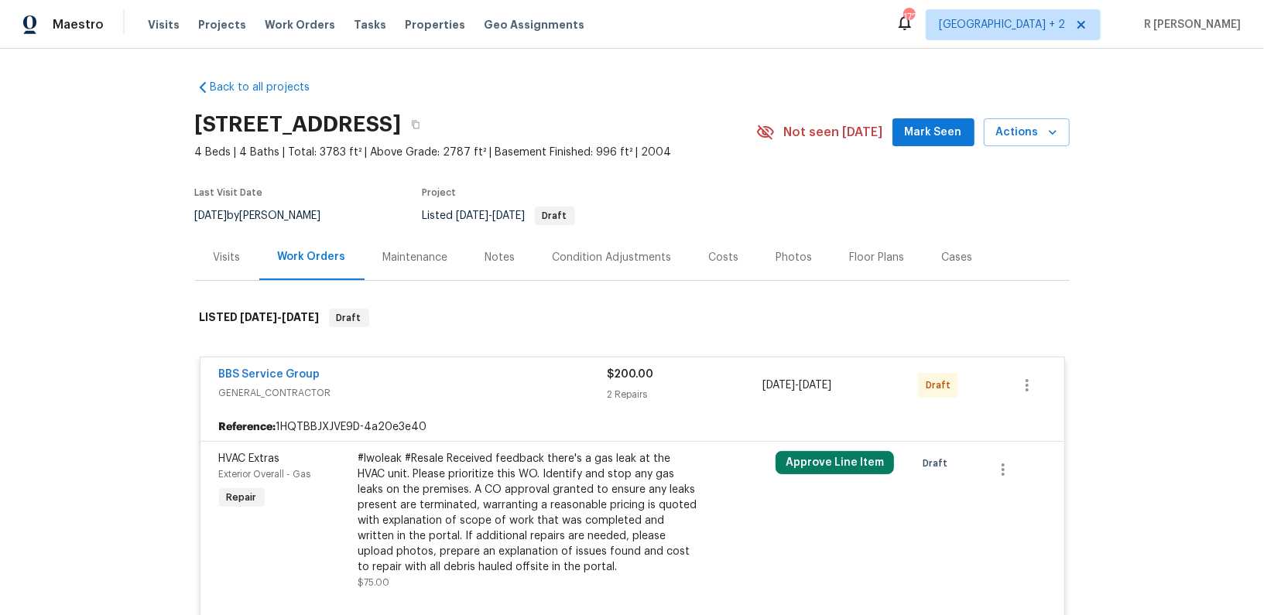
click at [268, 367] on span "BBS Service Group" at bounding box center [269, 374] width 101 height 15
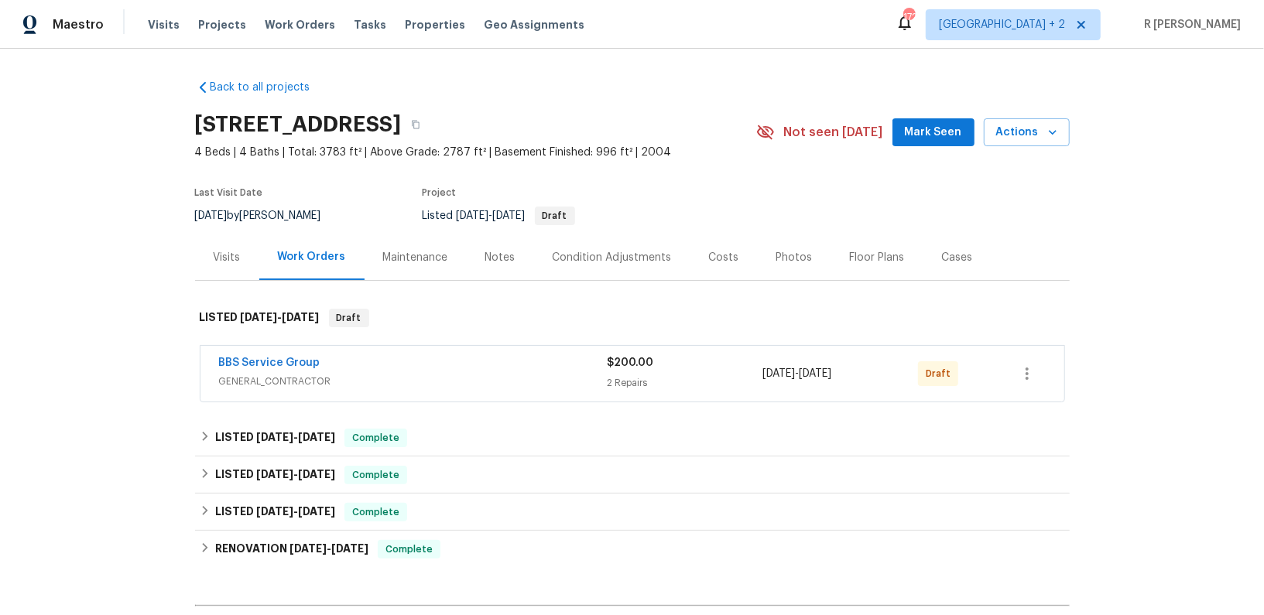
click at [231, 354] on div "BBS Service Group GENERAL_CONTRACTOR $200.00 2 Repairs 9/30/2025 - 10/3/2025 Dr…" at bounding box center [632, 374] width 864 height 56
click at [234, 361] on link "BBS Service Group" at bounding box center [269, 363] width 101 height 11
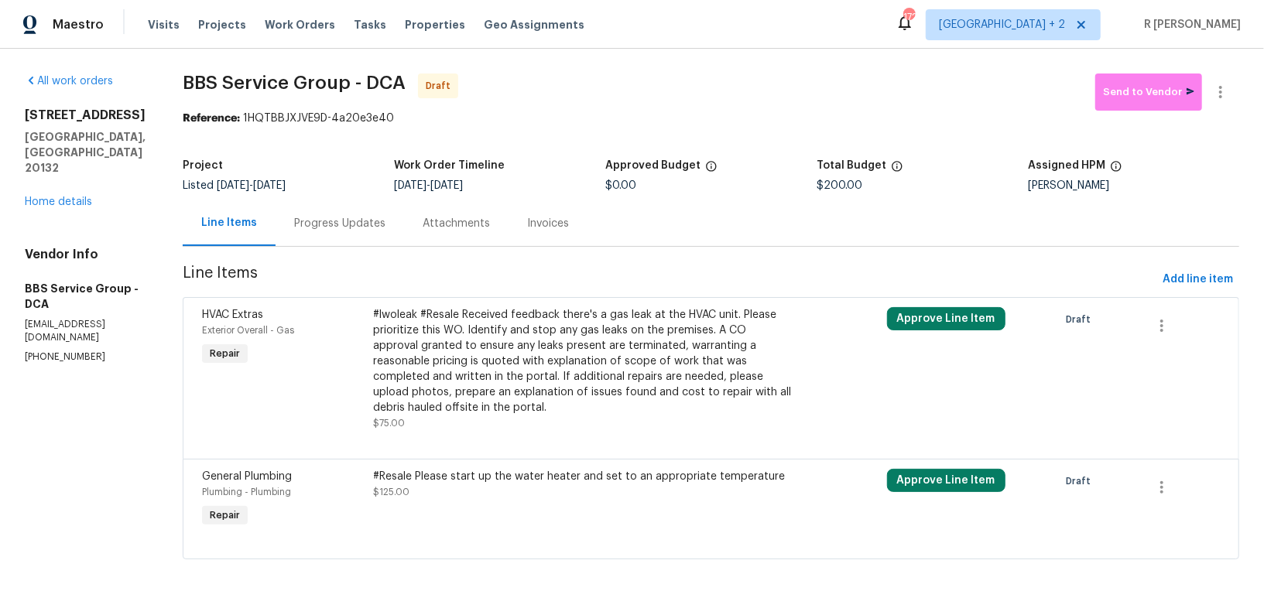
click at [293, 213] on div "Progress Updates" at bounding box center [340, 223] width 128 height 46
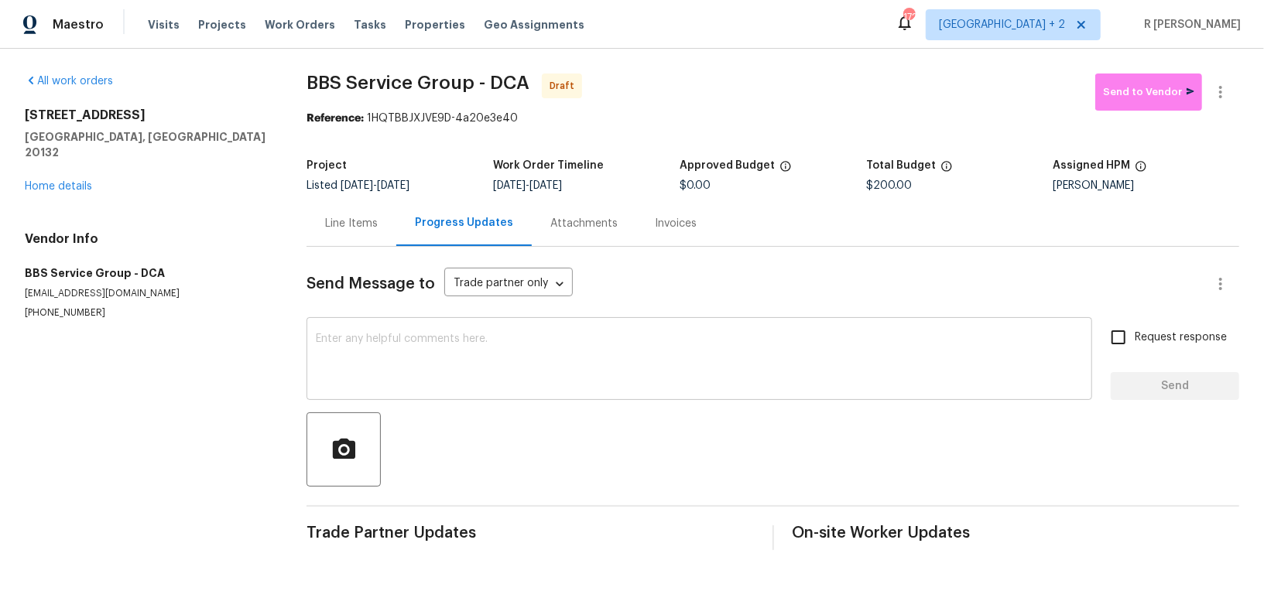
click at [535, 330] on div "x ​" at bounding box center [698, 360] width 785 height 79
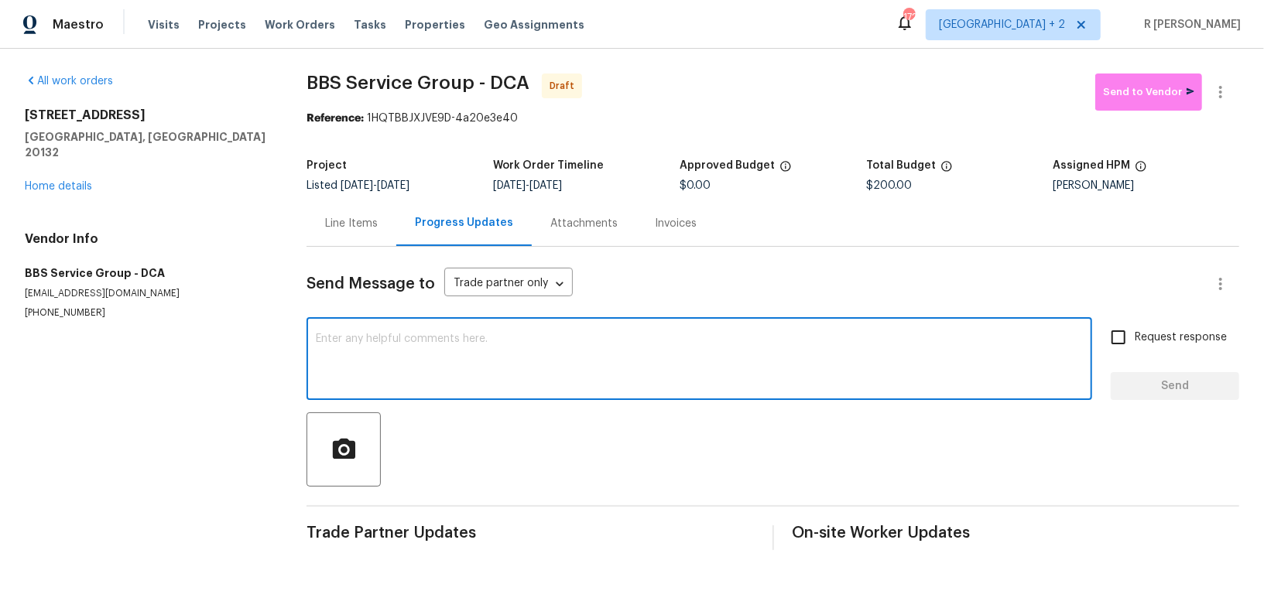
paste textarea "Hey, this is Yogesh from Opendoor. I’m confirming you received the WO for the p…"
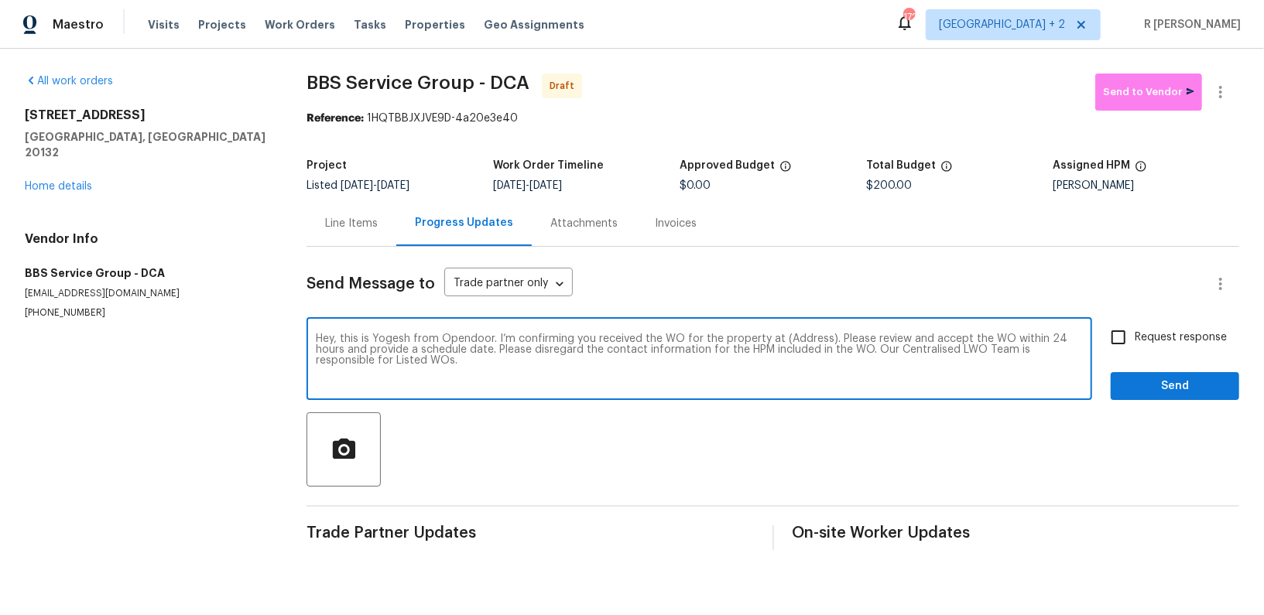
click at [806, 344] on textarea "Hey, this is Yogesh from Opendoor. I’m confirming you received the WO for the p…" at bounding box center [699, 361] width 767 height 54
paste textarea "952 Devonshire Cir, Purcellville, VA 20132"
type textarea "Hey, this is Yogesh from Opendoor. I’m confirming you received the WO for the p…"
click at [1150, 334] on span "Request response" at bounding box center [1181, 338] width 92 height 16
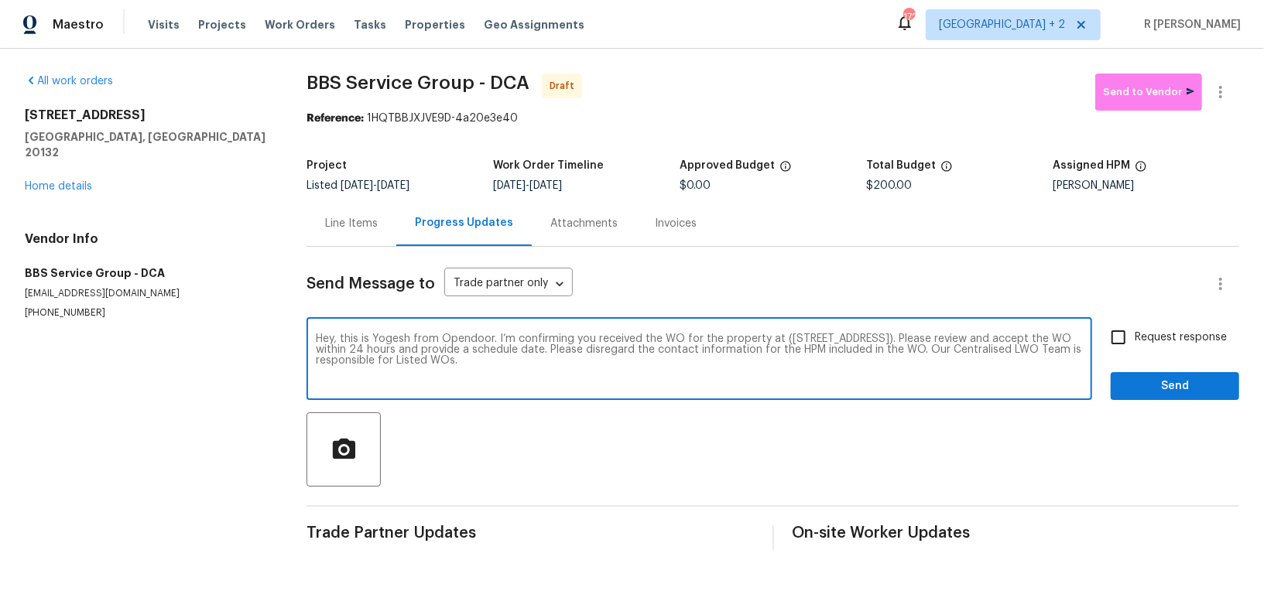
click at [1135, 334] on input "Request response" at bounding box center [1118, 337] width 33 height 33
checkbox input "true"
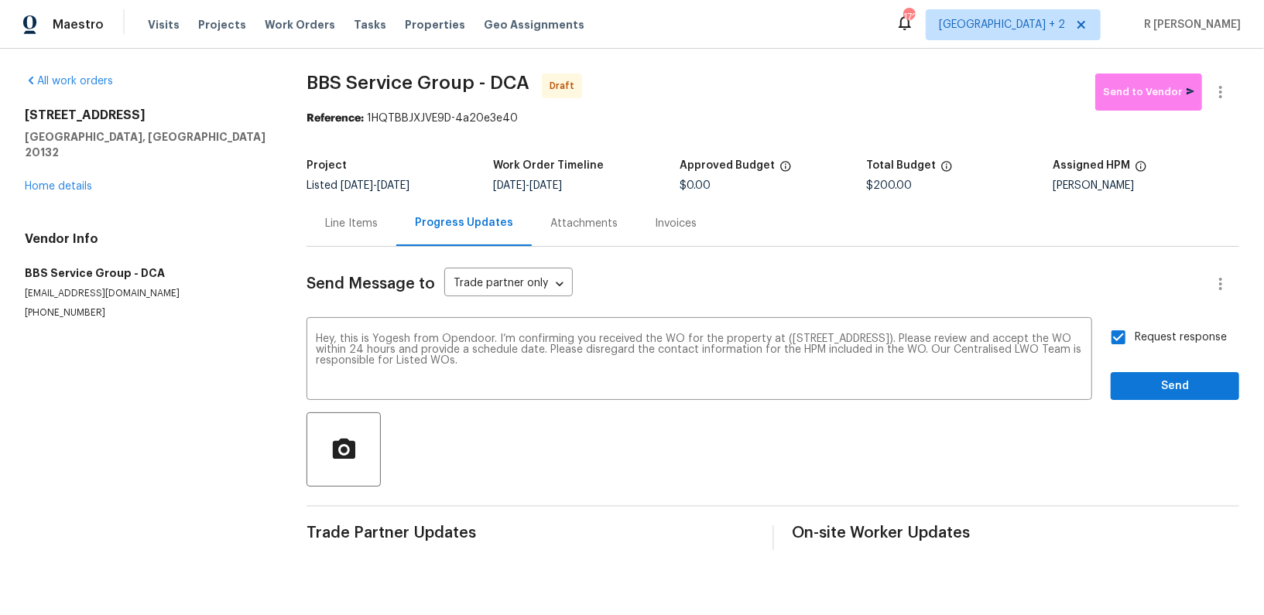
click at [1153, 369] on div "Request response Send" at bounding box center [1175, 360] width 128 height 79
click at [1151, 386] on span "Send" at bounding box center [1175, 386] width 104 height 19
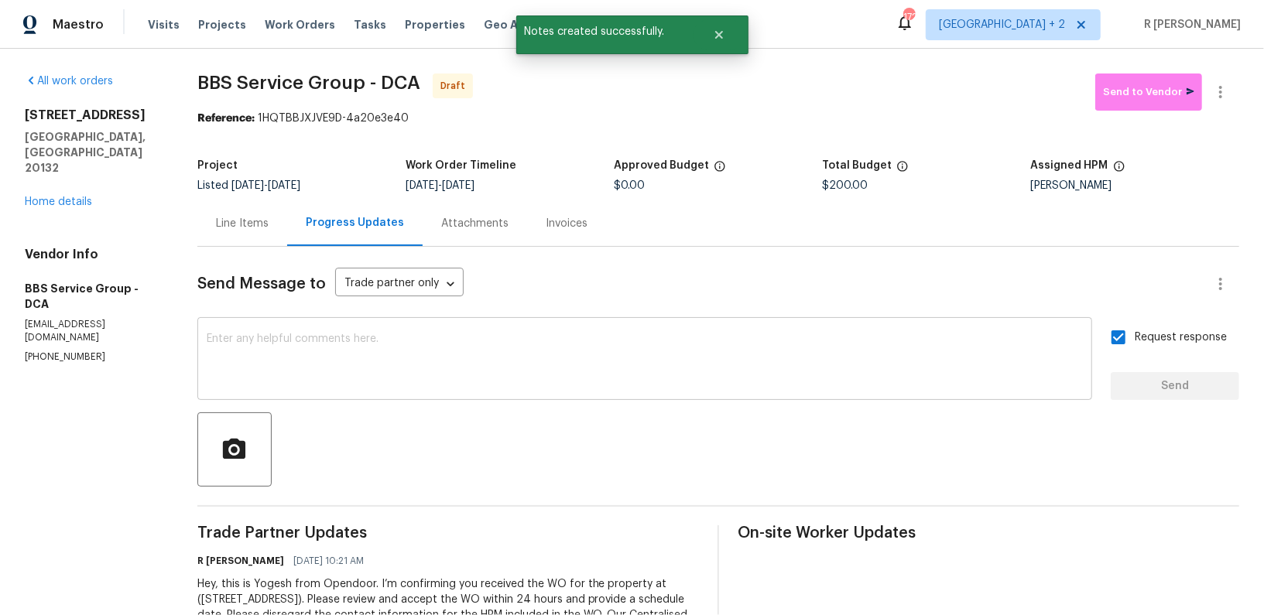
click at [528, 353] on textarea at bounding box center [645, 361] width 876 height 54
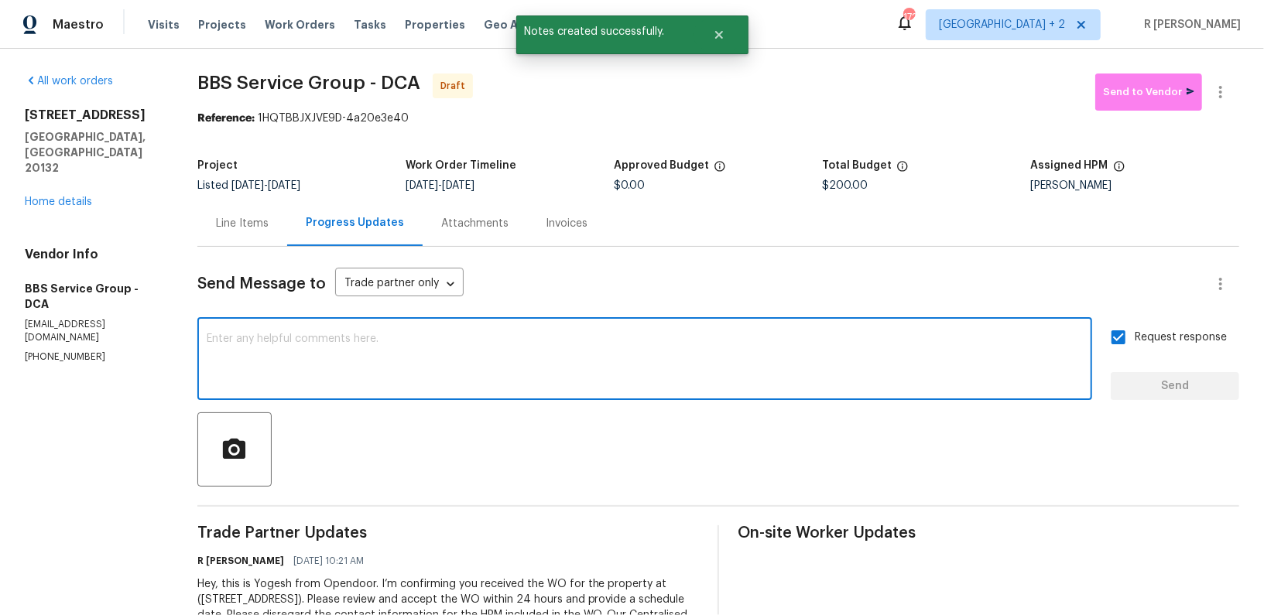
paste textarea "Attention All Work Orders must include before-photos (both close-up and wide-an…"
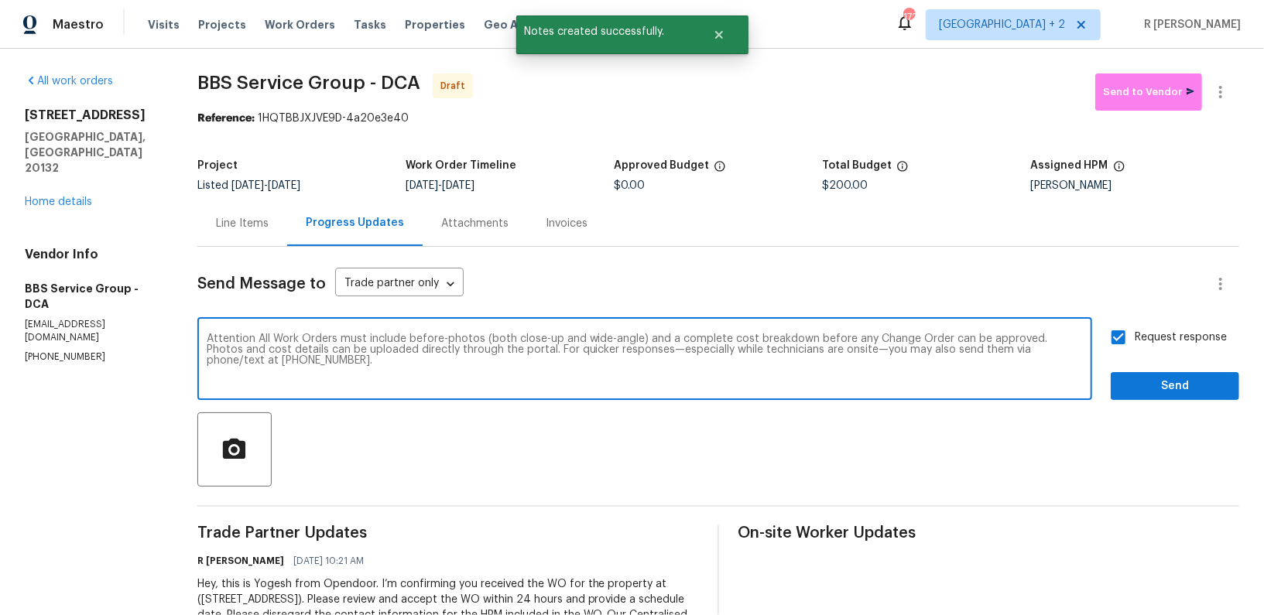
type textarea "Attention All Work Orders must include before-photos (both close-up and wide-an…"
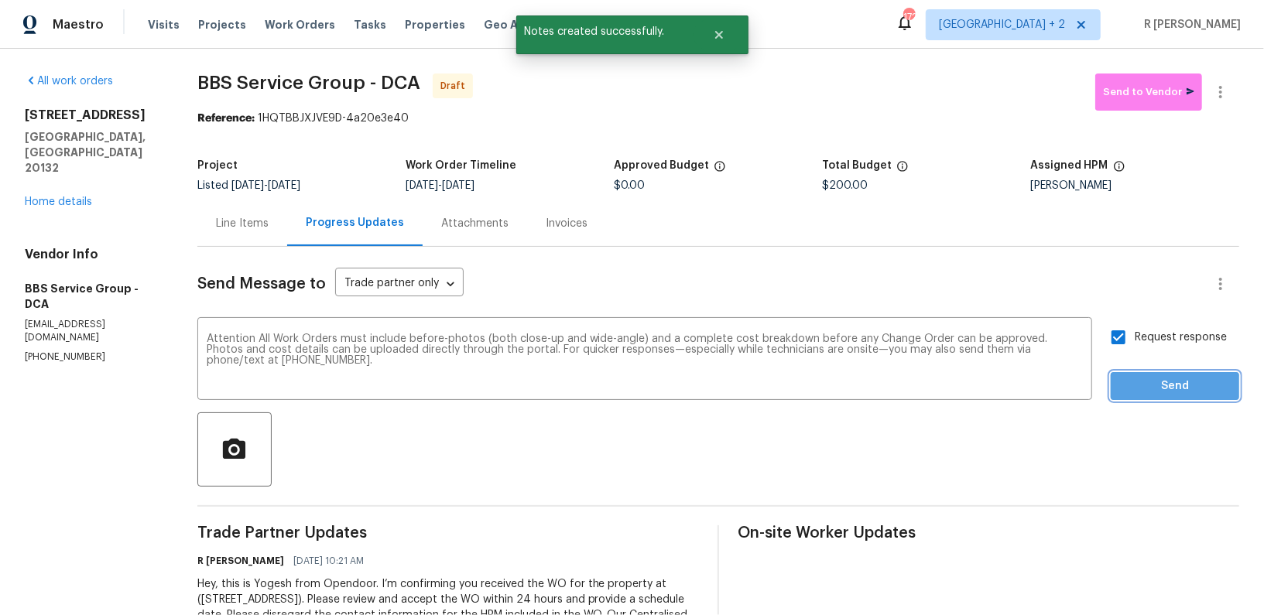
click at [1159, 392] on span "Send" at bounding box center [1175, 386] width 104 height 19
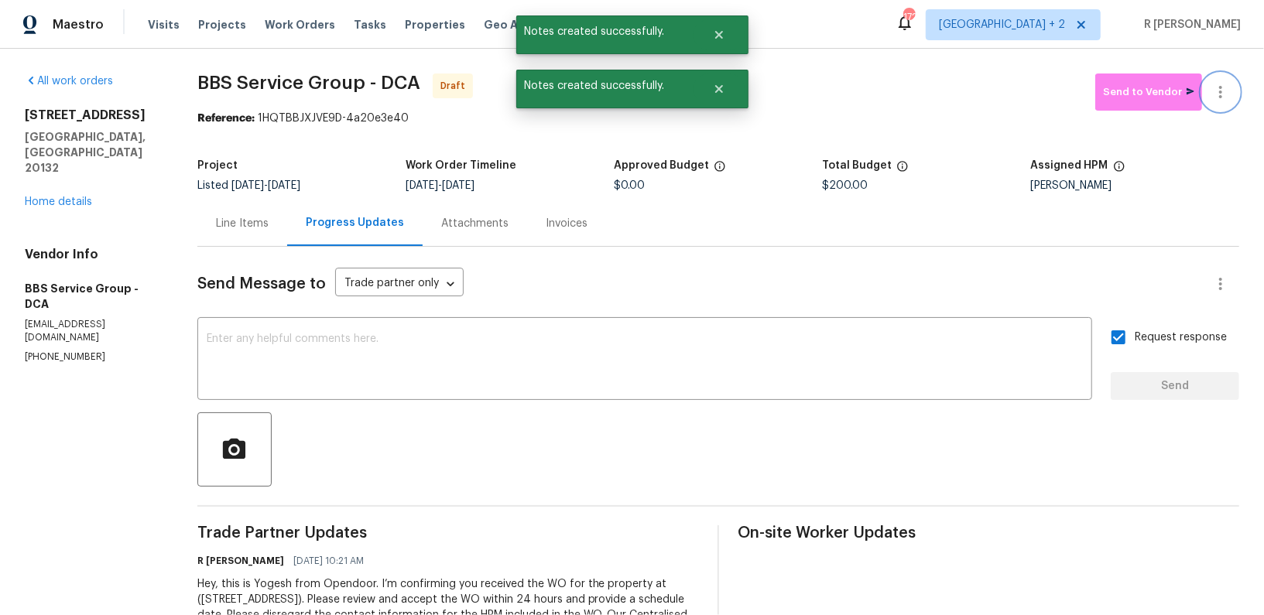
click at [1229, 94] on icon "button" at bounding box center [1220, 92] width 19 height 19
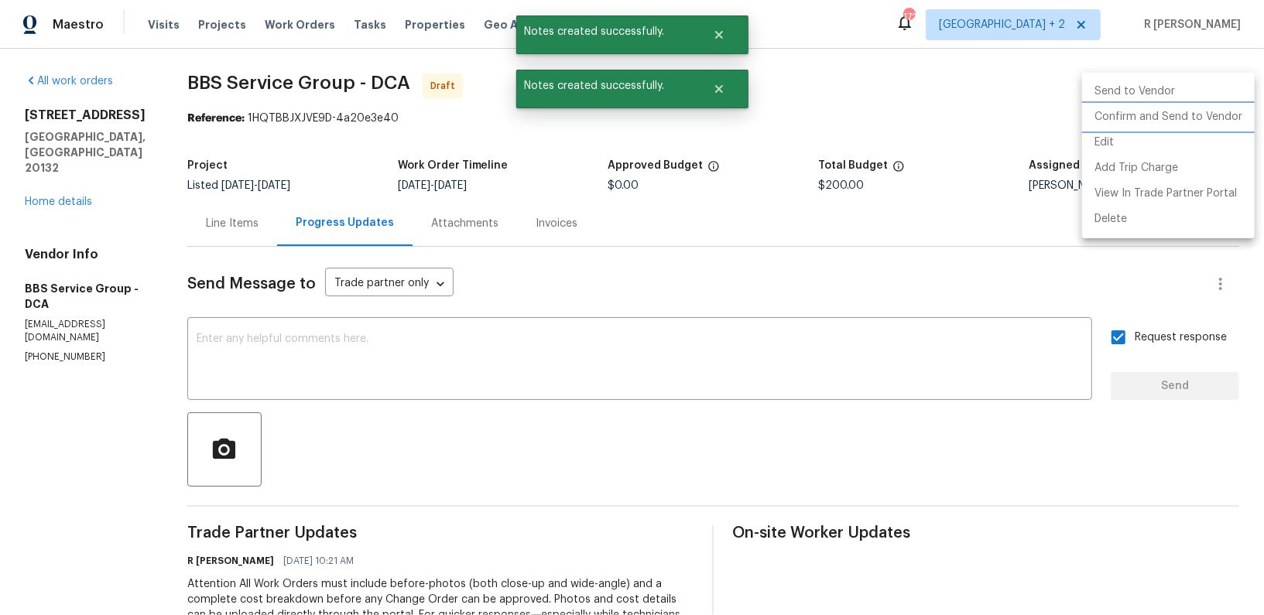
click at [1192, 115] on li "Confirm and Send to Vendor" at bounding box center [1168, 117] width 173 height 26
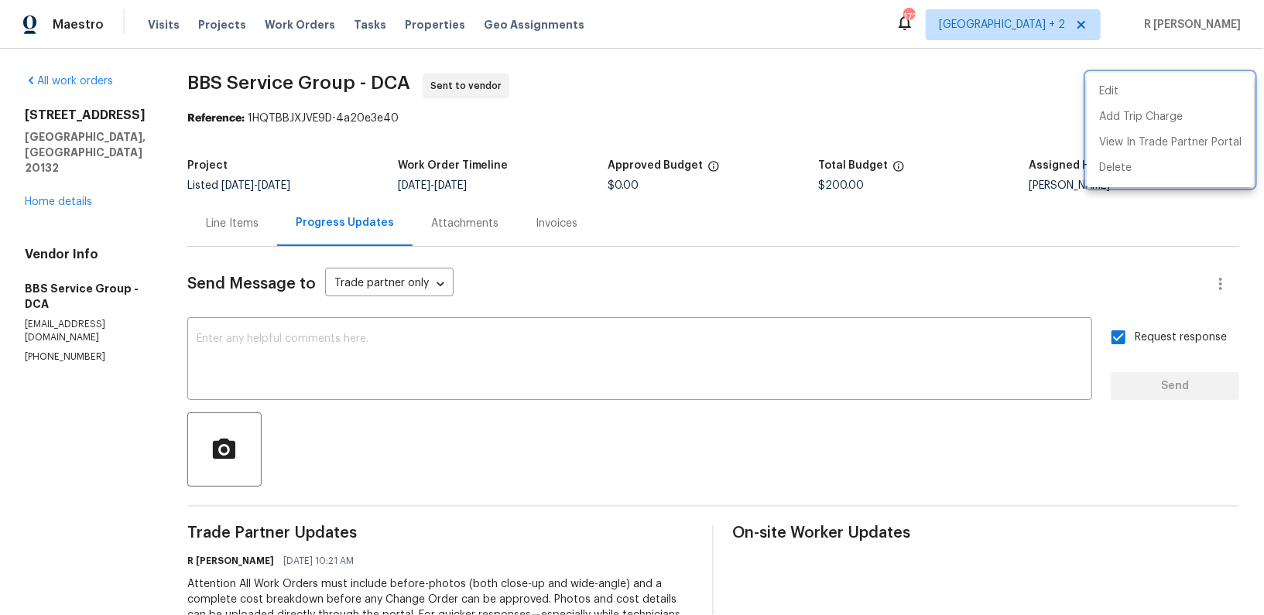
click at [78, 172] on div at bounding box center [632, 307] width 1264 height 615
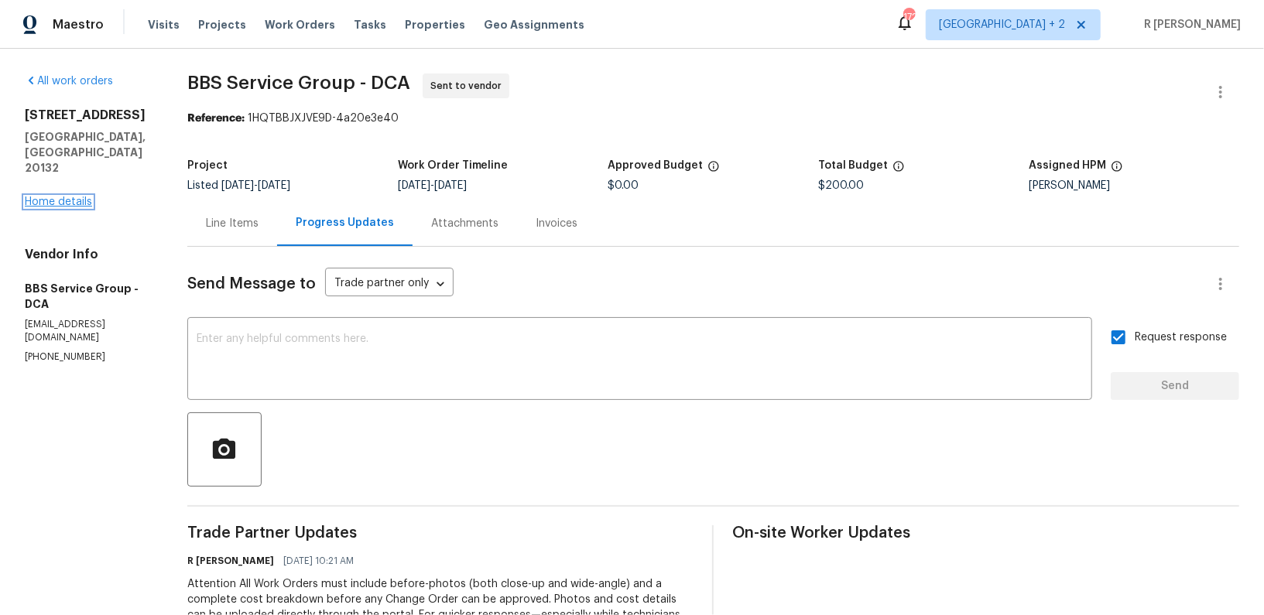
click at [62, 197] on link "Home details" at bounding box center [58, 202] width 67 height 11
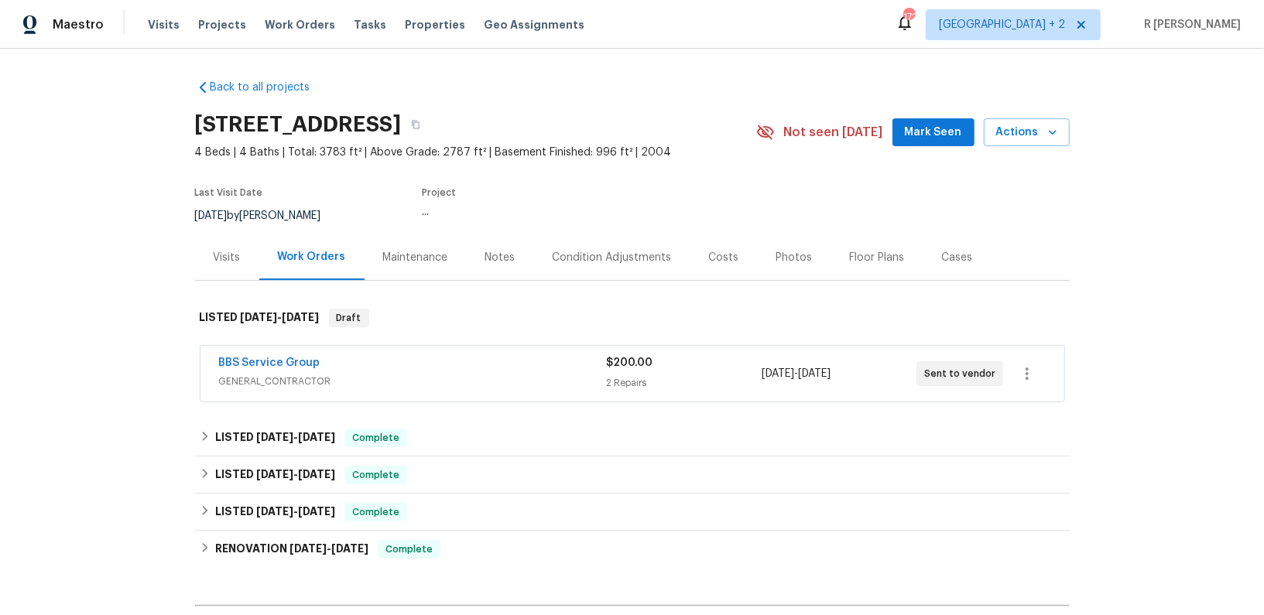
drag, startPoint x: 327, startPoint y: 357, endPoint x: 171, endPoint y: 357, distance: 155.6
click at [171, 357] on div "Back to all projects 952 Devonshire Cir, Purcellville, VA 20132 4 Beds | 4 Bath…" at bounding box center [632, 332] width 1264 height 566
copy link "BBS Service Group"
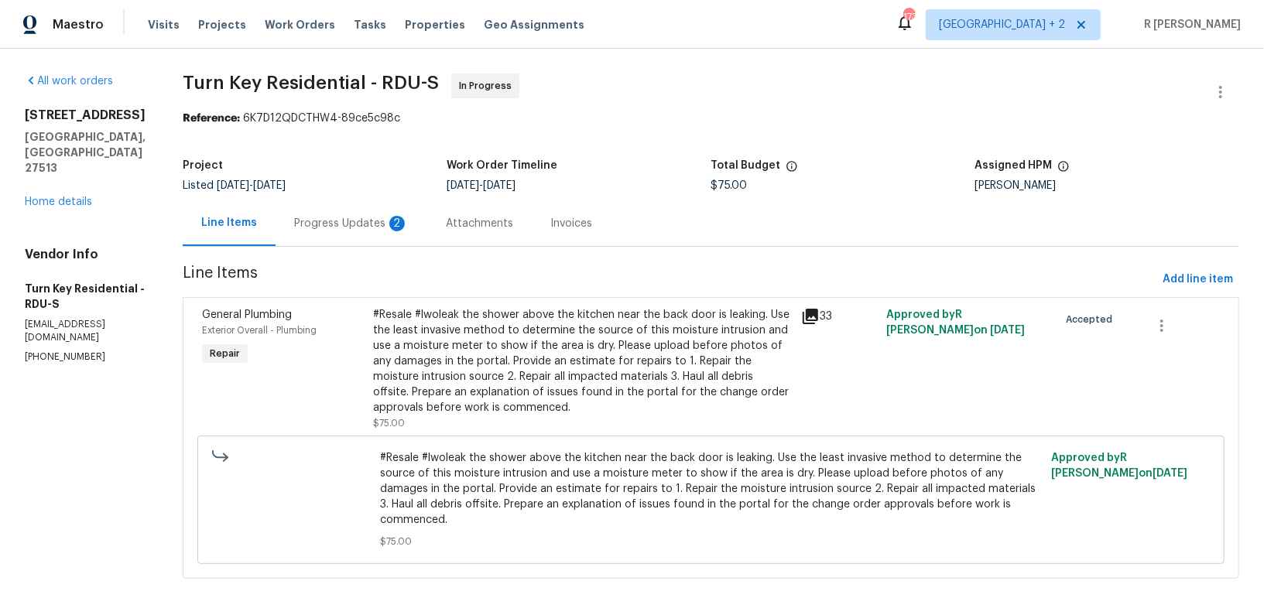
click at [354, 226] on div "Progress Updates 2" at bounding box center [351, 223] width 115 height 15
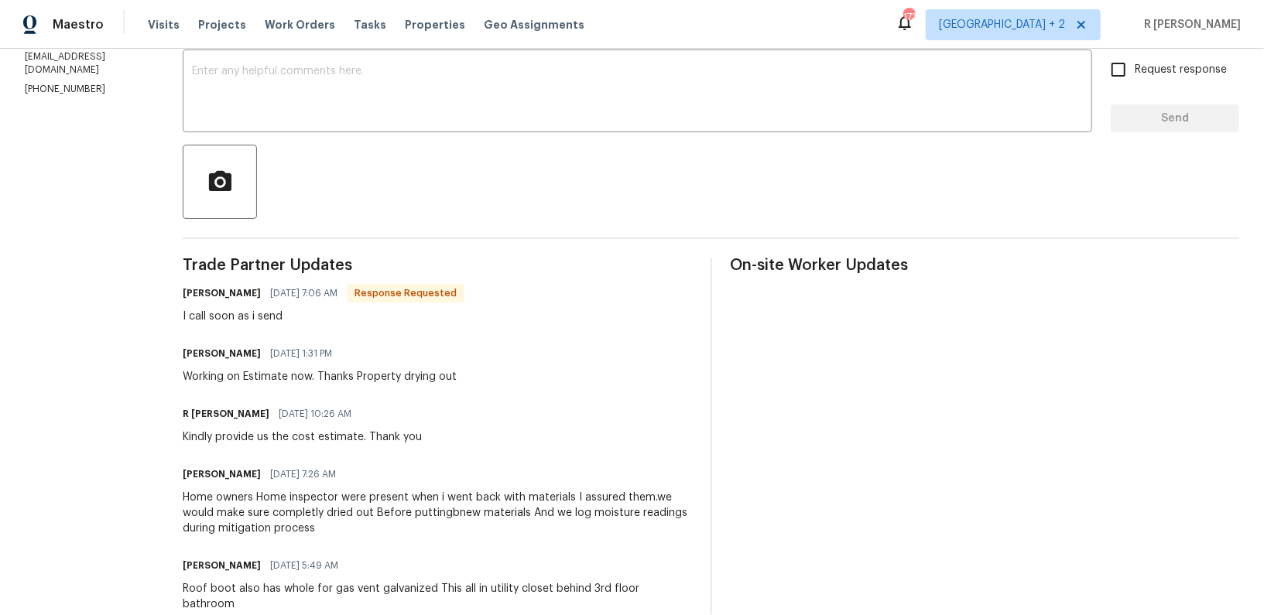
scroll to position [269, 0]
drag, startPoint x: 597, startPoint y: 511, endPoint x: 623, endPoint y: 347, distance: 165.3
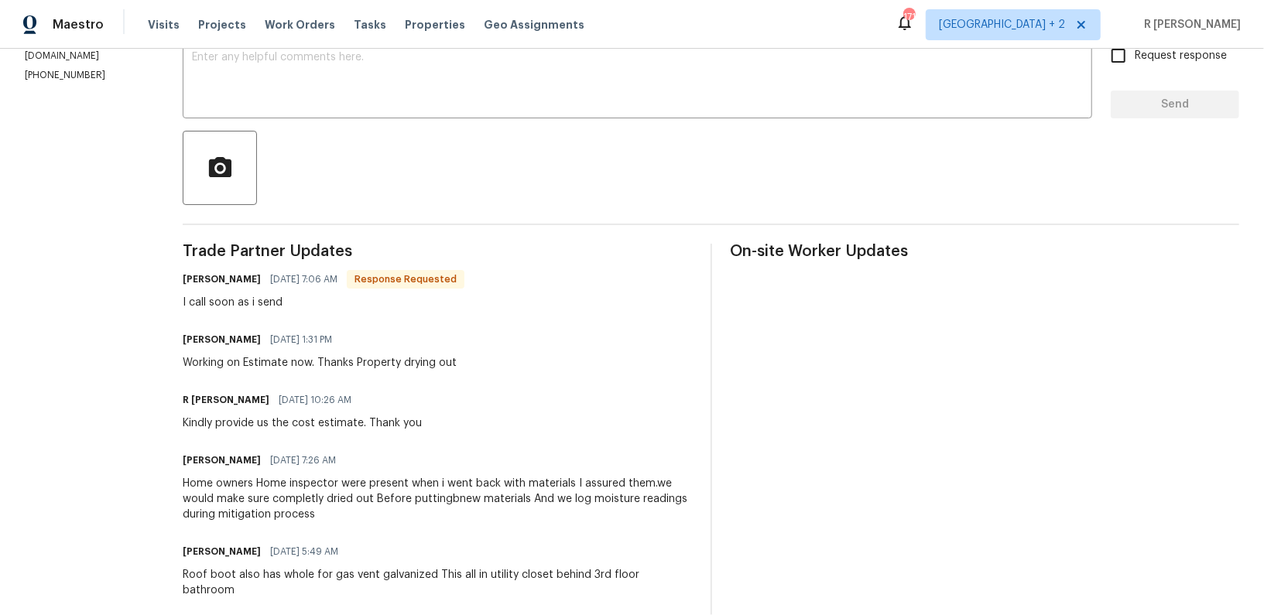
scroll to position [132, 0]
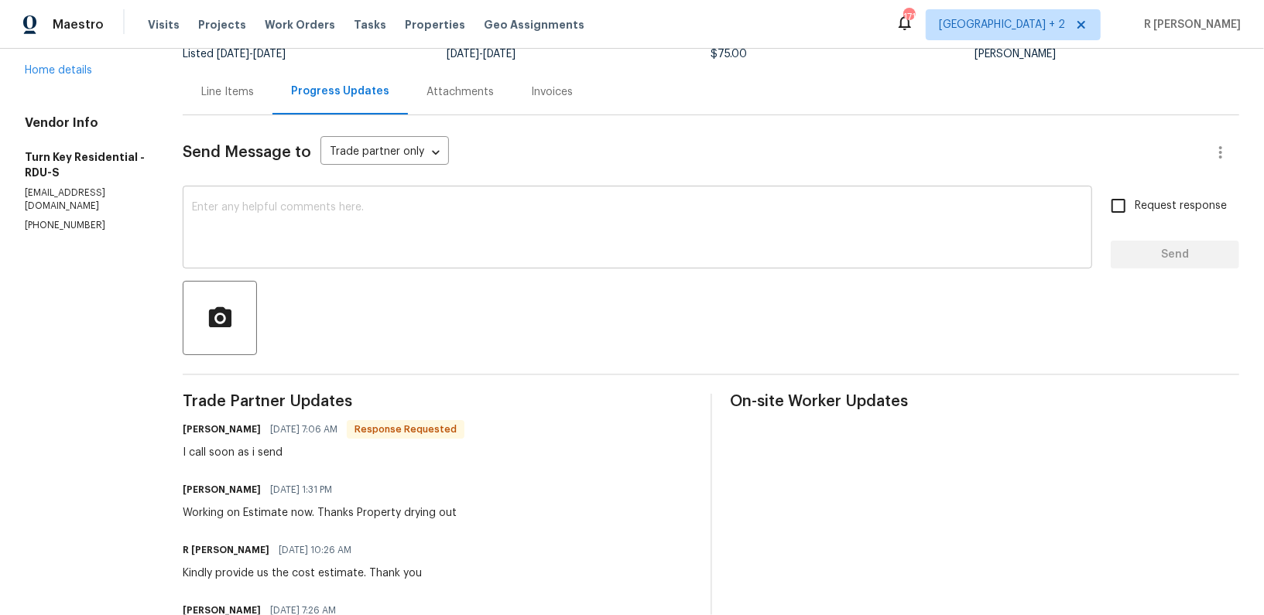
click at [486, 231] on textarea at bounding box center [637, 229] width 891 height 54
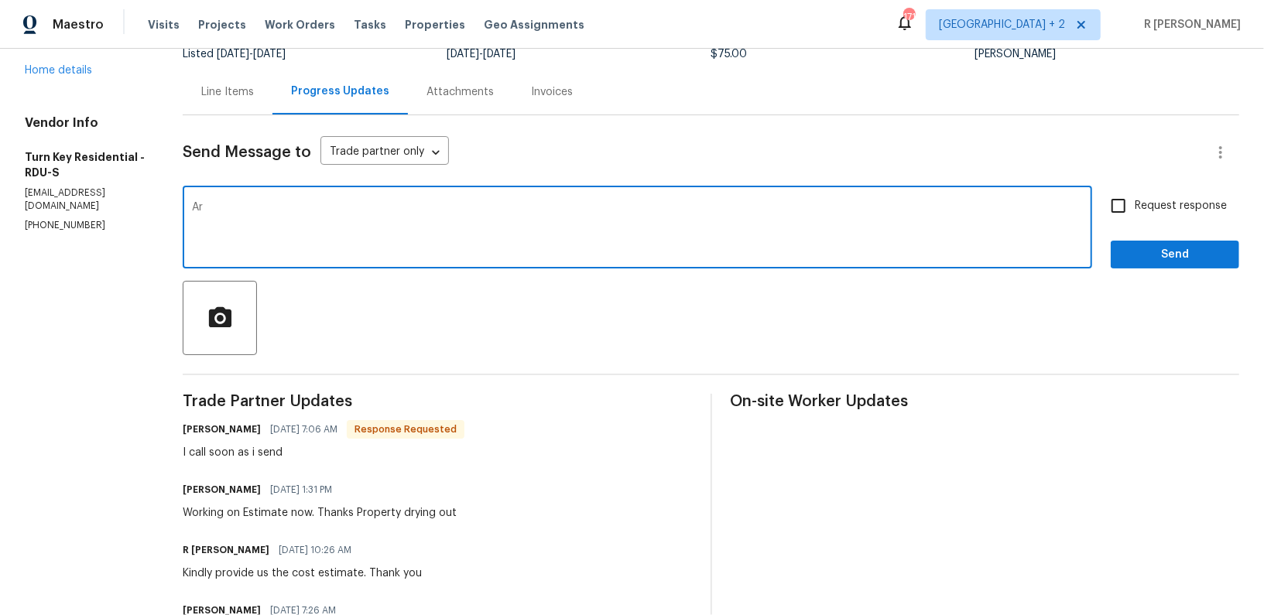
type textarea "A"
click at [366, 190] on div "x ​" at bounding box center [637, 229] width 909 height 79
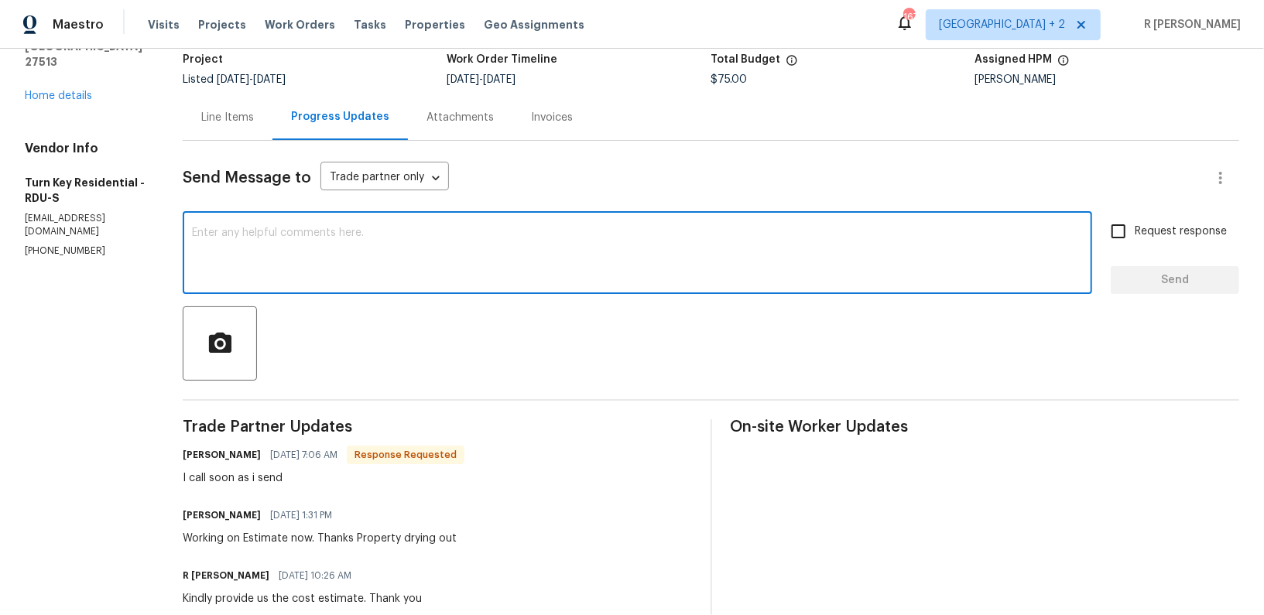
click at [460, 269] on textarea at bounding box center [637, 255] width 891 height 54
click at [447, 251] on textarea at bounding box center [637, 255] width 891 height 54
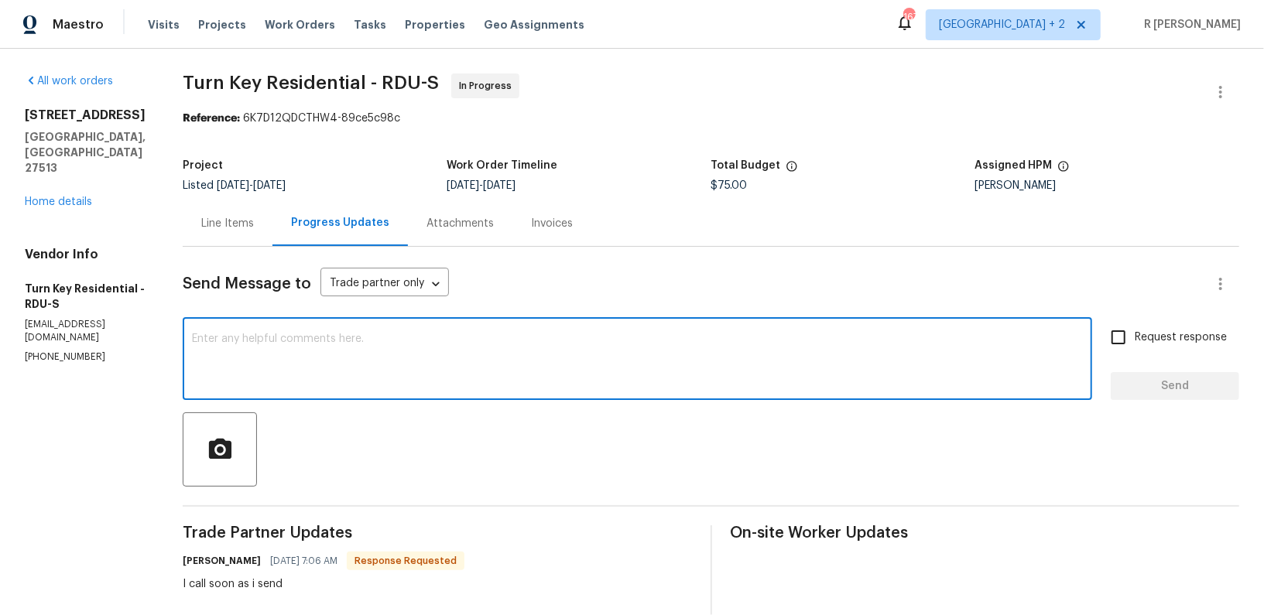
click at [408, 374] on textarea at bounding box center [637, 361] width 891 height 54
type textarea "Thank [PERSON_NAME], do keep us posted."
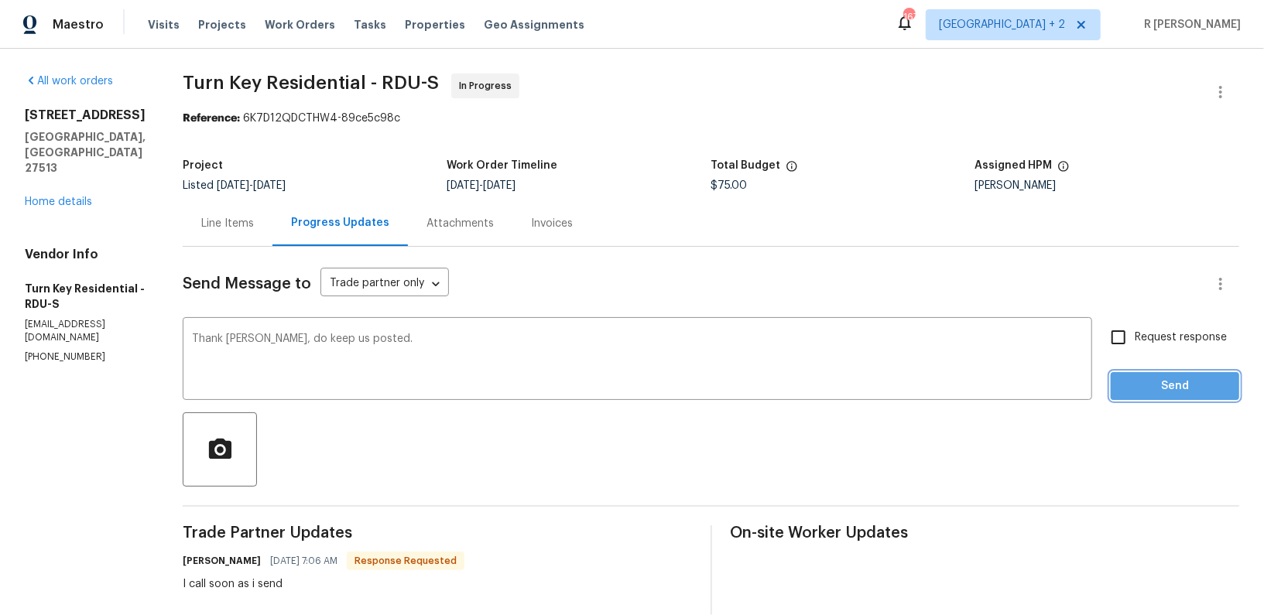
click at [1182, 392] on span "Send" at bounding box center [1175, 386] width 104 height 19
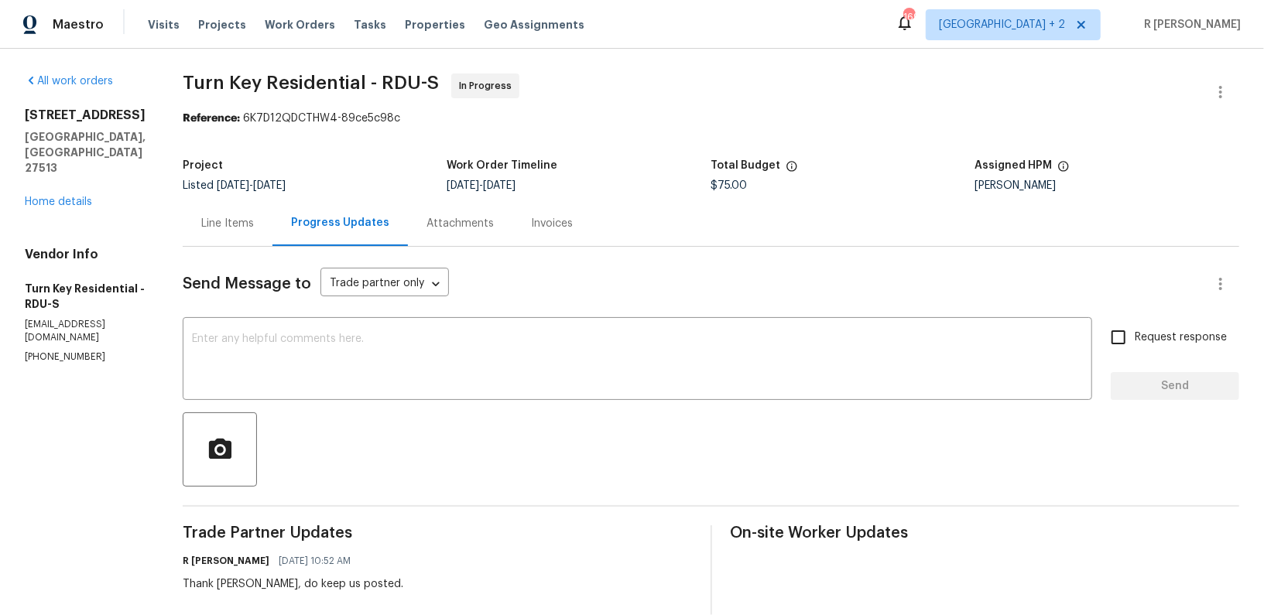
click at [437, 333] on div "x ​" at bounding box center [637, 360] width 909 height 79
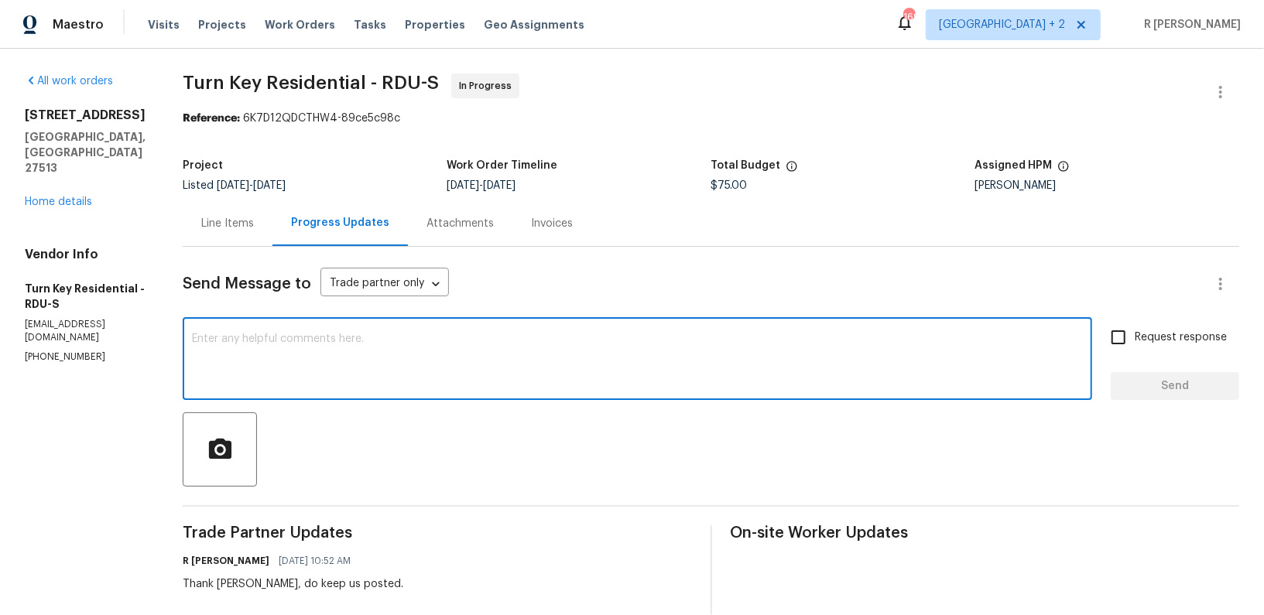
click at [437, 333] on div "x ​" at bounding box center [637, 360] width 909 height 79
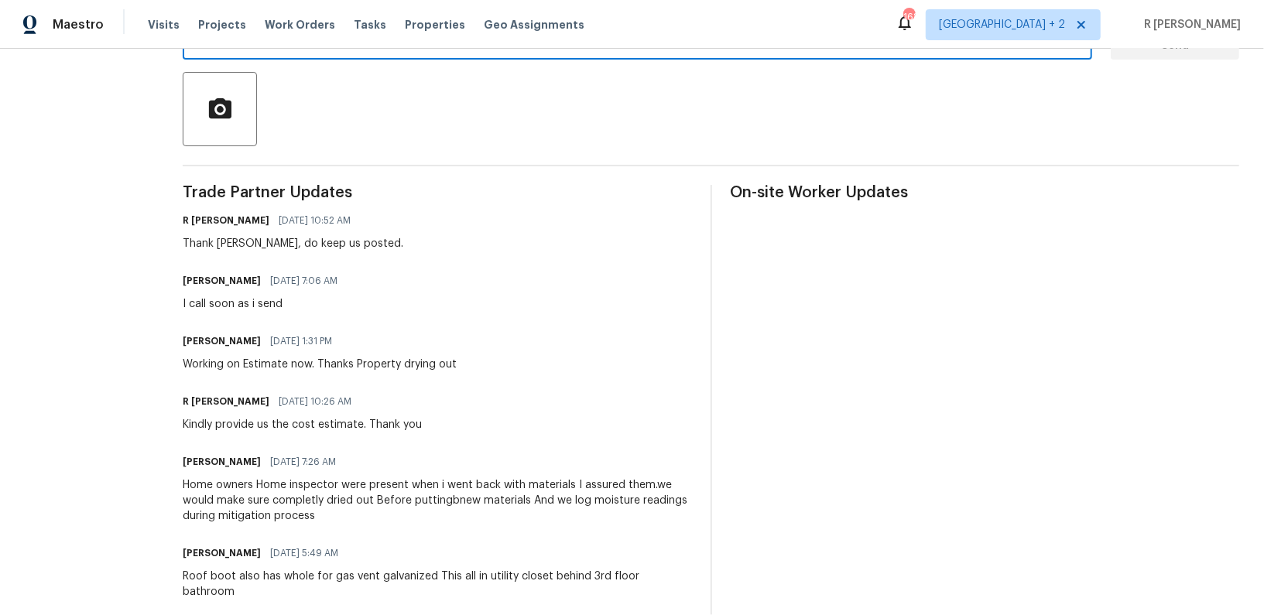
scroll to position [372, 0]
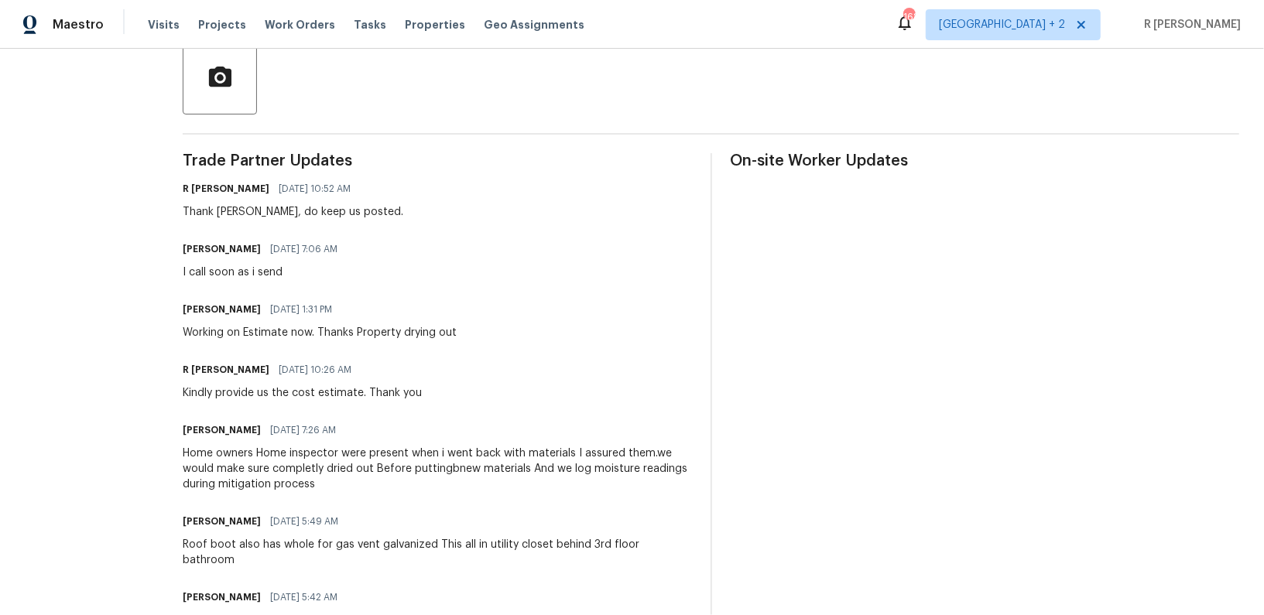
click at [317, 330] on div "Working on Estimate now. Thanks Property drying out" at bounding box center [320, 332] width 274 height 15
copy div "Working on Estimate now. Thanks Property drying out"
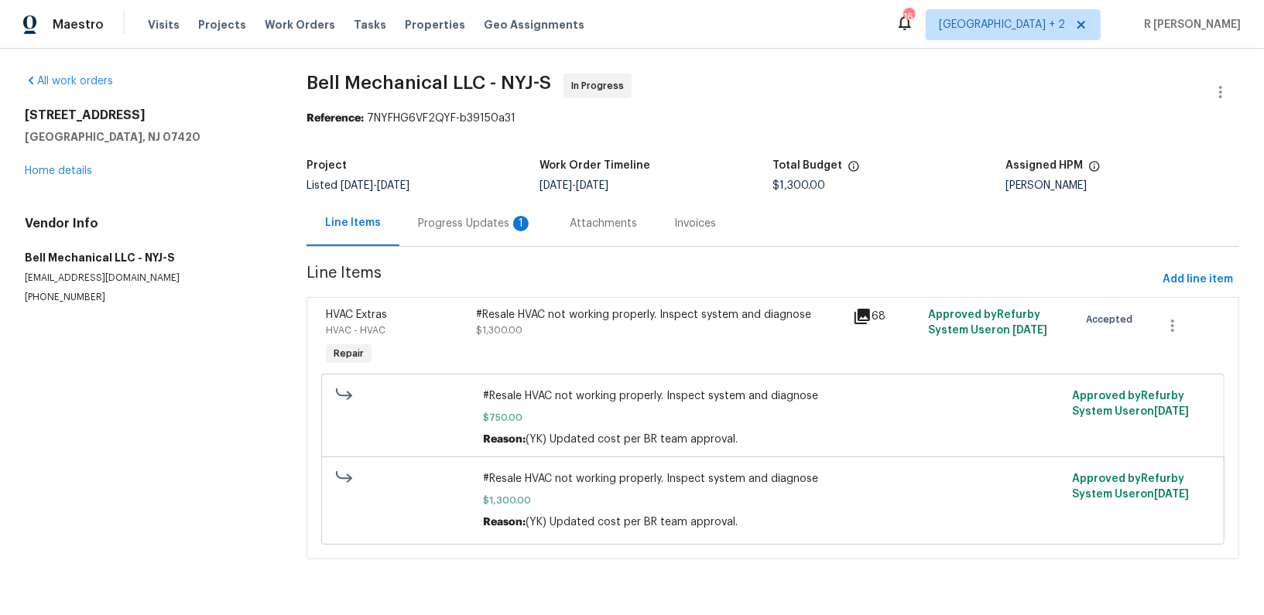
click at [449, 249] on section "Bell Mechanical LLC - NYJ-S In Progress Reference: 7NYFHG6VF2QYF-b39150a31 Proj…" at bounding box center [772, 326] width 933 height 505
click at [460, 201] on div "Progress Updates 1" at bounding box center [475, 223] width 152 height 46
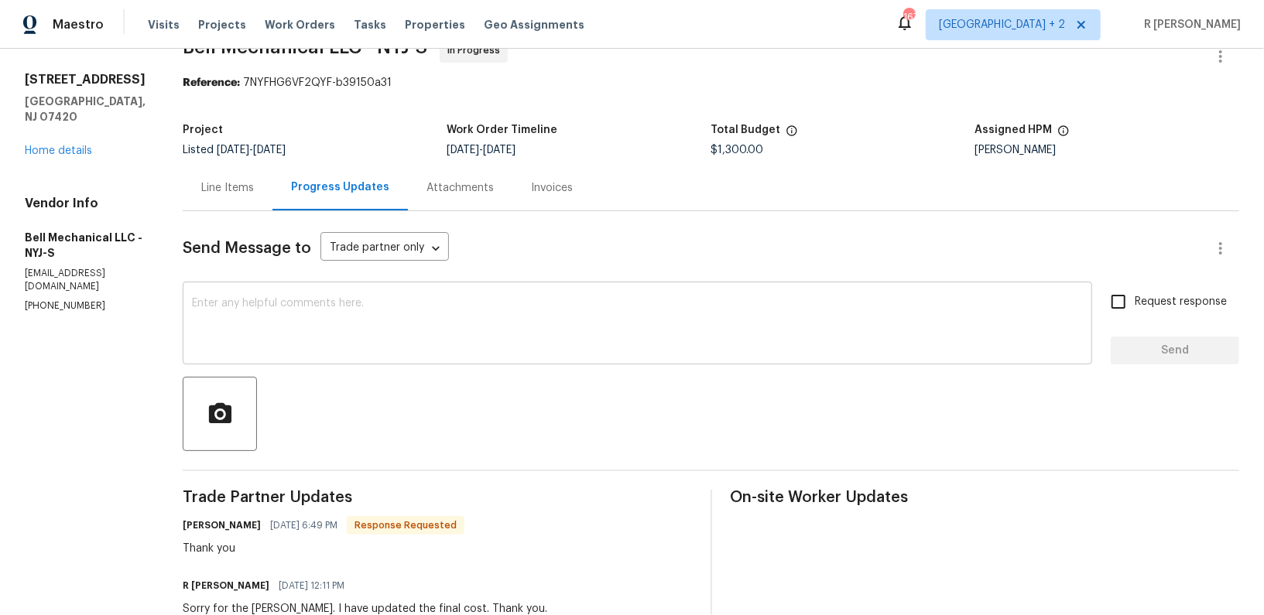
scroll to position [36, 0]
click at [272, 188] on div "Line Items" at bounding box center [228, 187] width 90 height 46
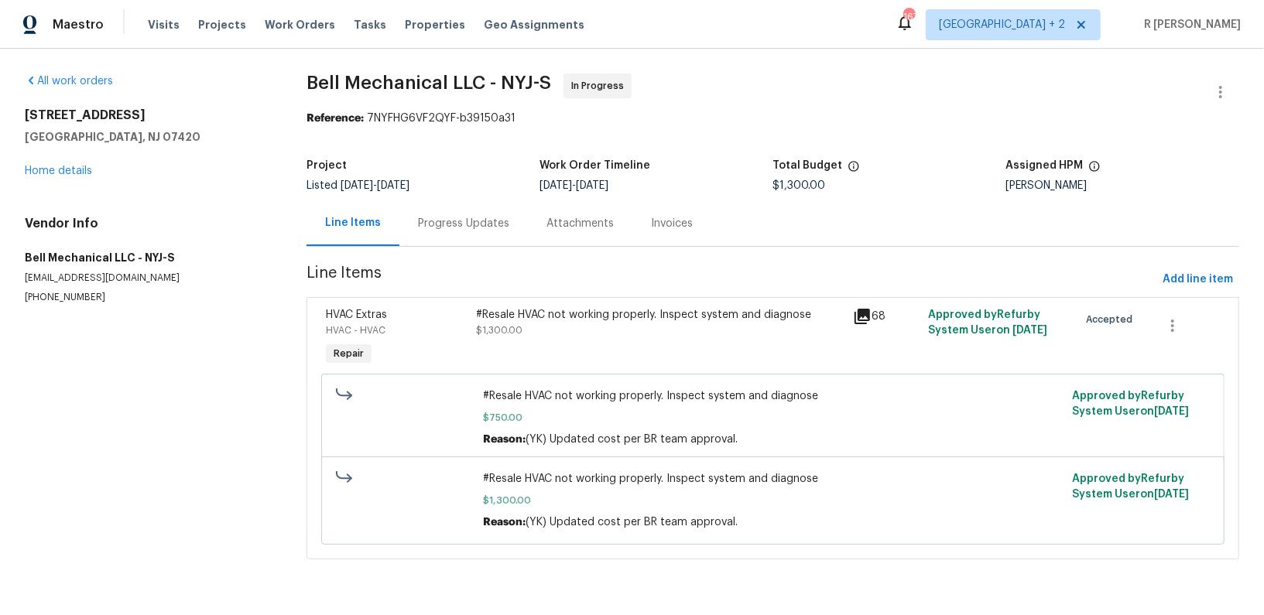
click at [441, 219] on div "Progress Updates" at bounding box center [463, 223] width 91 height 15
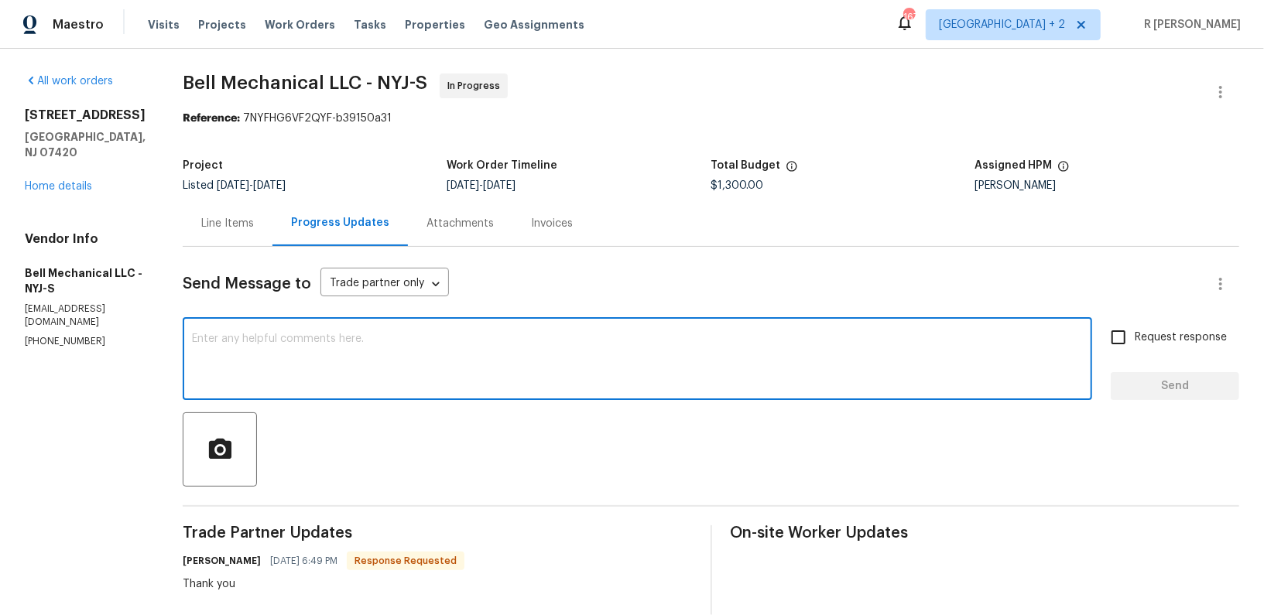
click at [630, 383] on textarea at bounding box center [637, 361] width 891 height 54
click at [556, 358] on textarea at bounding box center [637, 361] width 891 height 54
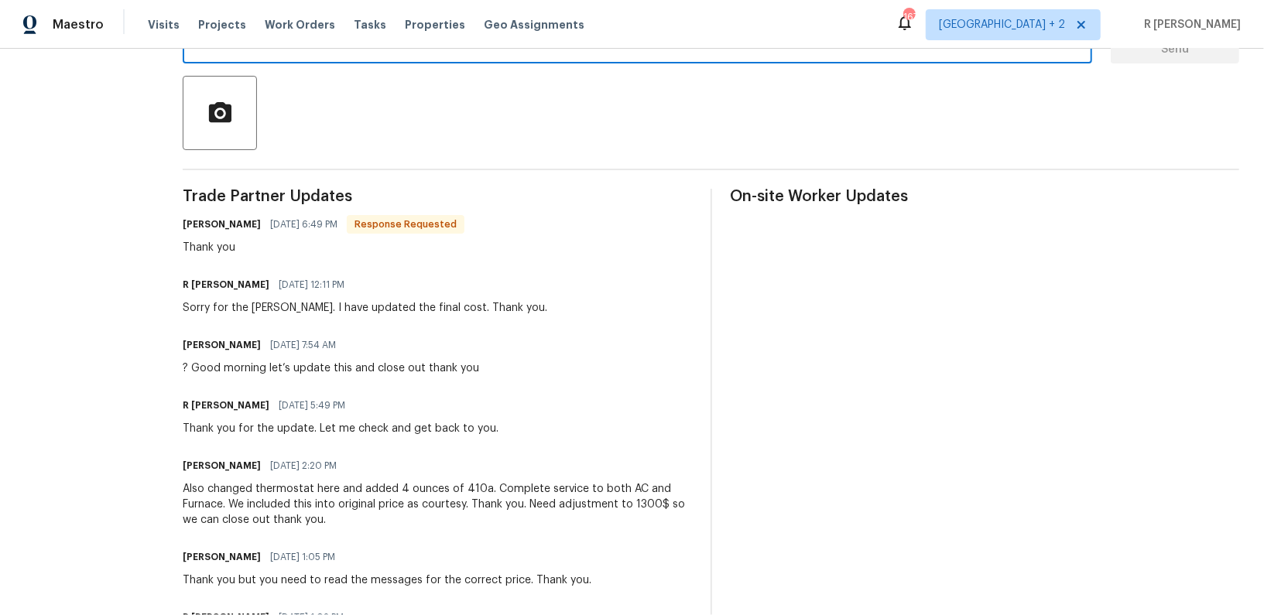
scroll to position [115, 0]
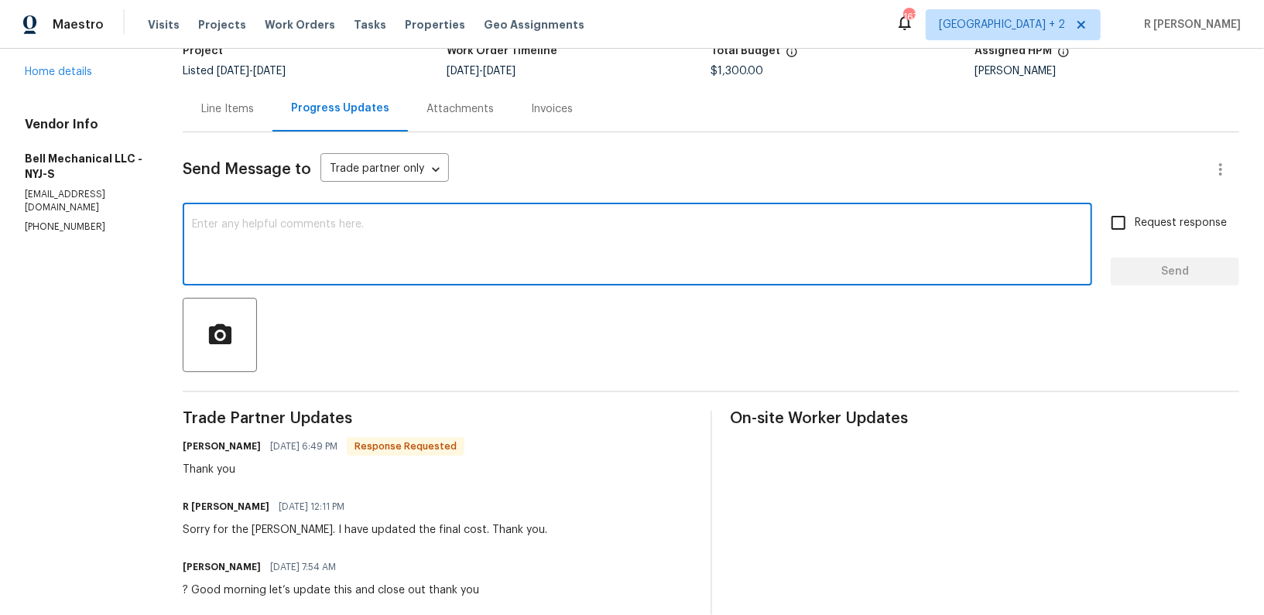
click at [390, 240] on textarea at bounding box center [637, 246] width 891 height 54
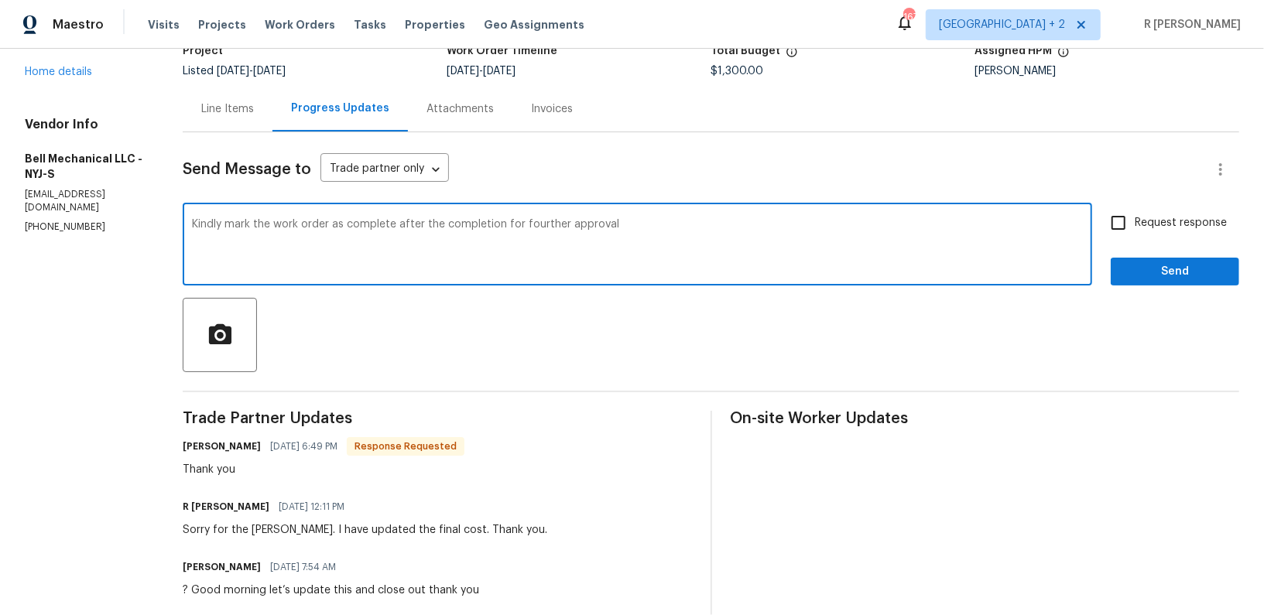
type textarea "Kindly mark the work order as complete after the completion for fourther approv…"
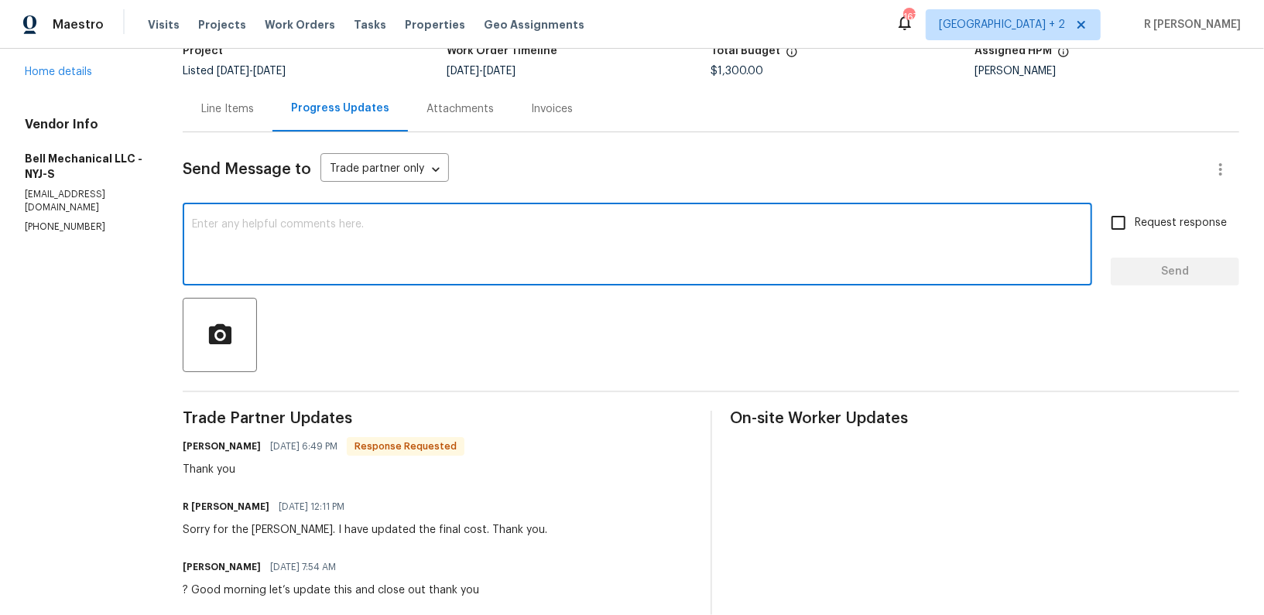
paste textarea "Kindly mark the work order as complete once finished for further approval."
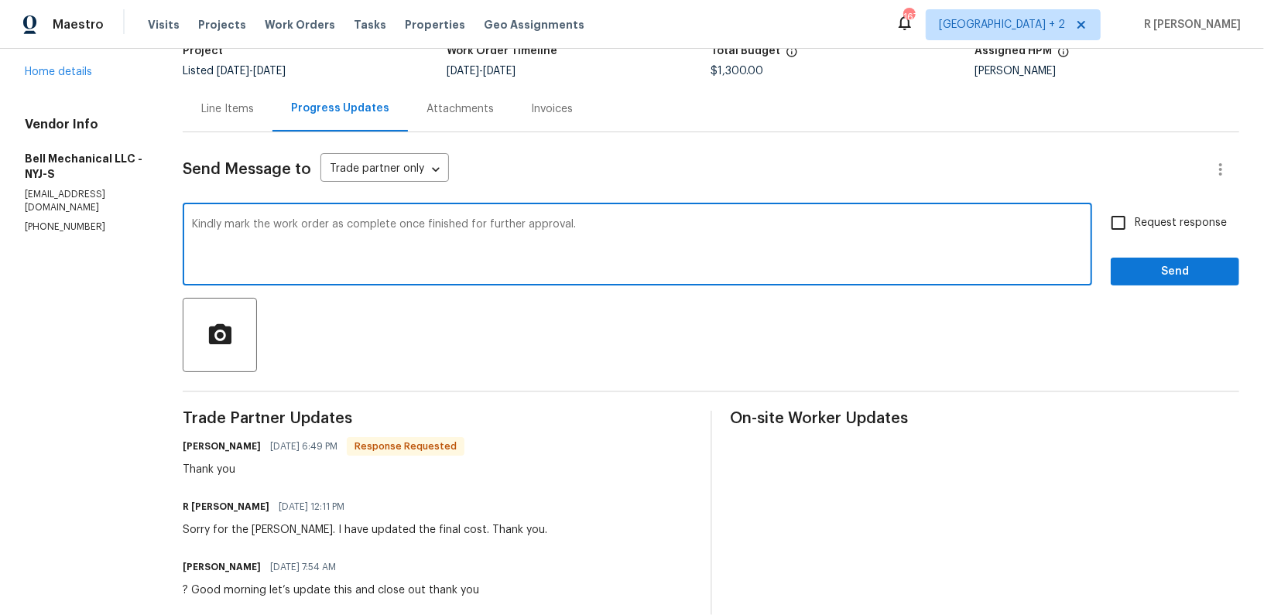
type textarea "Kindly mark the work order as complete once finished for further approval."
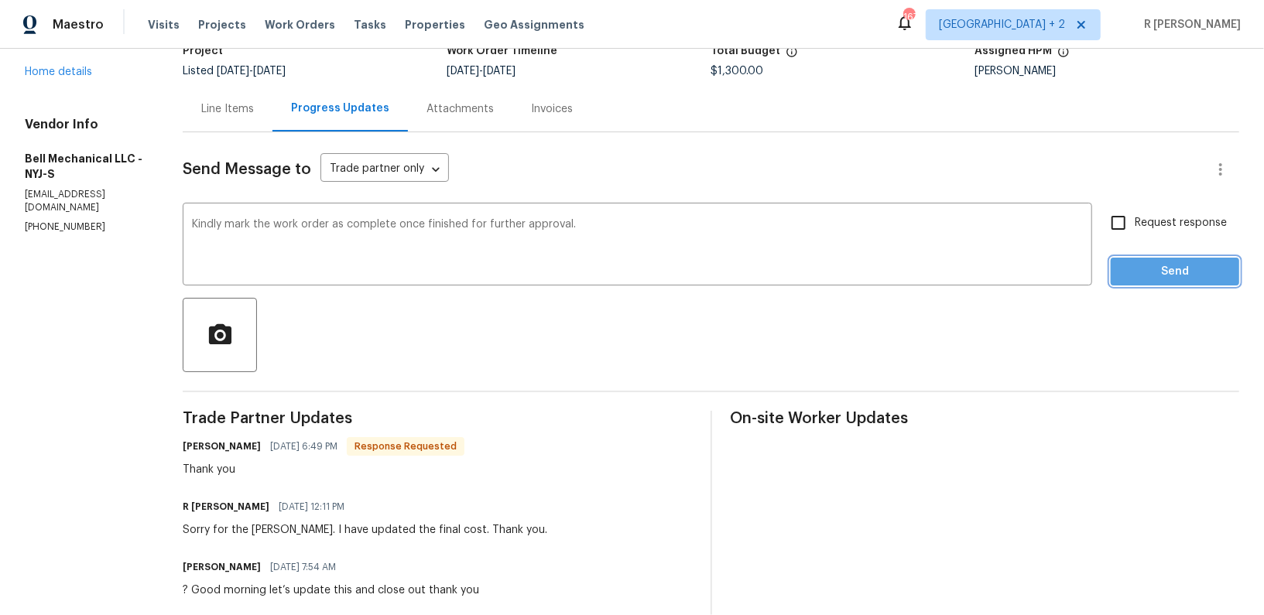
click at [1221, 272] on span "Send" at bounding box center [1175, 271] width 104 height 19
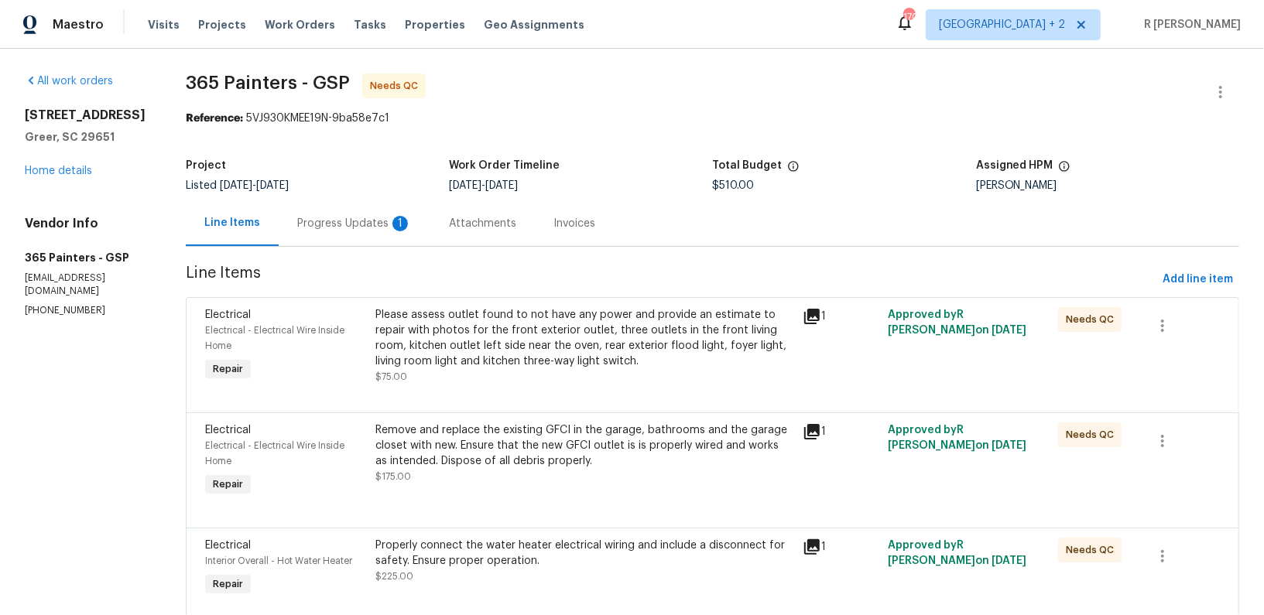
click at [377, 227] on div "Progress Updates 1" at bounding box center [354, 223] width 115 height 15
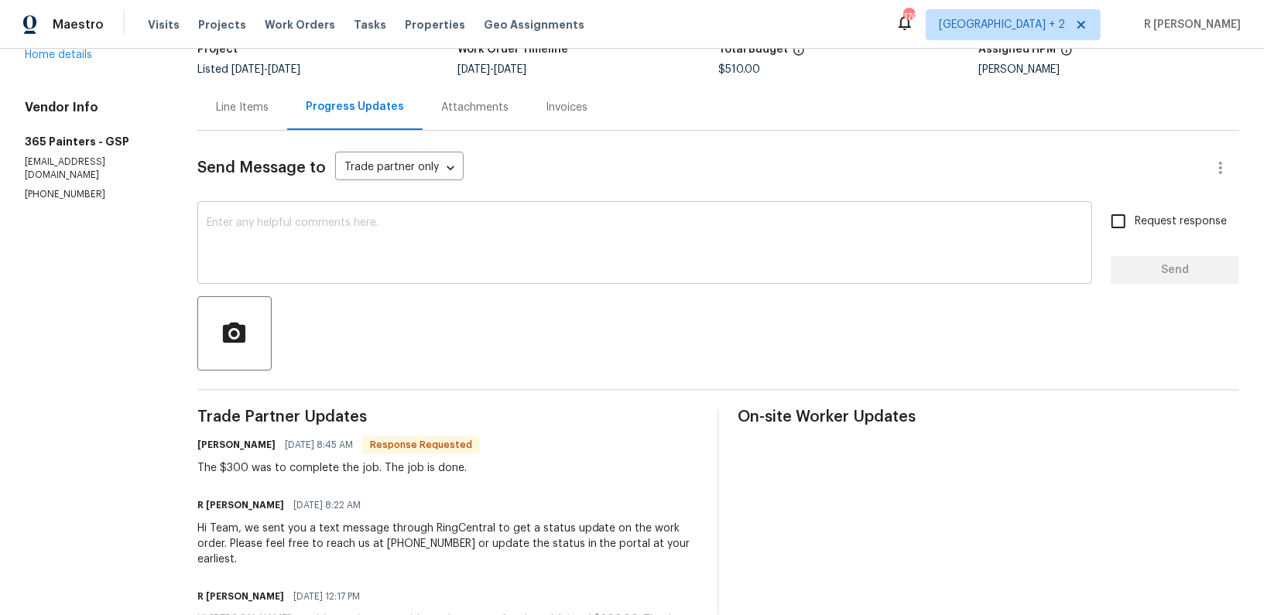
scroll to position [23, 0]
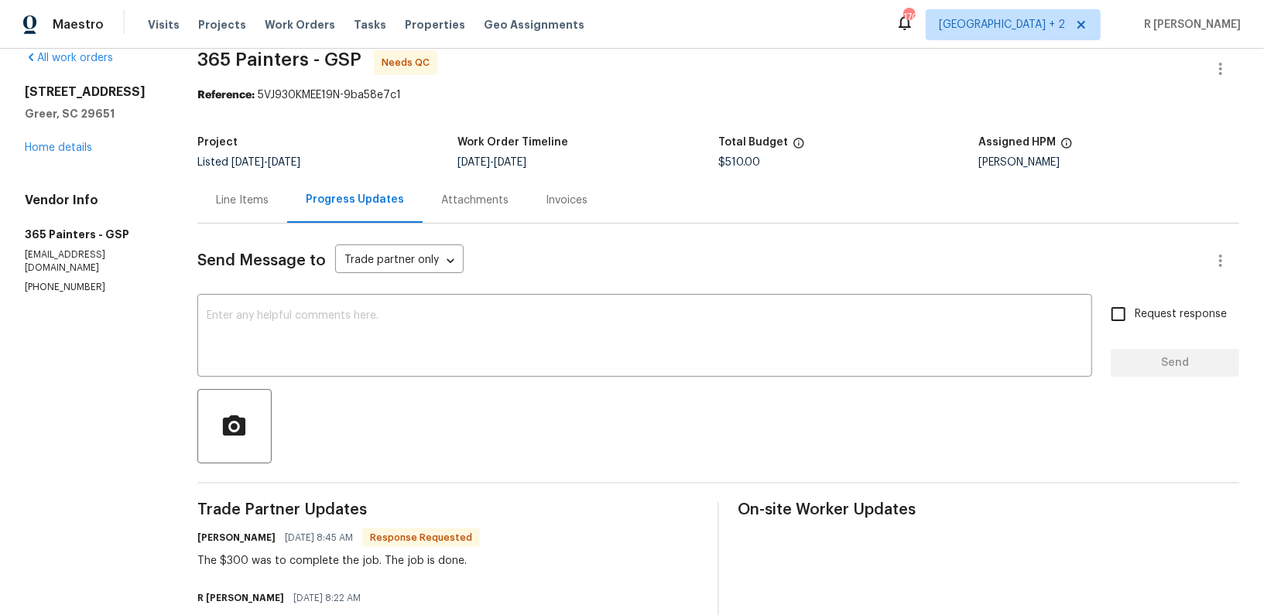
click at [203, 196] on div "Line Items" at bounding box center [242, 200] width 90 height 46
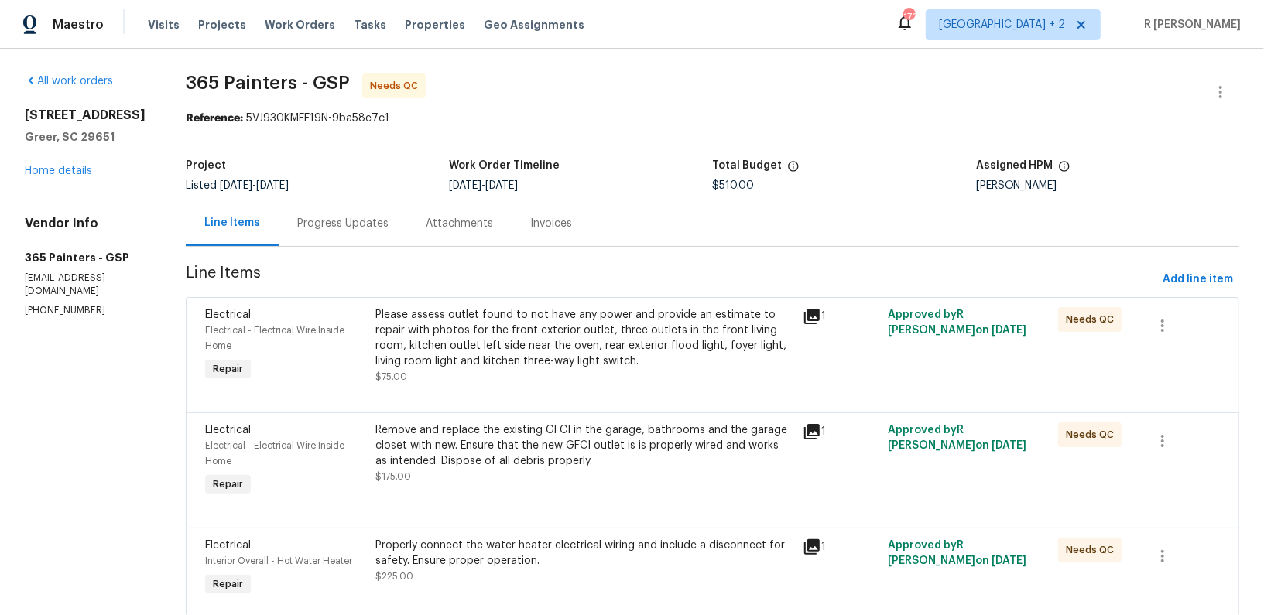
click at [359, 239] on div "Progress Updates" at bounding box center [343, 223] width 128 height 46
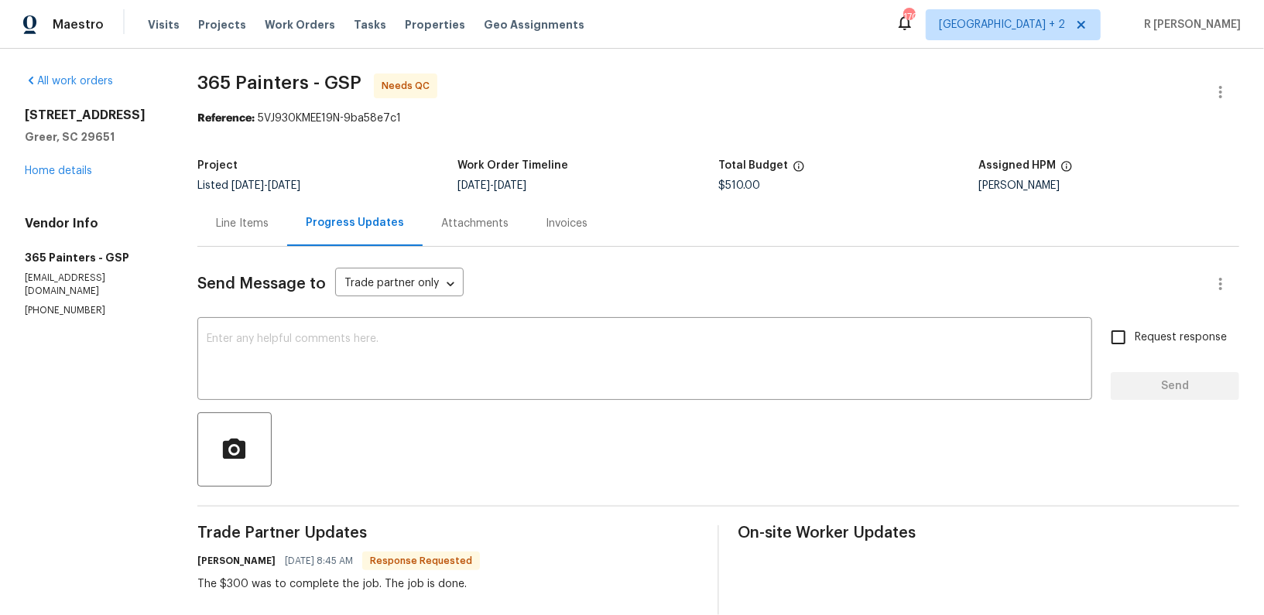
scroll to position [214, 0]
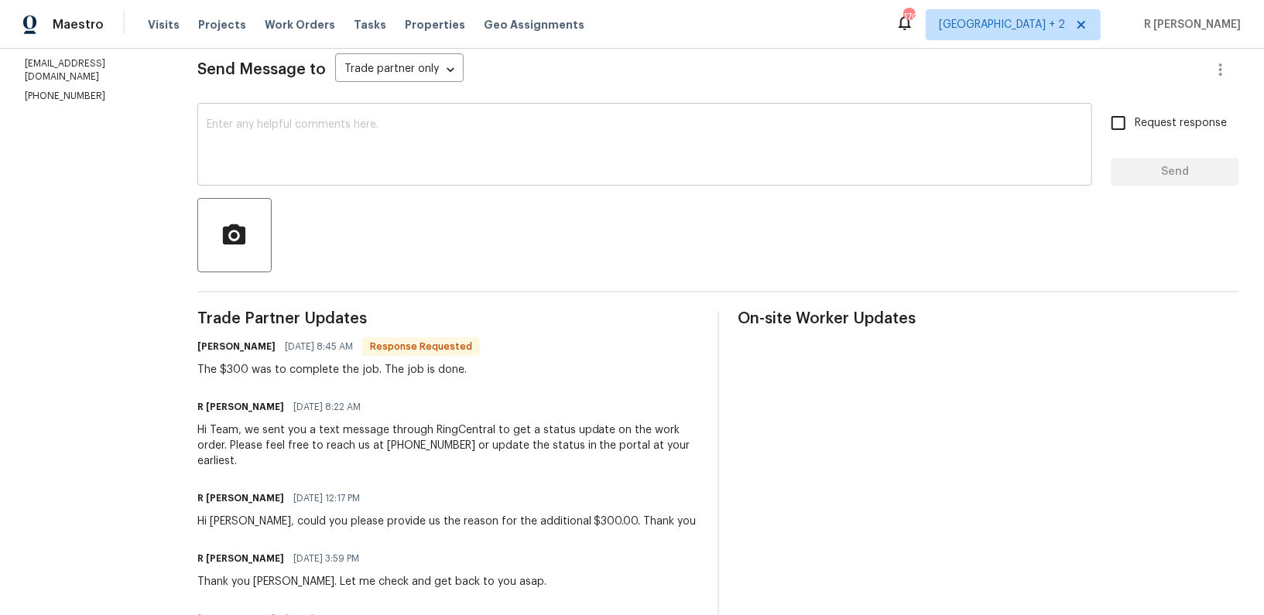
click at [424, 156] on textarea at bounding box center [645, 146] width 876 height 54
click at [344, 574] on div "Thank you Jacqueline. Let me check and get back to you asap." at bounding box center [371, 581] width 349 height 15
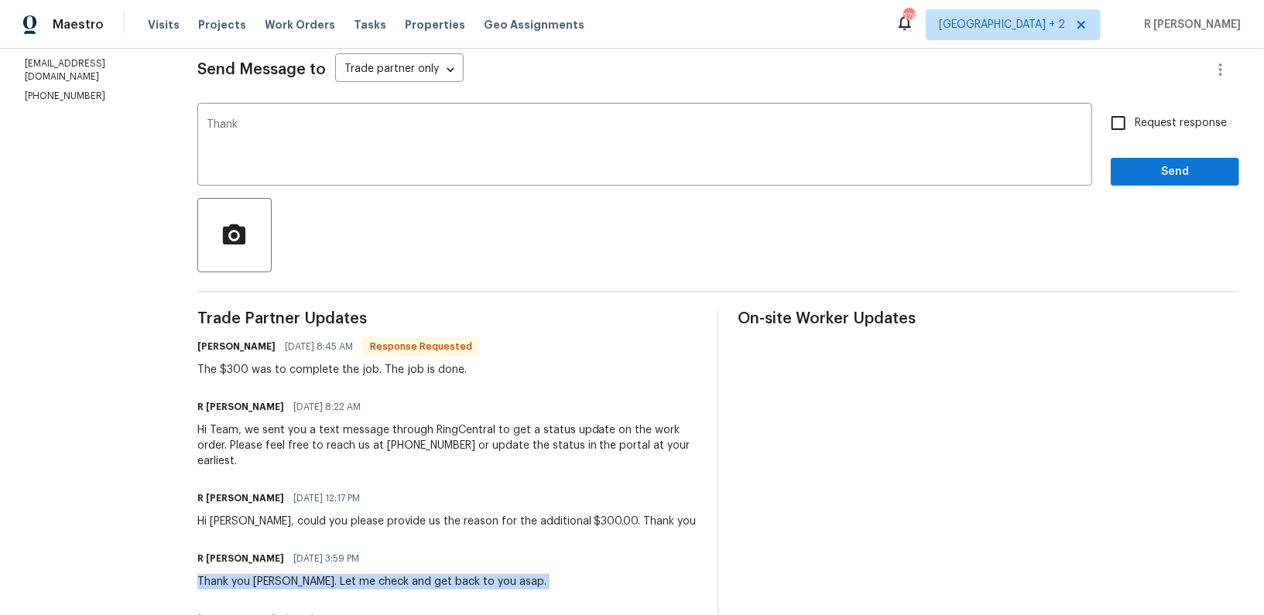
click at [344, 574] on div "Thank you Jacqueline. Let me check and get back to you asap." at bounding box center [371, 581] width 349 height 15
copy div "Thank you Jacqueline. Let me check and get back to you asap."
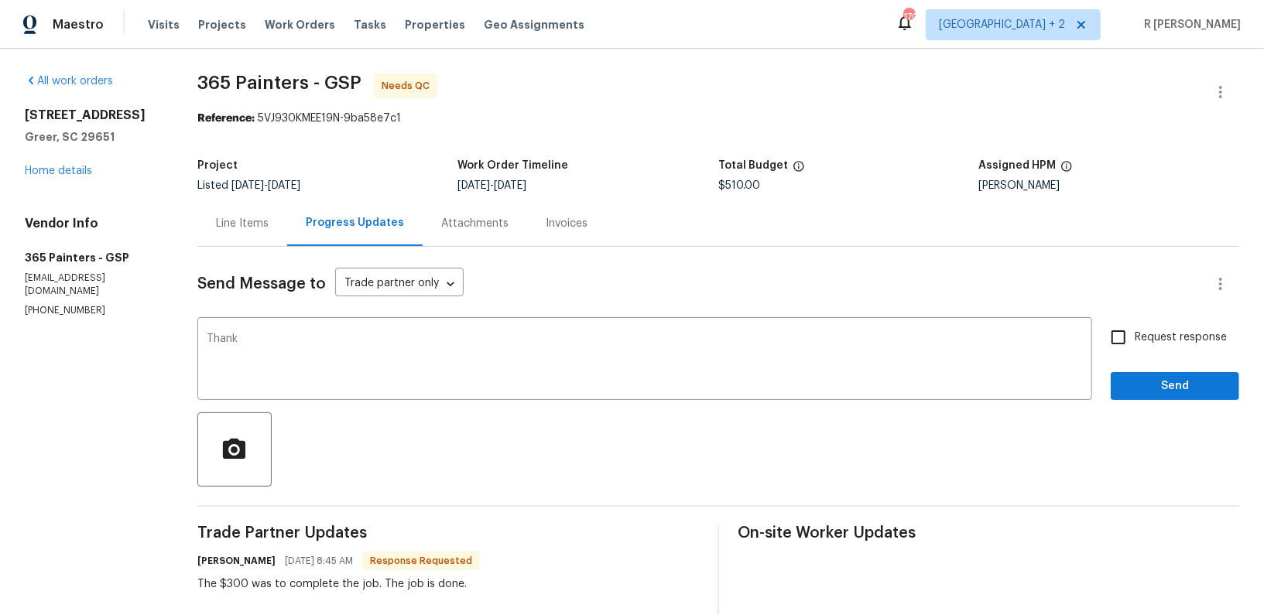
click at [423, 413] on div at bounding box center [718, 449] width 1042 height 74
click at [423, 358] on textarea "Thank" at bounding box center [645, 361] width 876 height 54
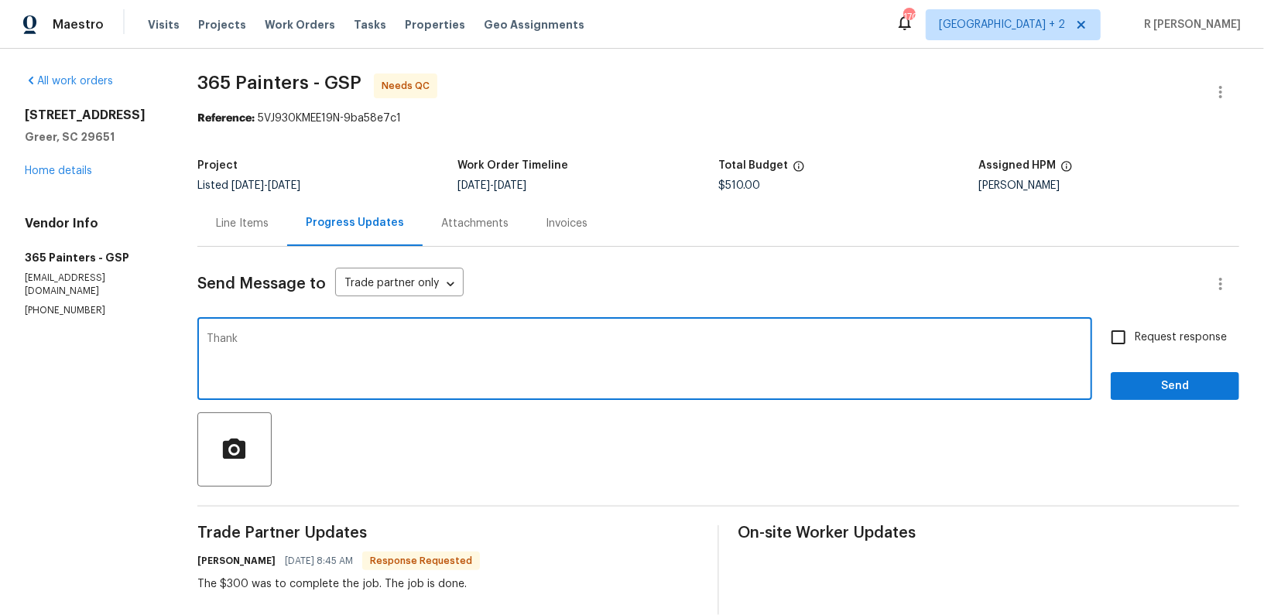
click at [423, 358] on textarea "Thank" at bounding box center [645, 361] width 876 height 54
paste textarea "Thank you Jacqueline. Let me check and get back to you asap."
click at [423, 358] on textarea "ThankThank you Jacqueline. Let me check and get back to you asap." at bounding box center [645, 361] width 876 height 54
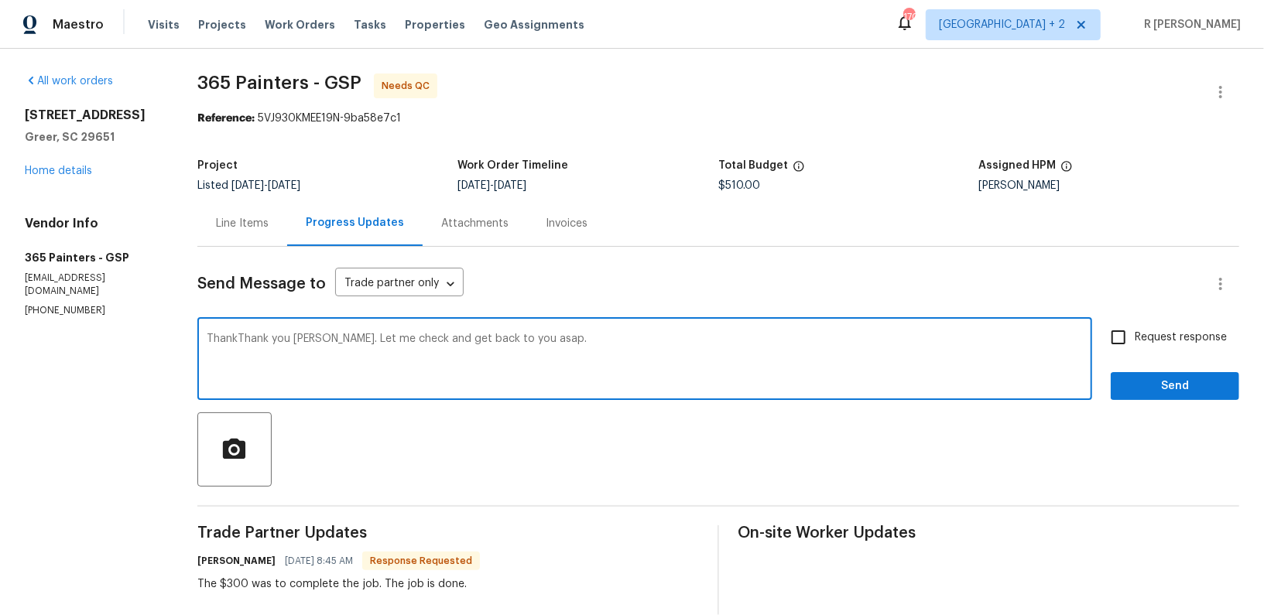
click at [423, 358] on textarea "ThankThank you Jacqueline. Let me check and get back to you asap." at bounding box center [645, 361] width 876 height 54
paste textarea
type textarea "Thank you Jacqueline. Let me check and get back to you asap."
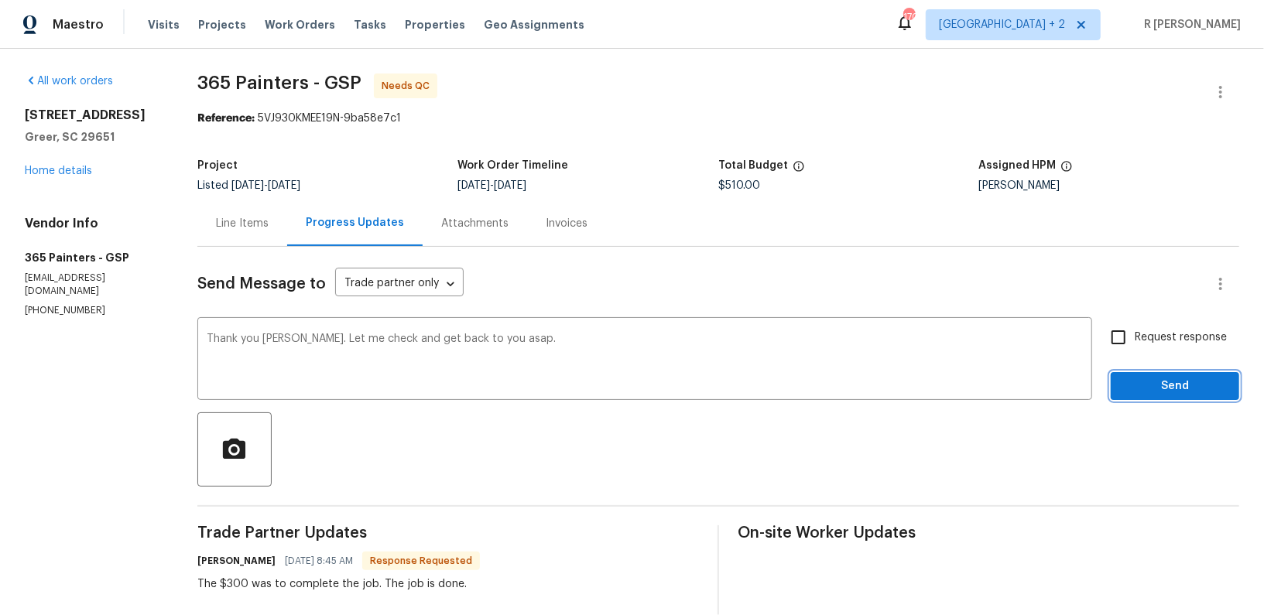
click at [1163, 382] on span "Send" at bounding box center [1175, 386] width 104 height 19
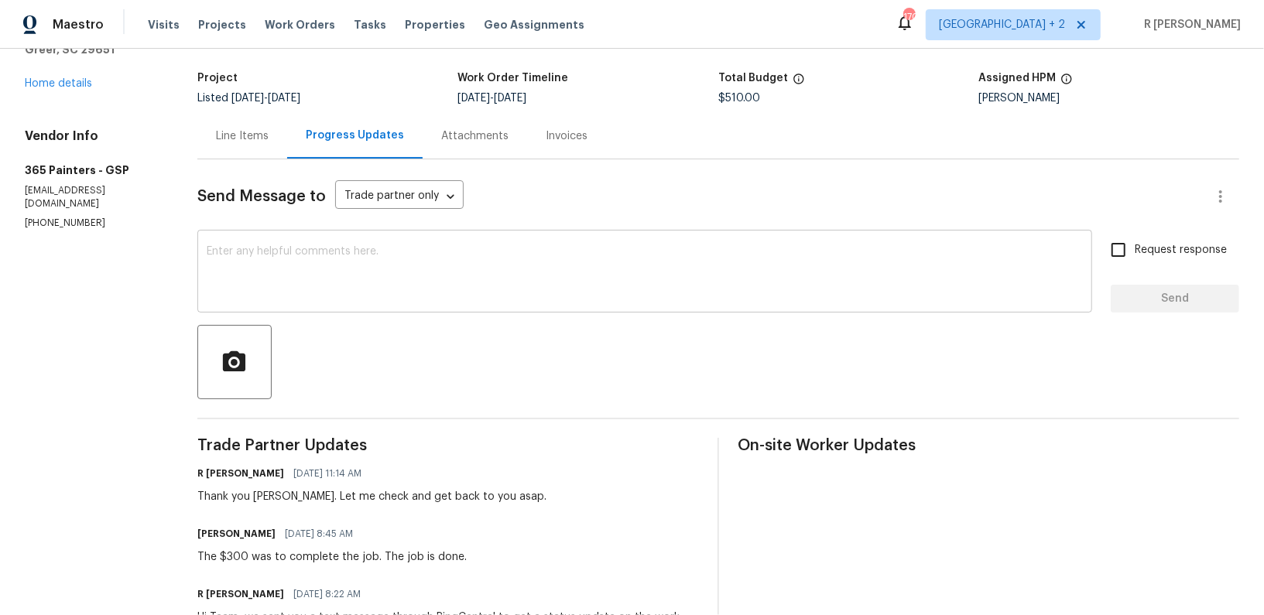
scroll to position [136, 0]
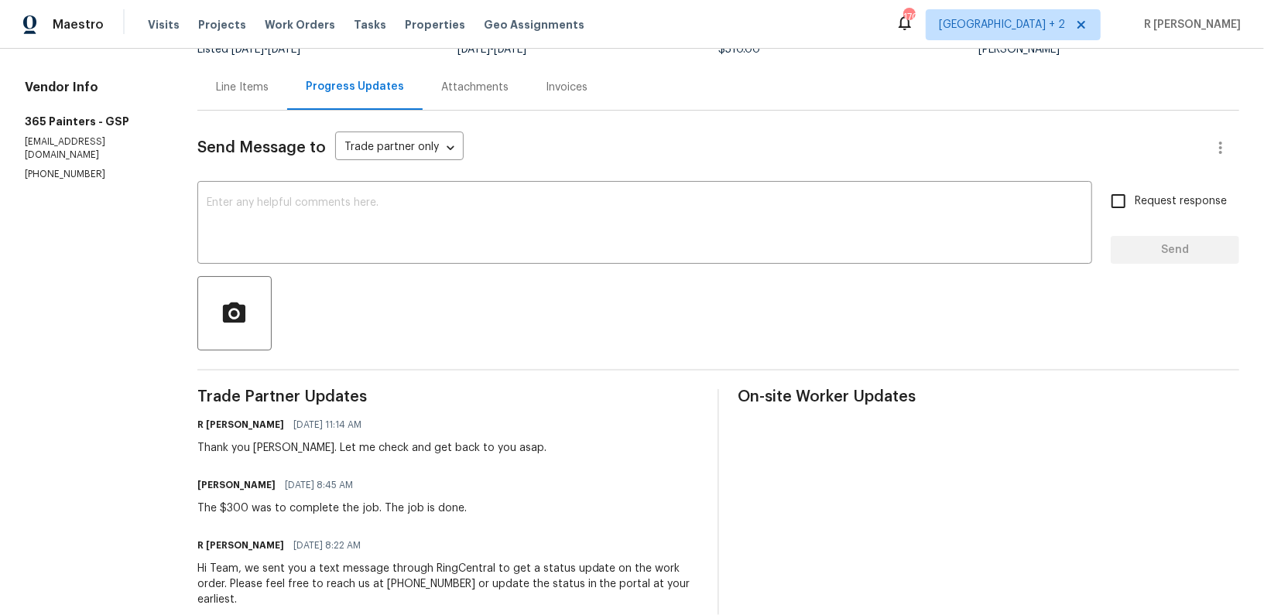
click at [319, 509] on div "The $300 was to complete the job. The job is done." at bounding box center [331, 508] width 269 height 15
copy div "The $300 was to complete the job. The job is done."
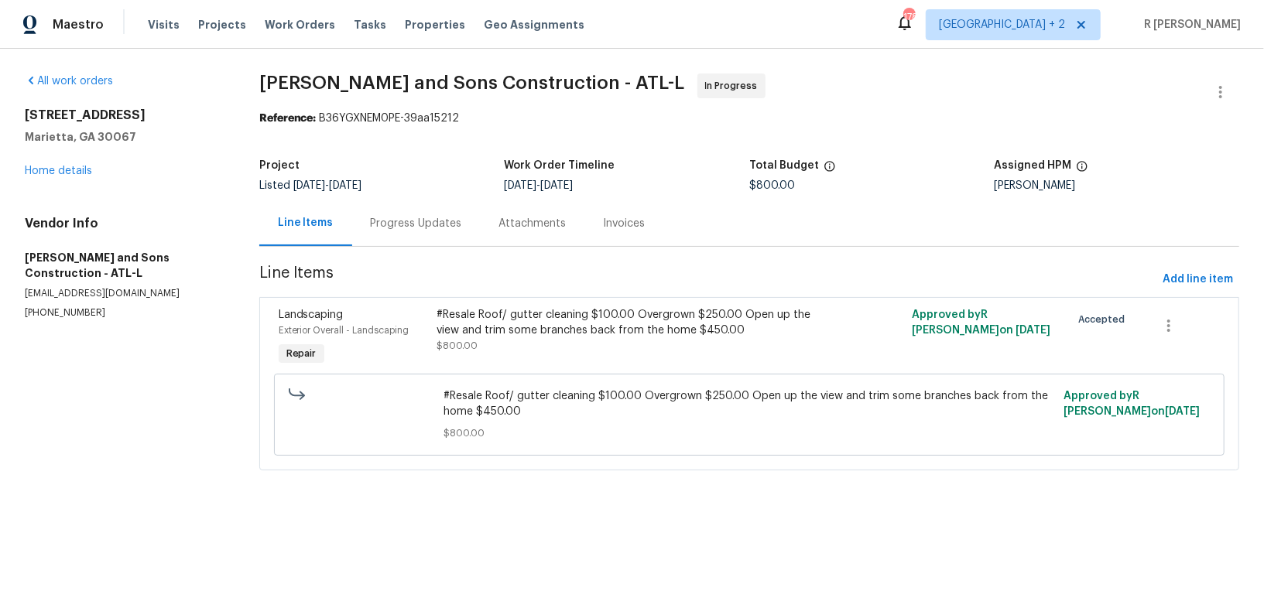
click at [414, 221] on div "Progress Updates" at bounding box center [416, 223] width 91 height 15
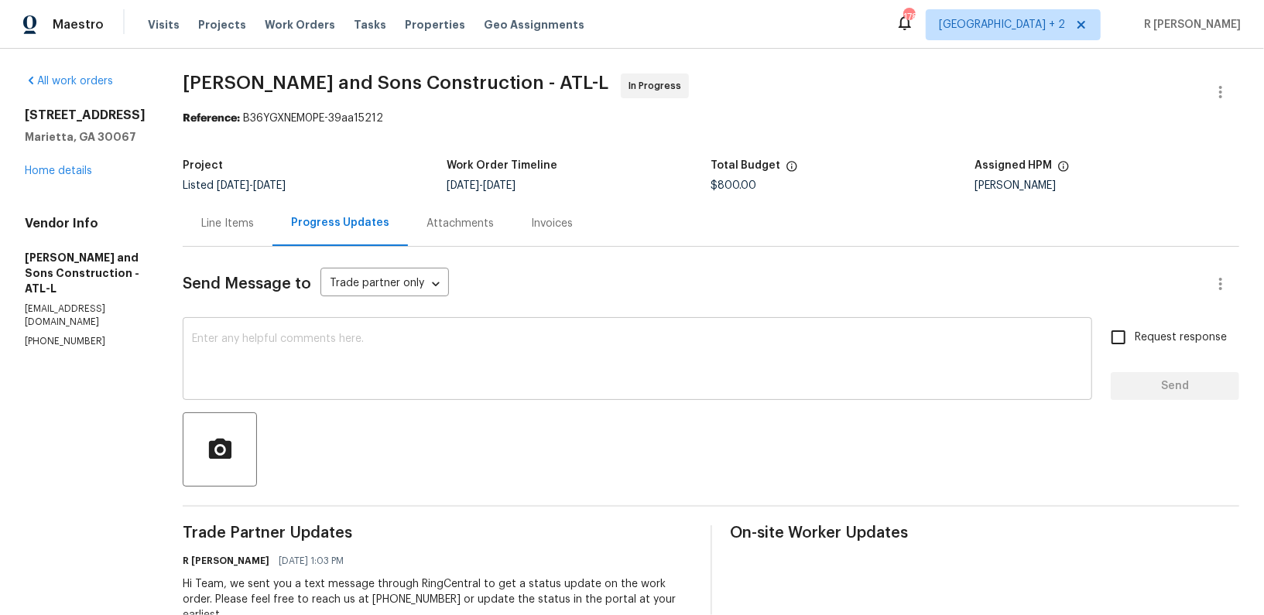
click at [572, 398] on div "x ​" at bounding box center [637, 360] width 909 height 79
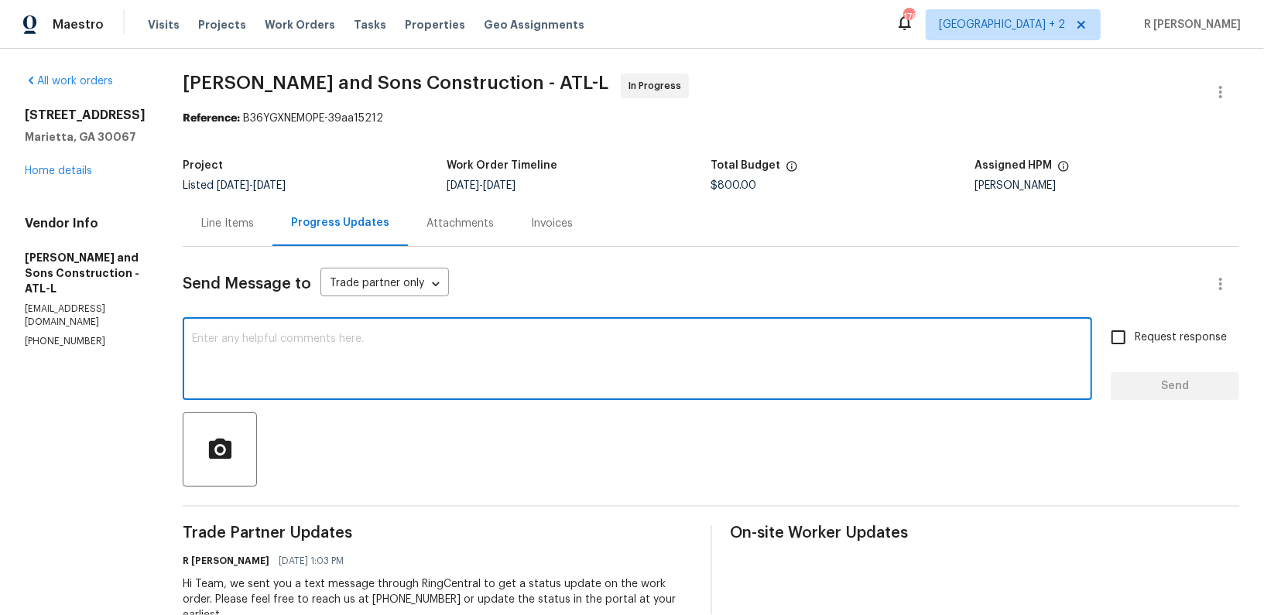
paste textarea "Hi Team, can we get a status update on the work order? Thanks!"
type textarea "Hi Team, can we get a status update on the work order? Thanks!"
click at [1196, 378] on span "Send" at bounding box center [1175, 386] width 104 height 19
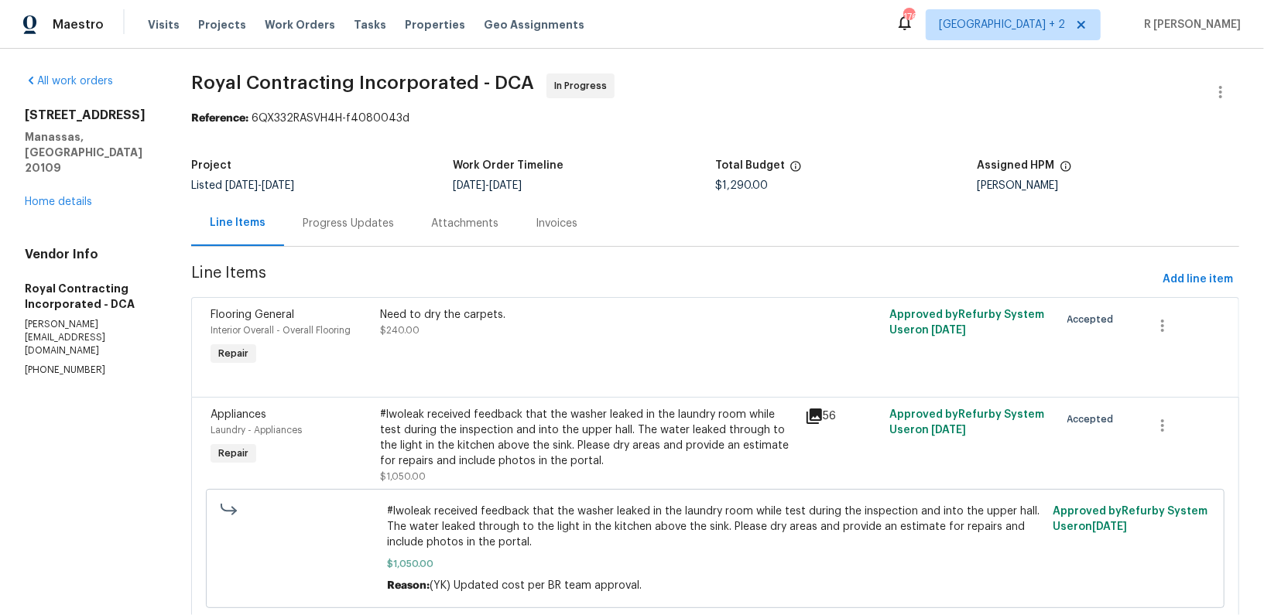
click at [362, 222] on div "Progress Updates" at bounding box center [348, 223] width 91 height 15
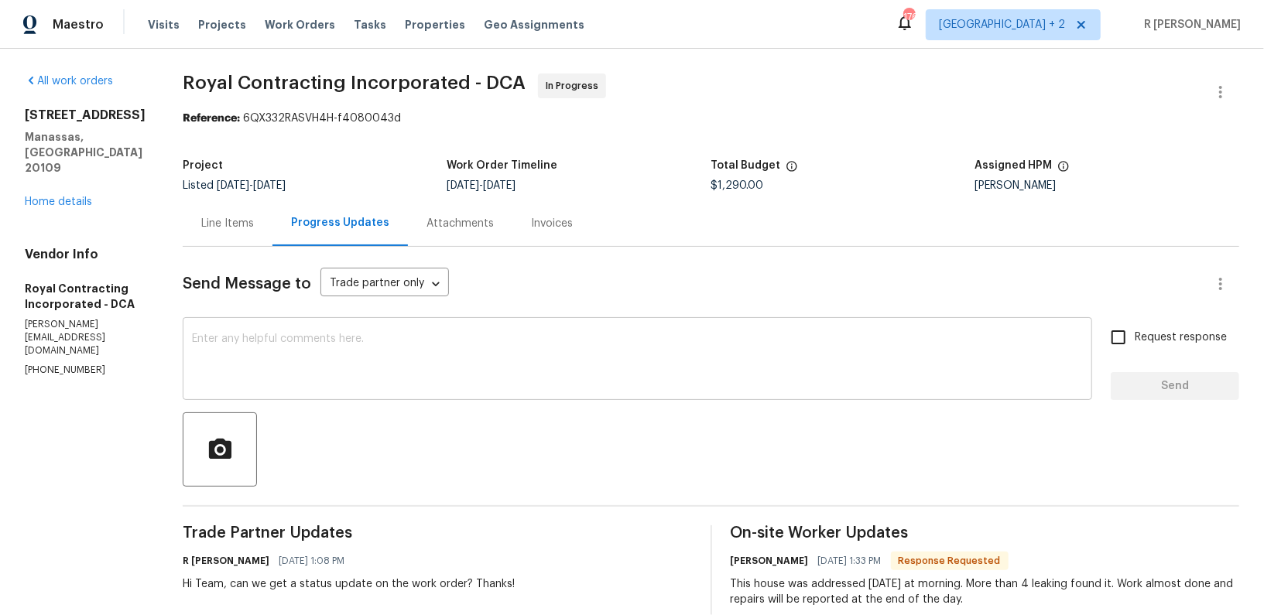
click at [408, 361] on textarea at bounding box center [637, 361] width 891 height 54
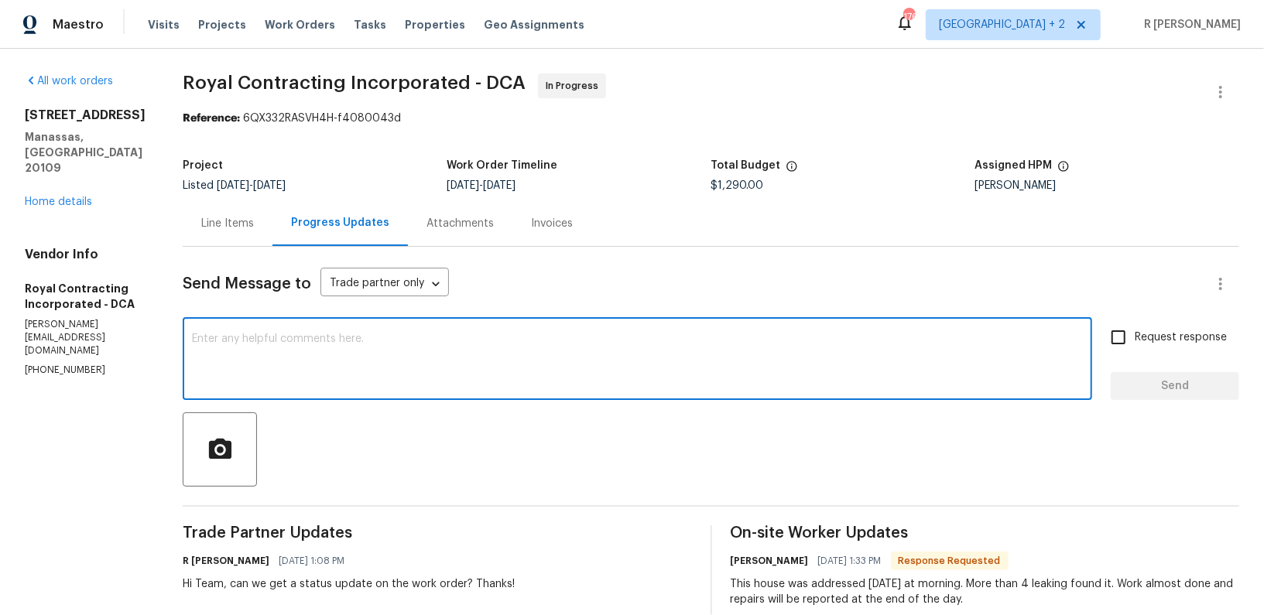
paste textarea "I hope everything is on track. Kindly provide a status update on the work order."
type textarea "I hope everything is on track. Kindly provide a status update on the work order."
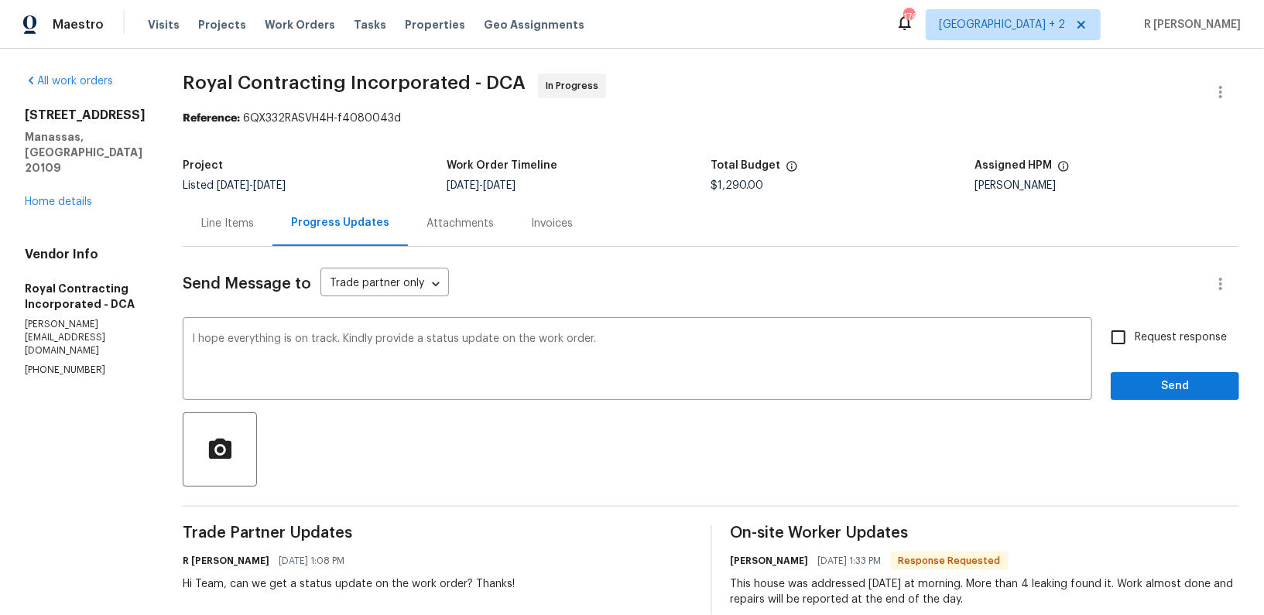
click at [1178, 368] on div "Request response Send" at bounding box center [1175, 360] width 128 height 79
click at [1171, 388] on span "Send" at bounding box center [1175, 386] width 104 height 19
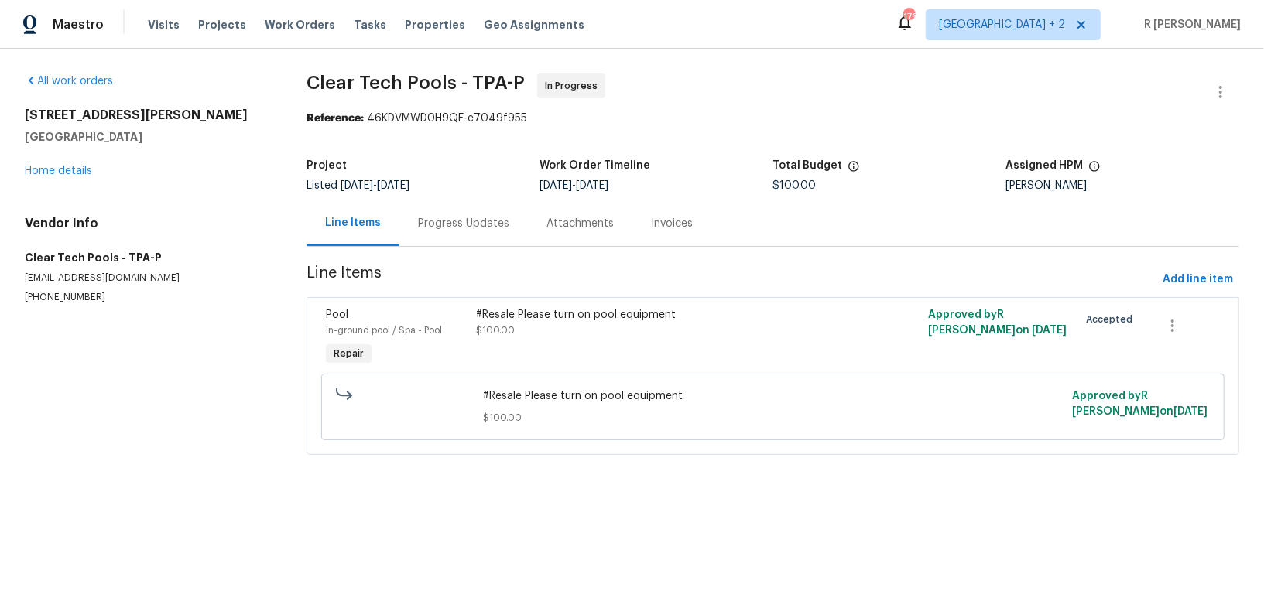
click at [475, 229] on div "Progress Updates" at bounding box center [463, 223] width 91 height 15
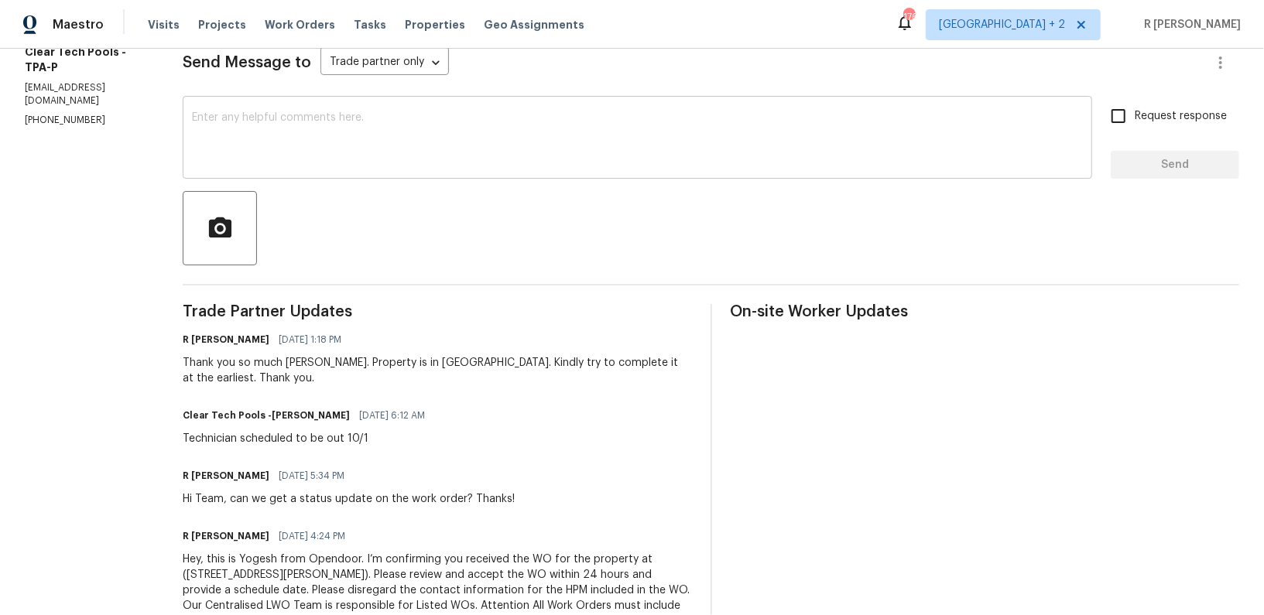
scroll to position [221, 0]
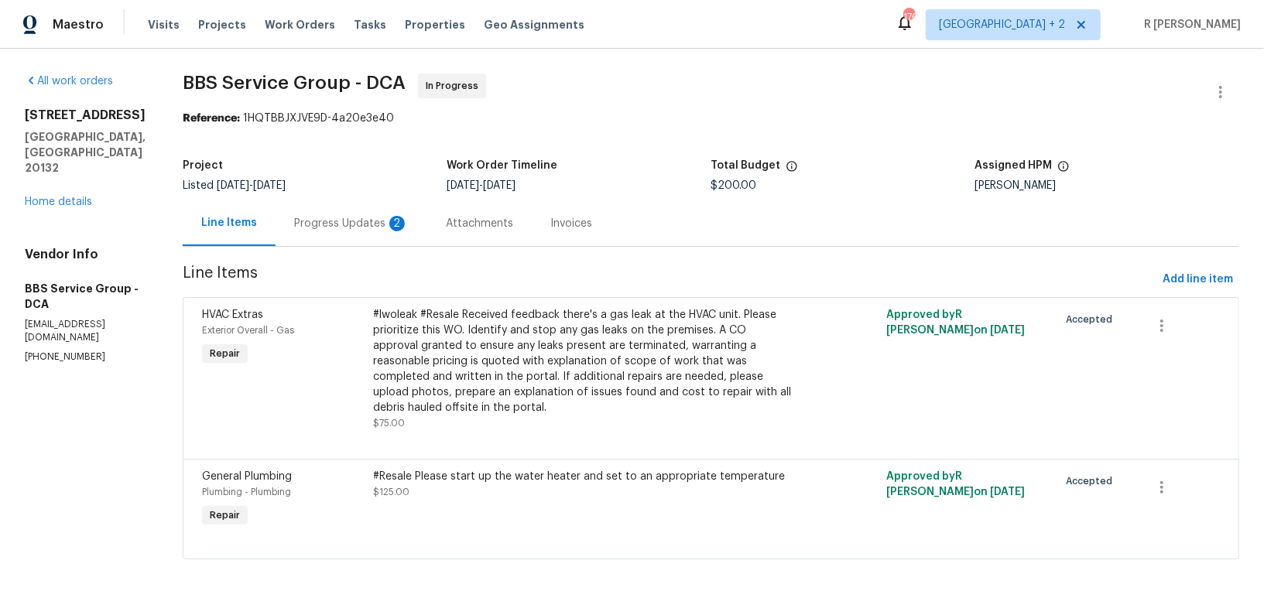
click at [314, 246] on div "Line Items Progress Updates 2 Attachments Invoices" at bounding box center [711, 223] width 1056 height 46
click at [314, 232] on div "Progress Updates 2" at bounding box center [352, 223] width 152 height 46
